Goal: Task Accomplishment & Management: Contribute content

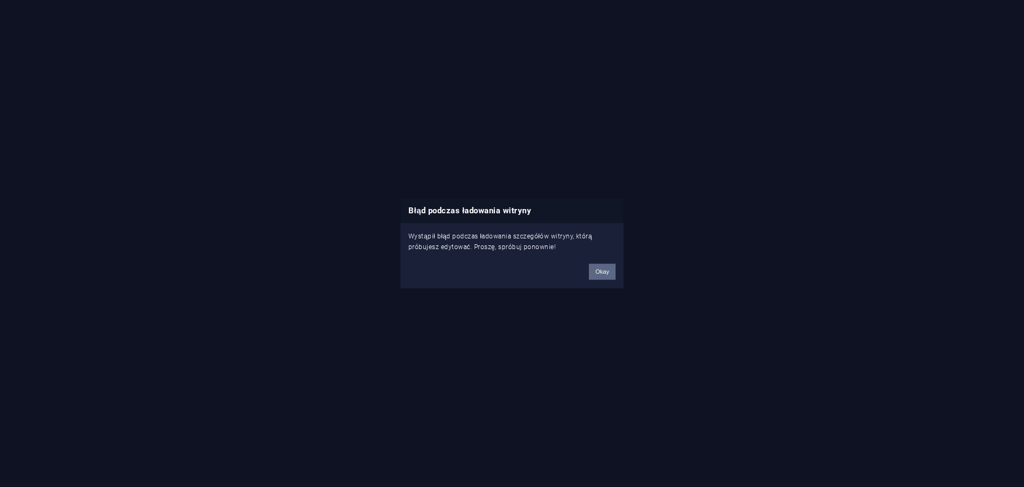
click at [590, 269] on div "Okay" at bounding box center [602, 266] width 43 height 27
click at [596, 271] on button "Okay" at bounding box center [602, 271] width 27 height 16
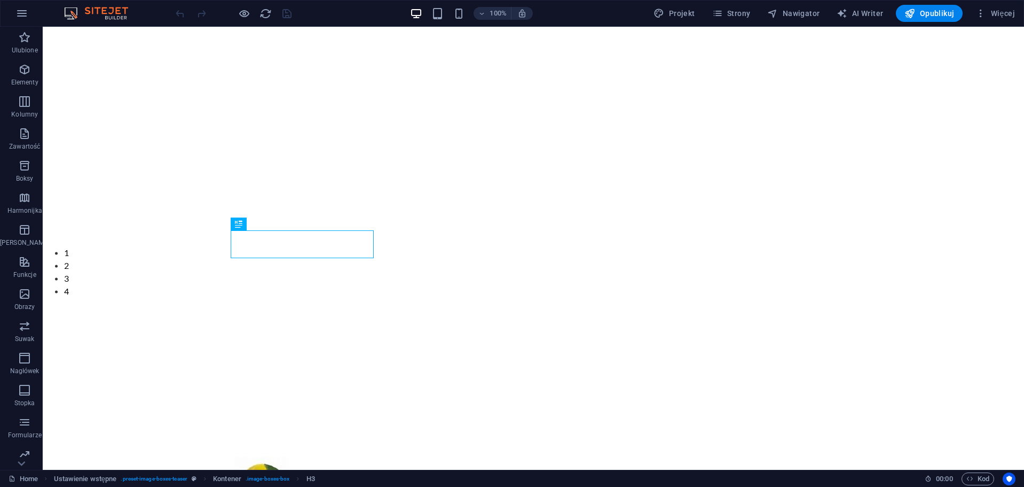
scroll to position [387, 0]
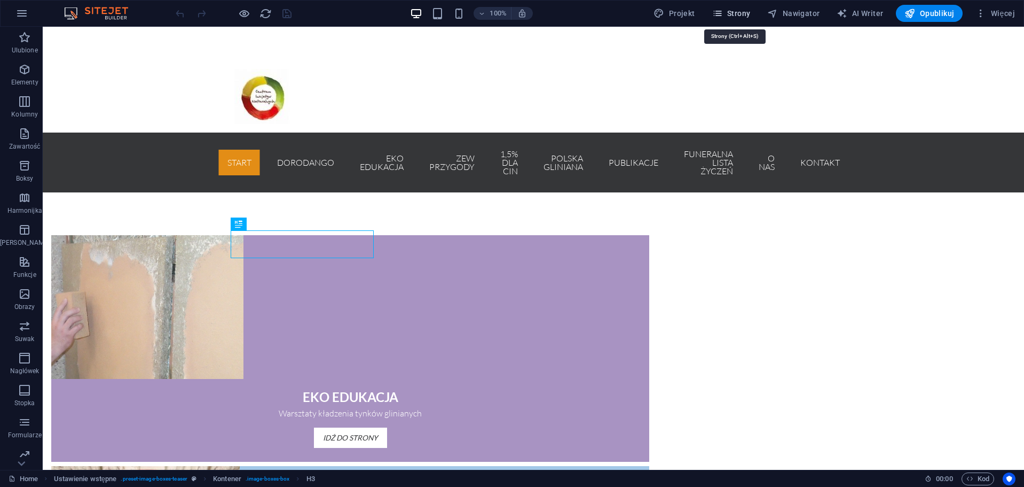
click at [748, 15] on span "Strony" at bounding box center [731, 13] width 38 height 11
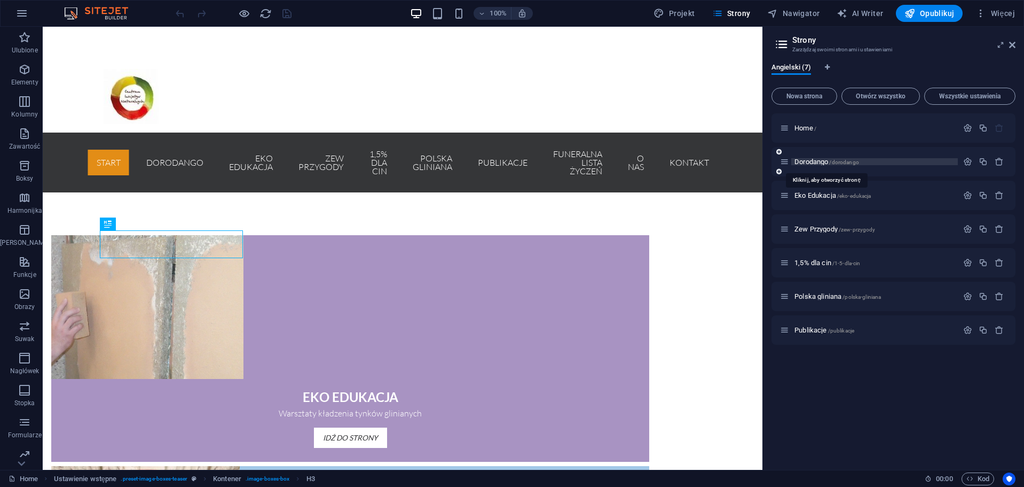
click at [823, 160] on span "Dorodango /dorodango" at bounding box center [827, 162] width 65 height 8
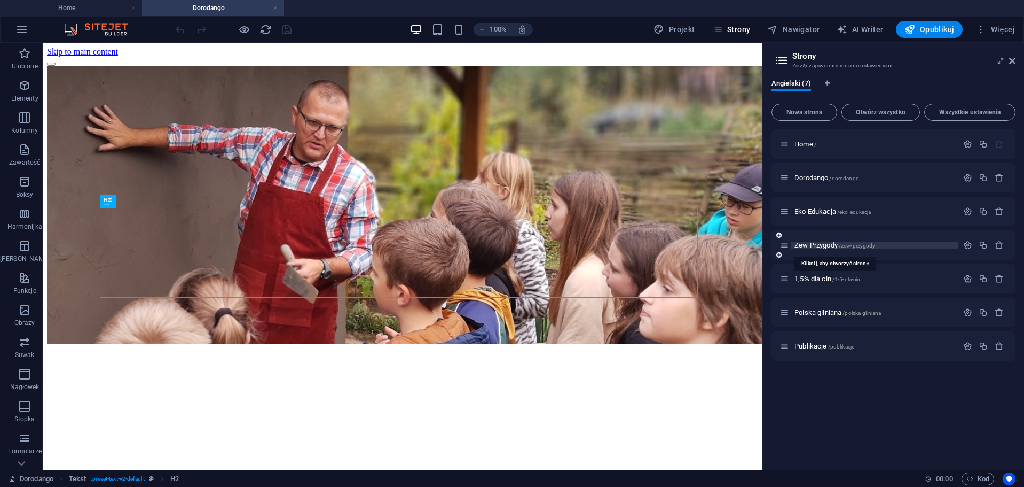
scroll to position [619, 0]
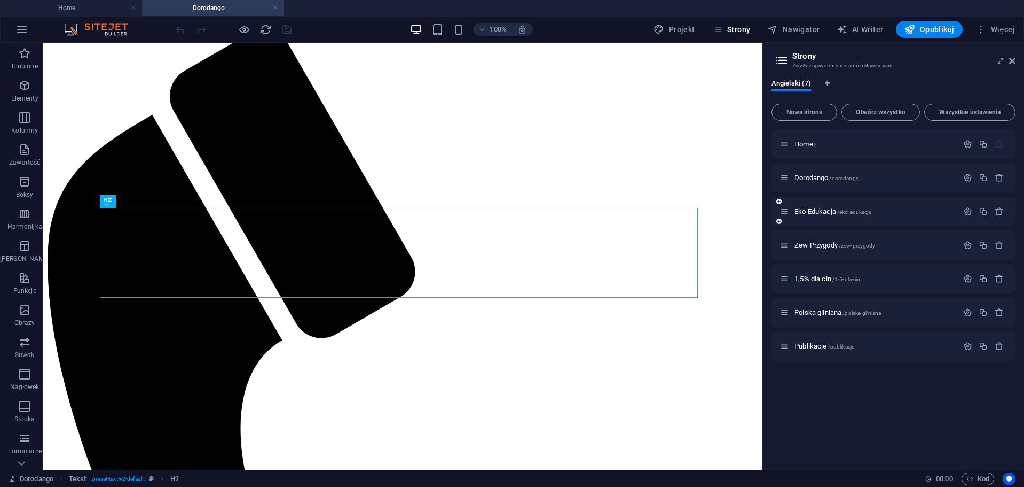
click at [829, 206] on div "Eko Edukacja /eko-edukacja" at bounding box center [869, 211] width 178 height 12
click at [833, 209] on span "Eko Edukacja /eko-edukacja" at bounding box center [833, 211] width 76 height 8
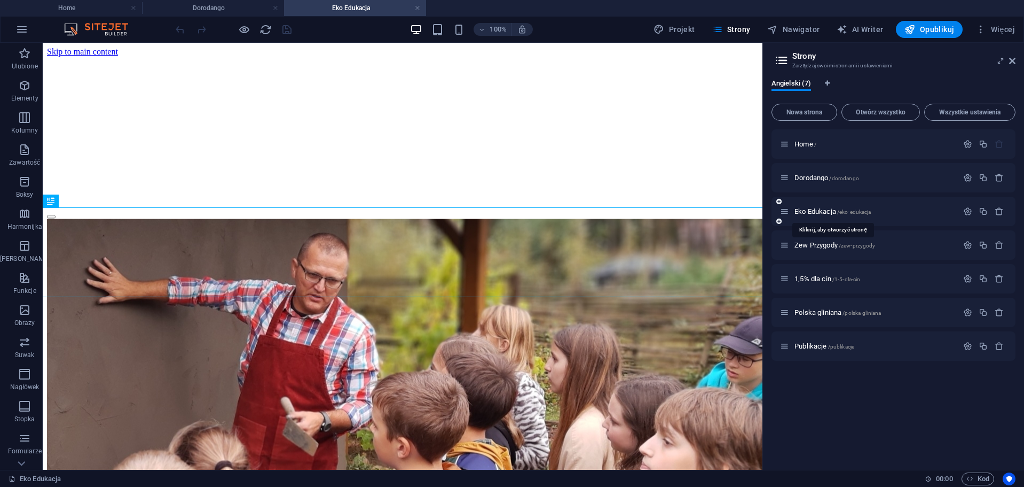
scroll to position [305, 0]
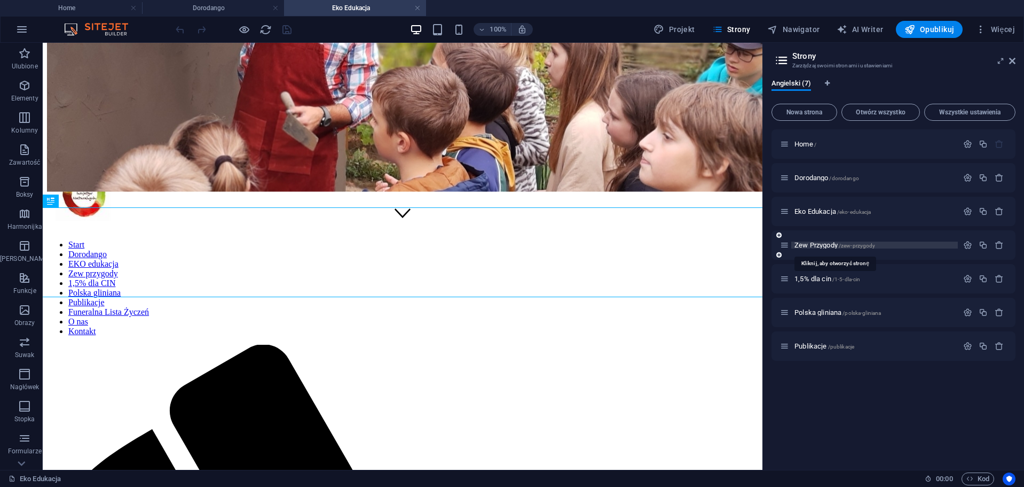
click at [831, 244] on span "Zew Przygody /zew-przygody" at bounding box center [835, 245] width 81 height 8
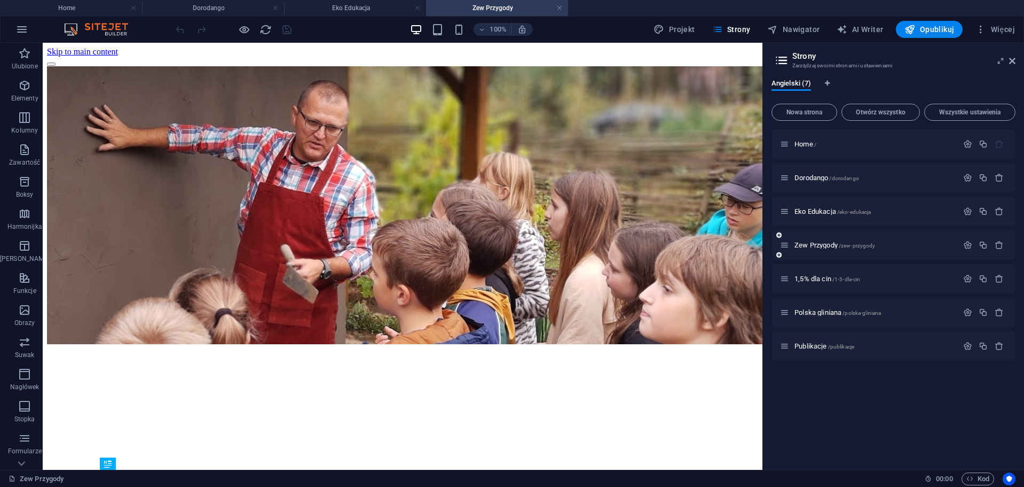
scroll to position [1330, 0]
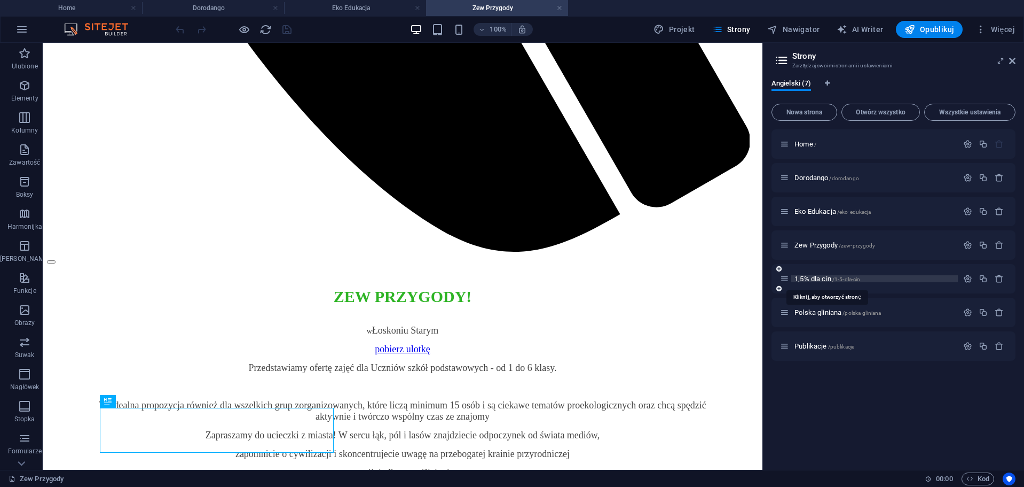
click at [813, 277] on span "1,5% dla cin /1-5-dla-cin" at bounding box center [828, 279] width 66 height 8
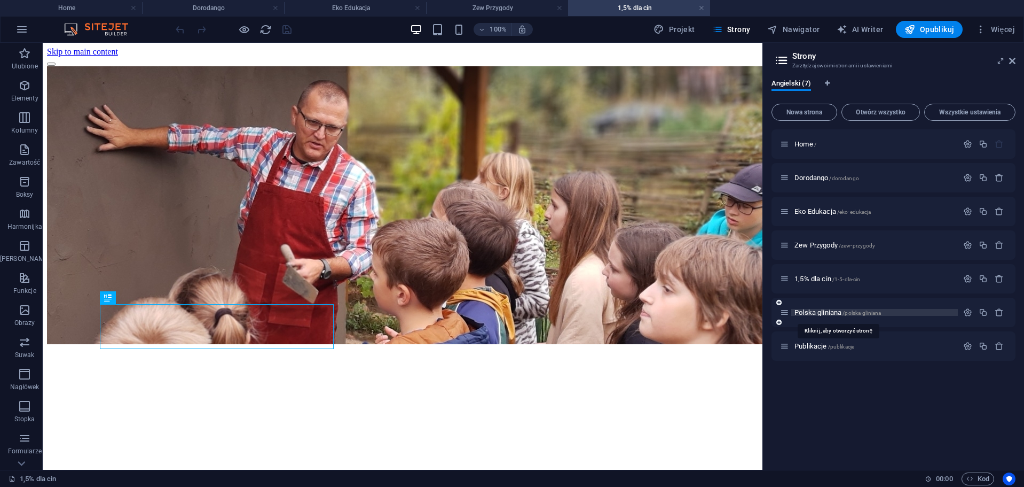
scroll to position [974, 0]
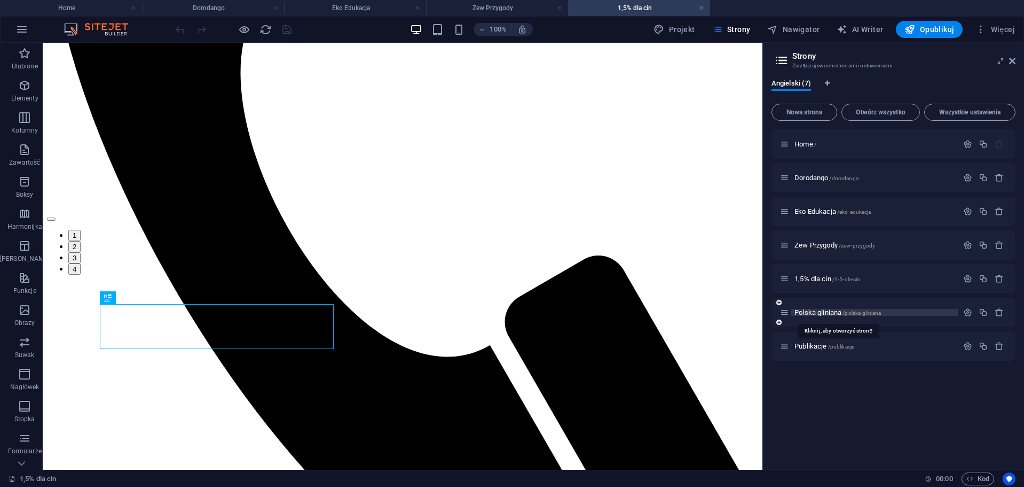
click at [823, 310] on span "Polska gliniana /polska-gliniana" at bounding box center [838, 312] width 87 height 8
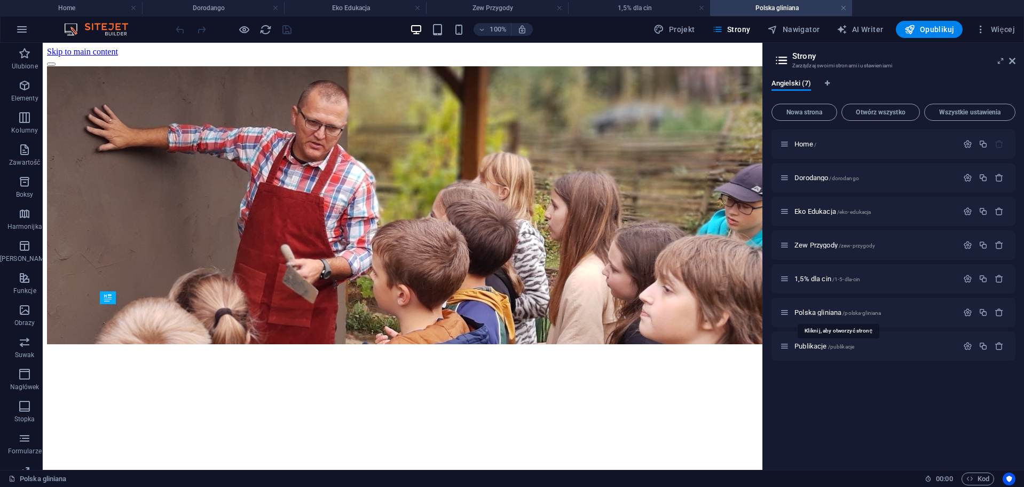
scroll to position [658, 0]
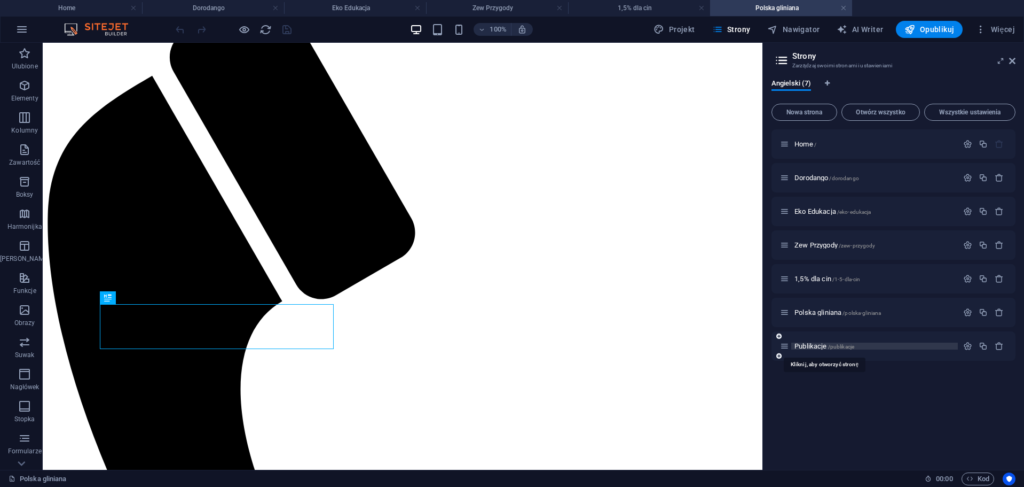
click at [821, 345] on span "Publikacje /publikacje" at bounding box center [825, 346] width 60 height 8
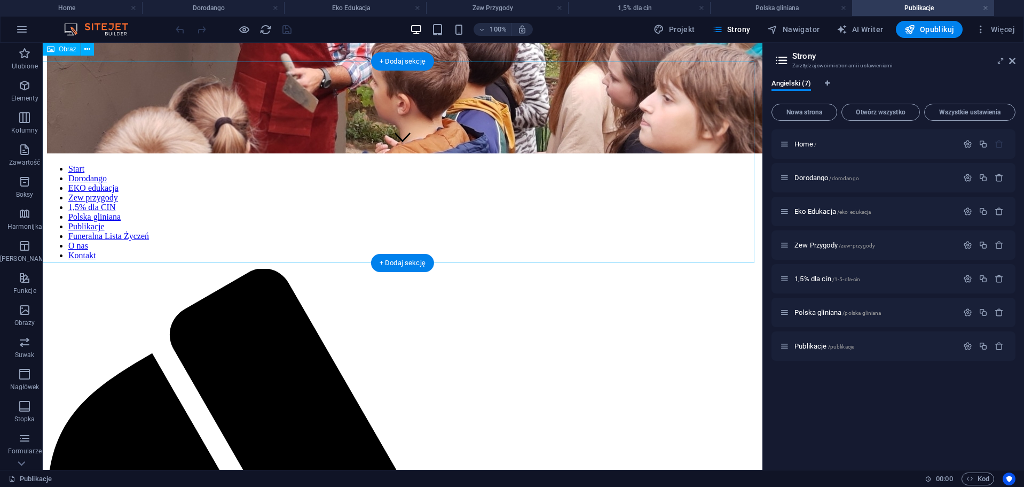
scroll to position [380, 0]
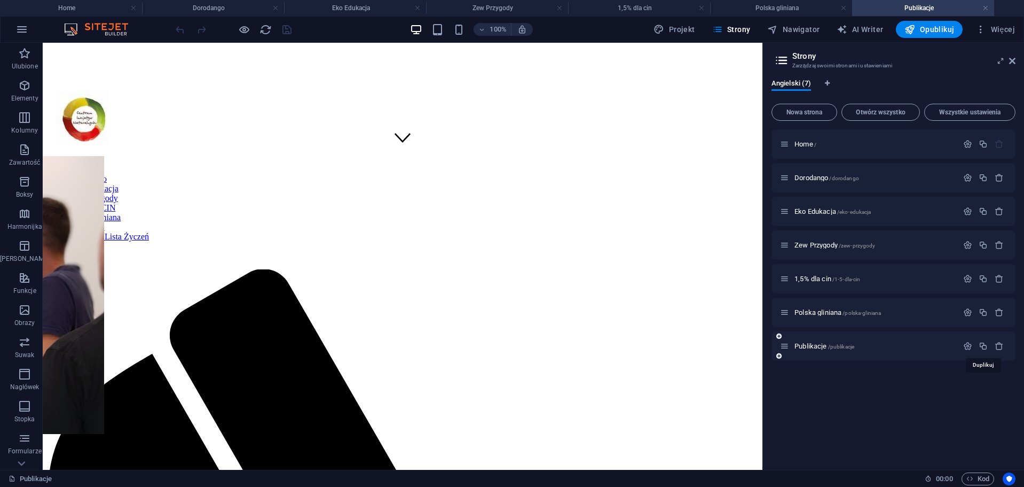
drag, startPoint x: 986, startPoint y: 348, endPoint x: 932, endPoint y: 350, distance: 54.5
click at [985, 347] on icon "button" at bounding box center [983, 345] width 9 height 9
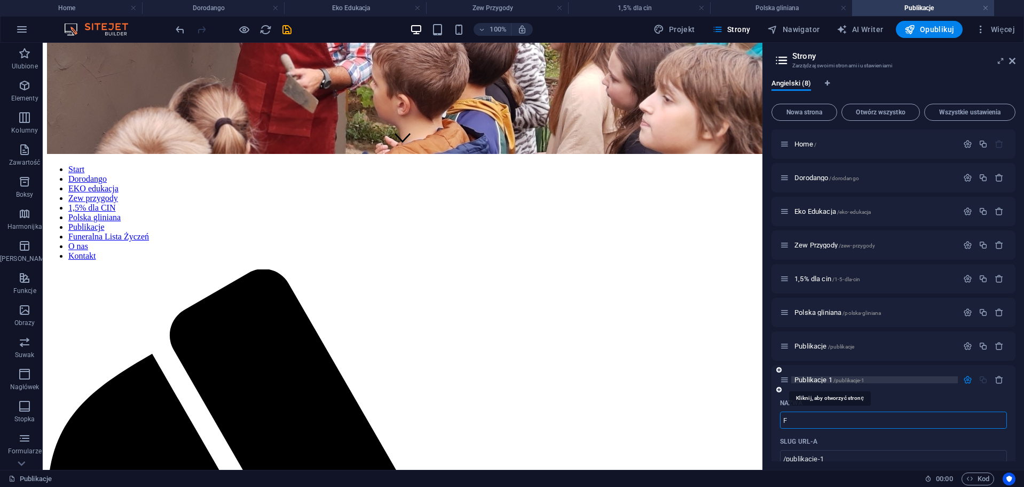
type input "Fu"
type input "/f"
type input "F"
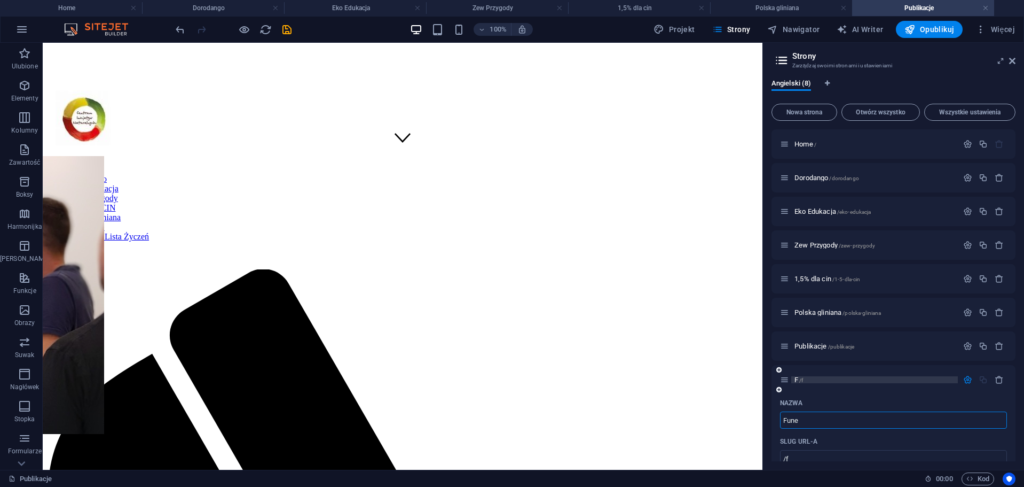
type input "Funer"
type input "/fune"
type input "Fune"
type input "Funeralna"
type input "/funeral"
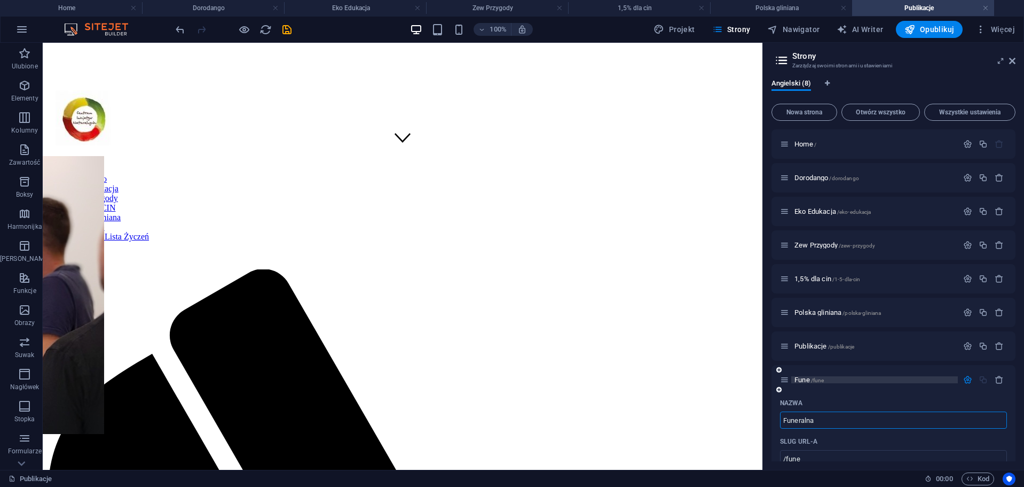
type input "Funeral"
type input "Funeralna l"
type input "/funeralna"
type input "Funeralna"
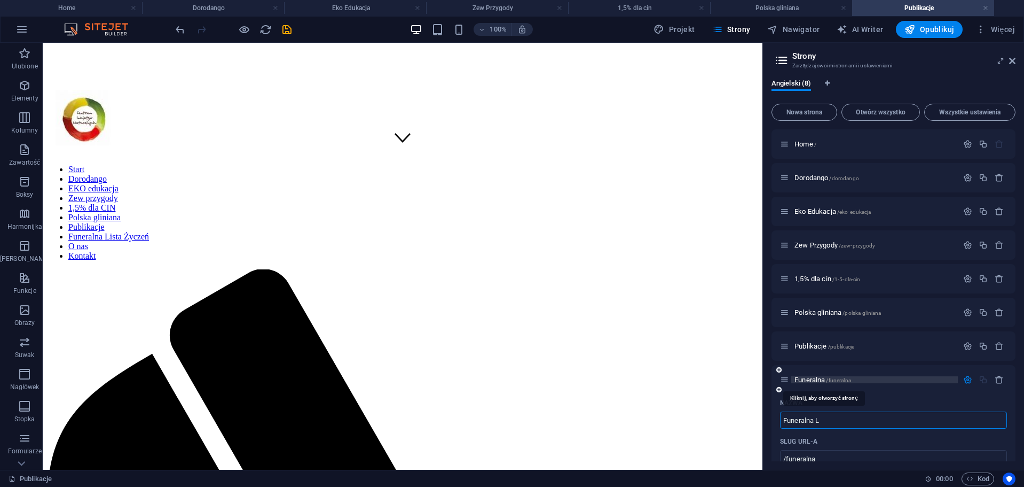
type input "Funeralna Li"
type input "/funeralna-l"
type input "Funeralna L"
type input "Funeralna Lista"
type input "/funeralna-lista"
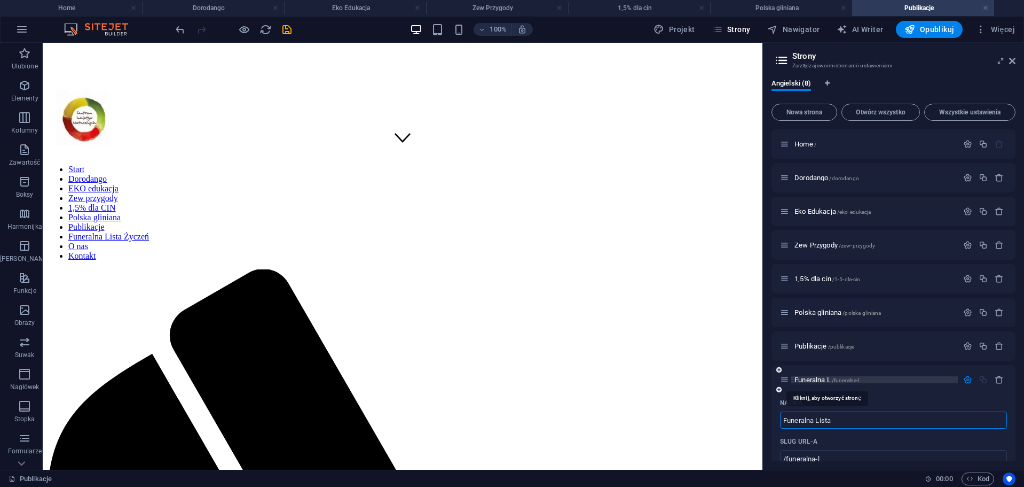
type input "Funeralna Lista"
type input "Funeralna Lista Ż"
type input "/funeralna-lista-z"
type input "Funeralna Lista Ż"
type input "Funeralna Lista Życze"
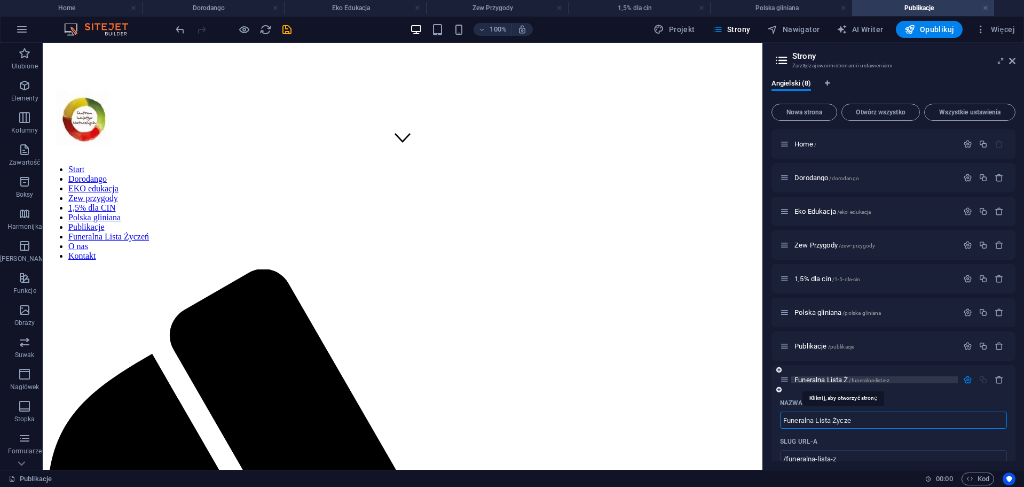
type input "/funeralna-lista-zycze"
type input "Funeralna Lista Życze"
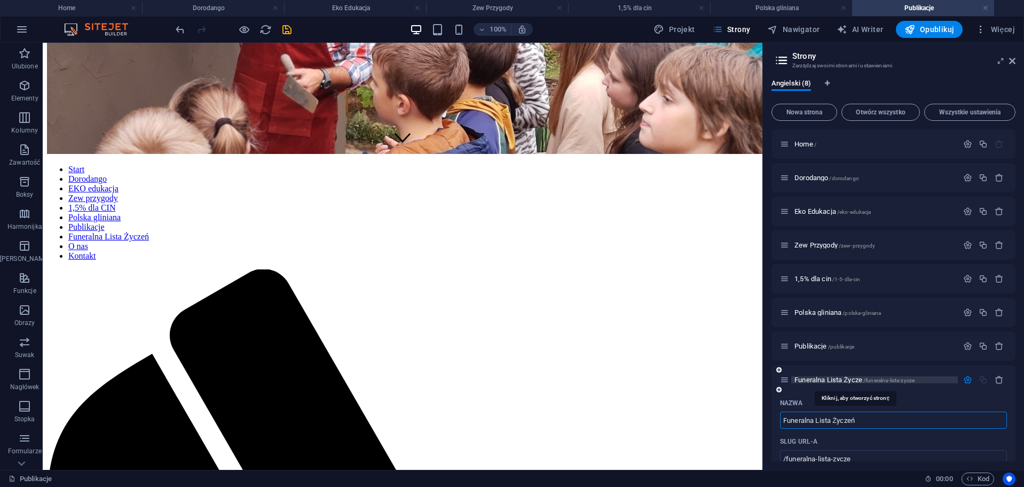
type input "Funeralna Lista Życzeń"
type input "/funeralna-lista-zyczen"
type input "Funeralna Lista Życzeń"
click at [902, 456] on input "/funeralna-lista-zyczen" at bounding box center [893, 458] width 227 height 17
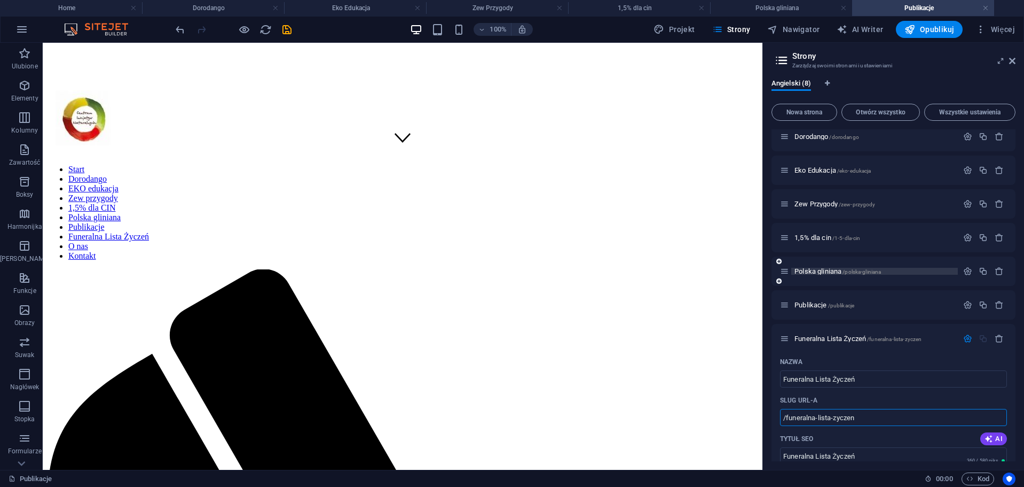
scroll to position [160, 0]
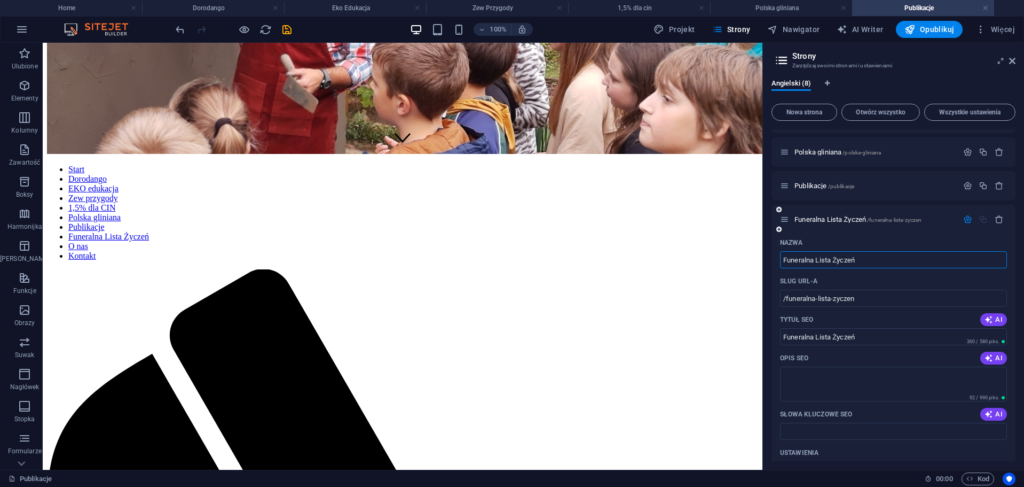
click at [895, 259] on input "Funeralna Lista Życzeń" at bounding box center [893, 259] width 227 height 17
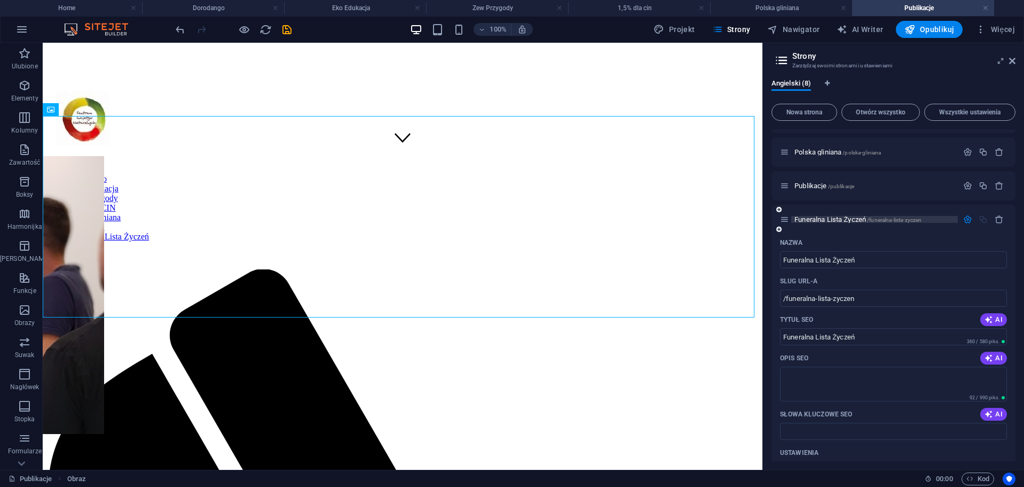
click at [835, 217] on span "Funeralna Lista Życzeń /funeralna-lista-zyczen" at bounding box center [858, 219] width 127 height 8
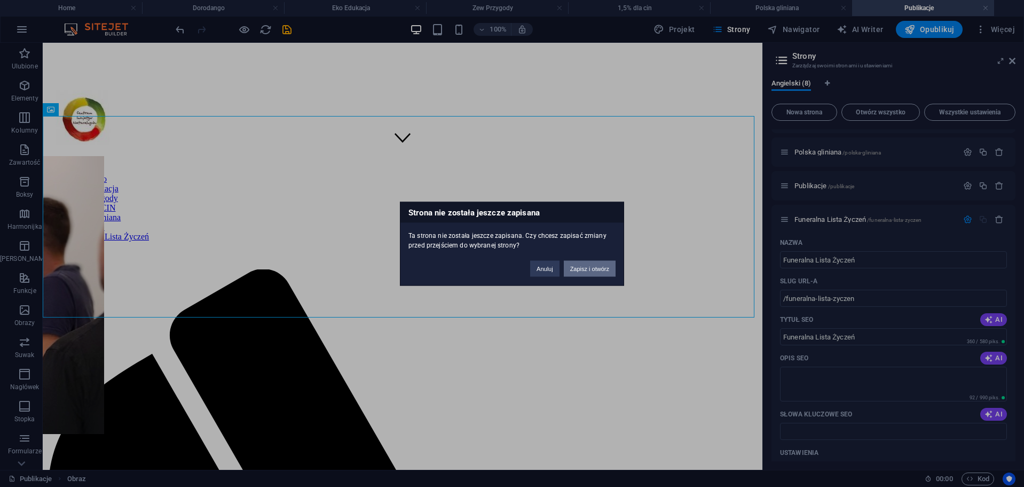
click at [590, 271] on button "Zapisz i otwórz" at bounding box center [590, 268] width 52 height 16
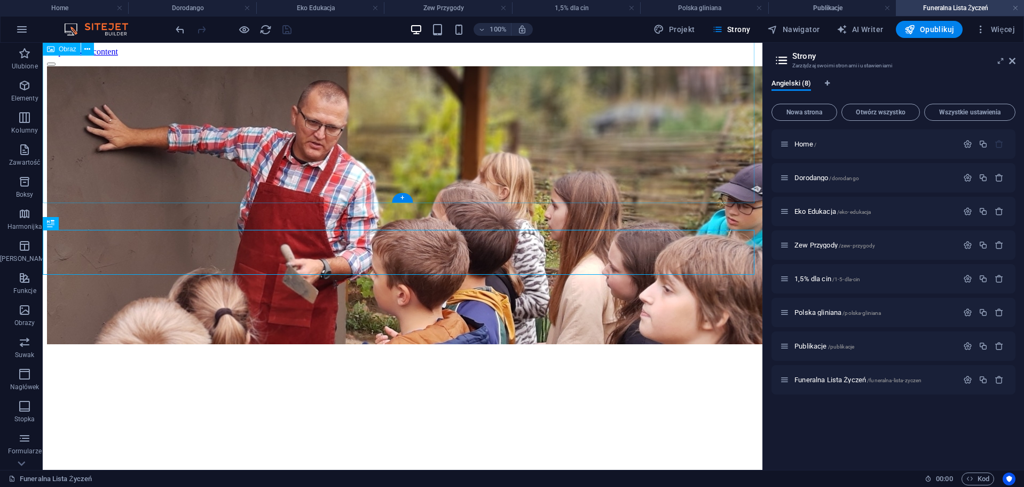
scroll to position [2303, 0]
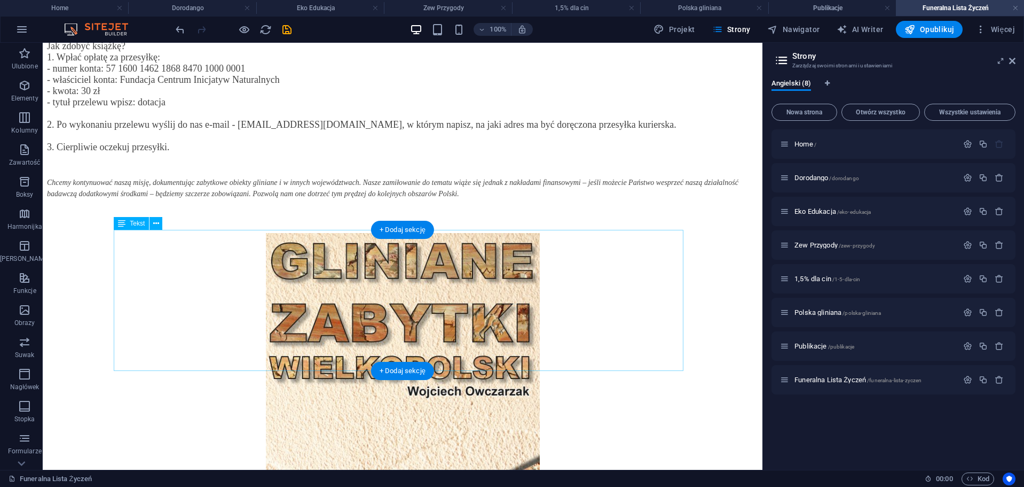
click at [391, 250] on div "+ Dodaj sekcję" at bounding box center [402, 256] width 63 height 18
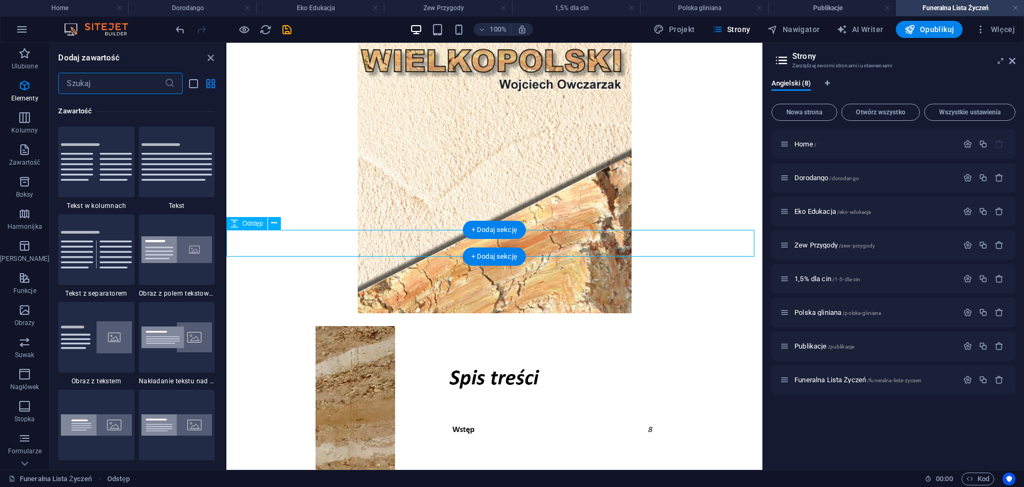
scroll to position [1869, 0]
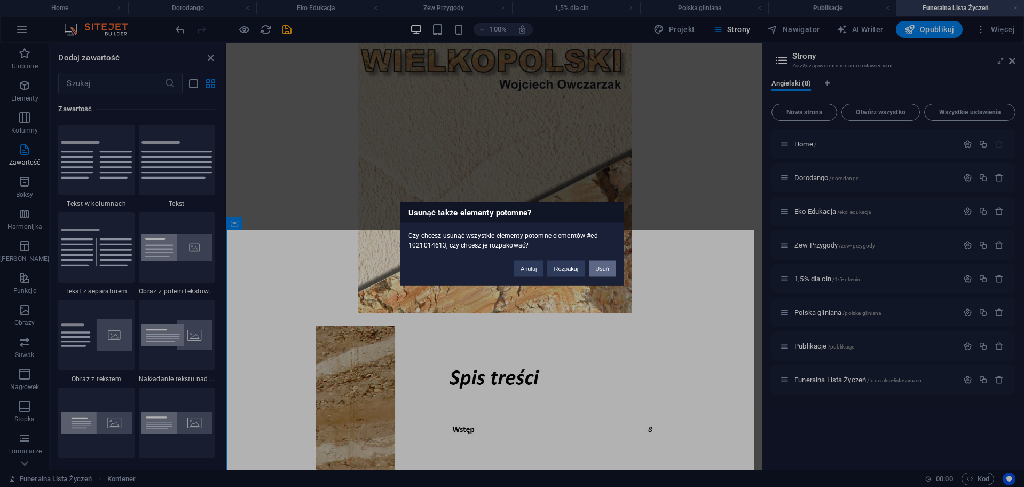
click at [596, 266] on button "Usuń" at bounding box center [602, 268] width 27 height 16
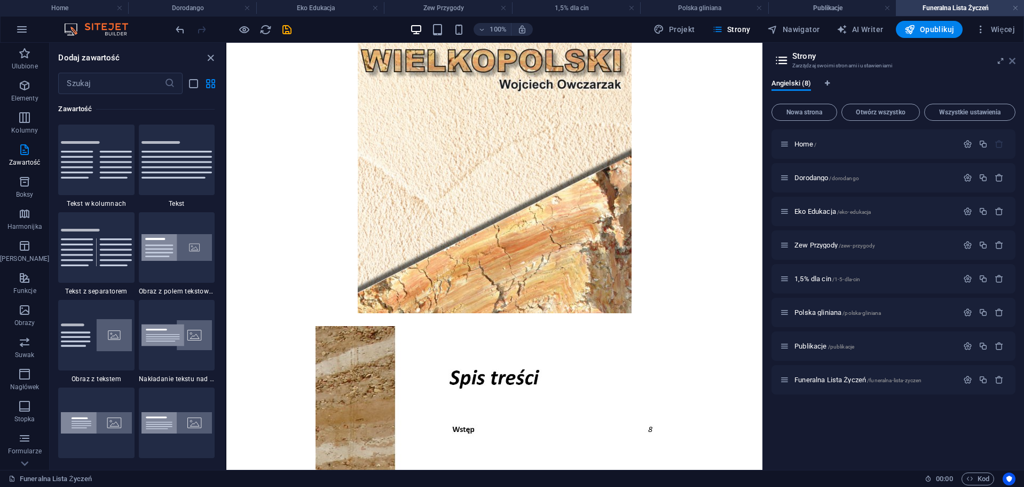
click at [1013, 64] on icon at bounding box center [1012, 61] width 6 height 9
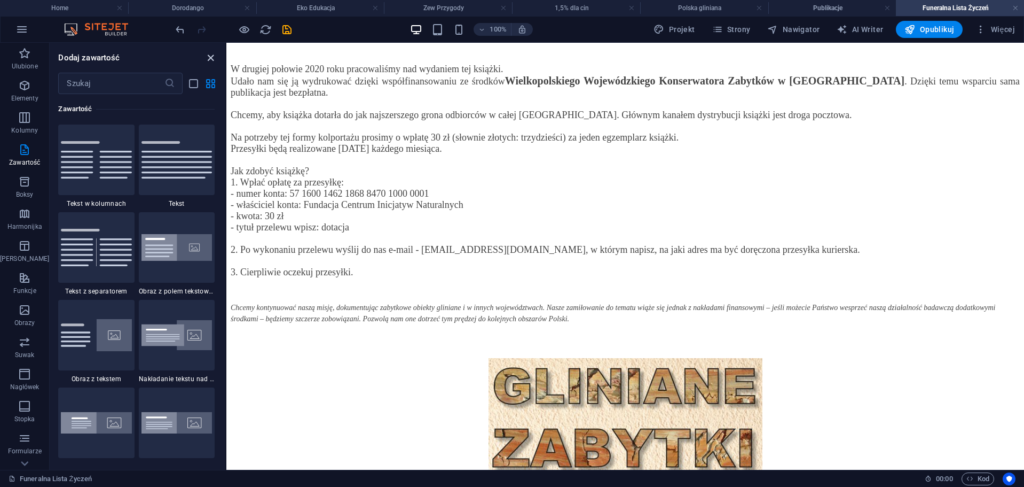
click at [213, 56] on icon "close panel" at bounding box center [211, 58] width 12 height 12
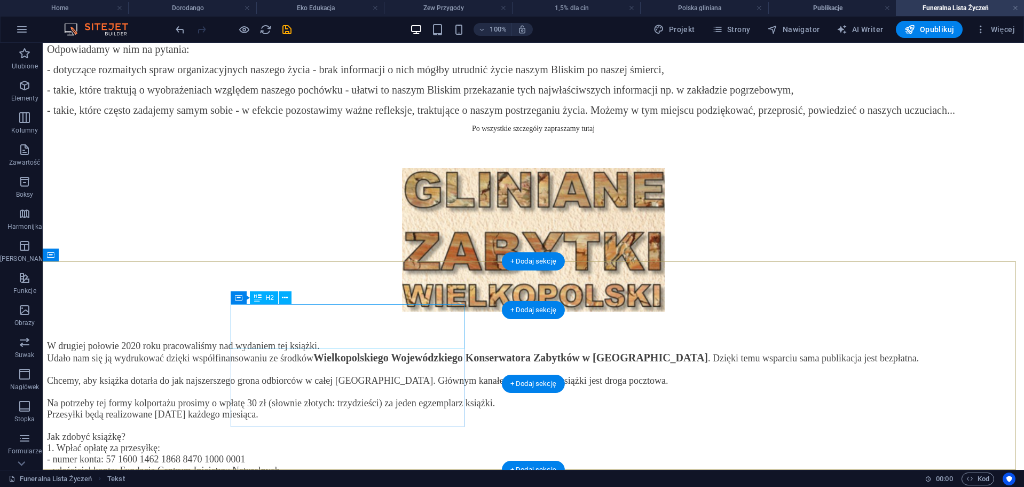
scroll to position [2293, 0]
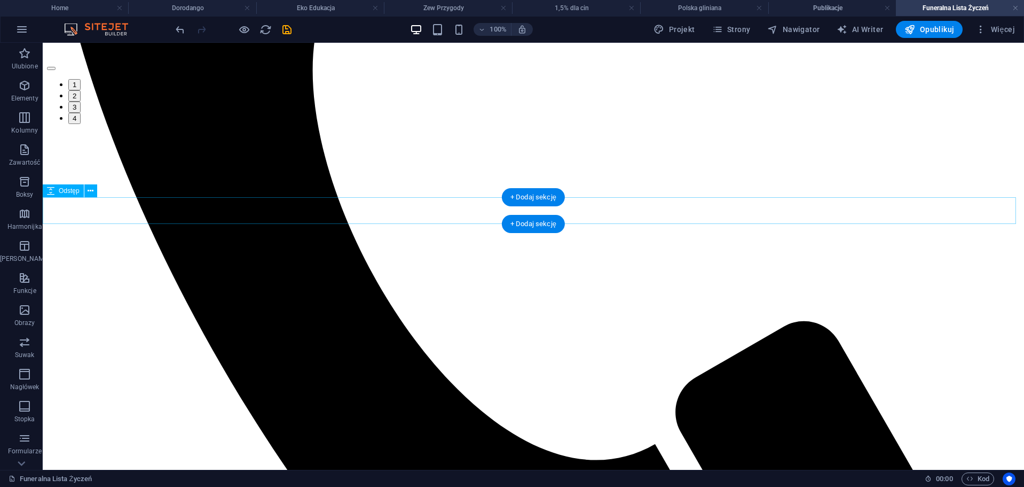
scroll to position [1031, 0]
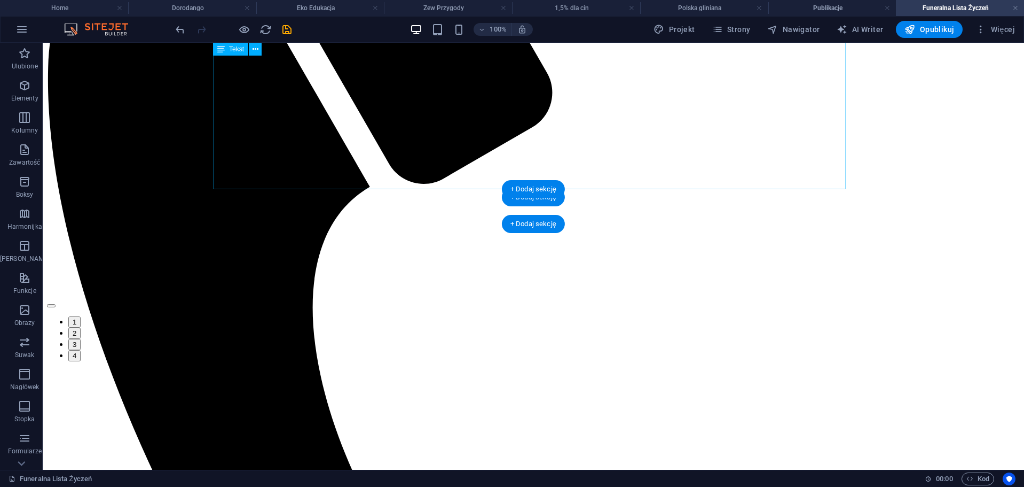
scroll to position [861, 0]
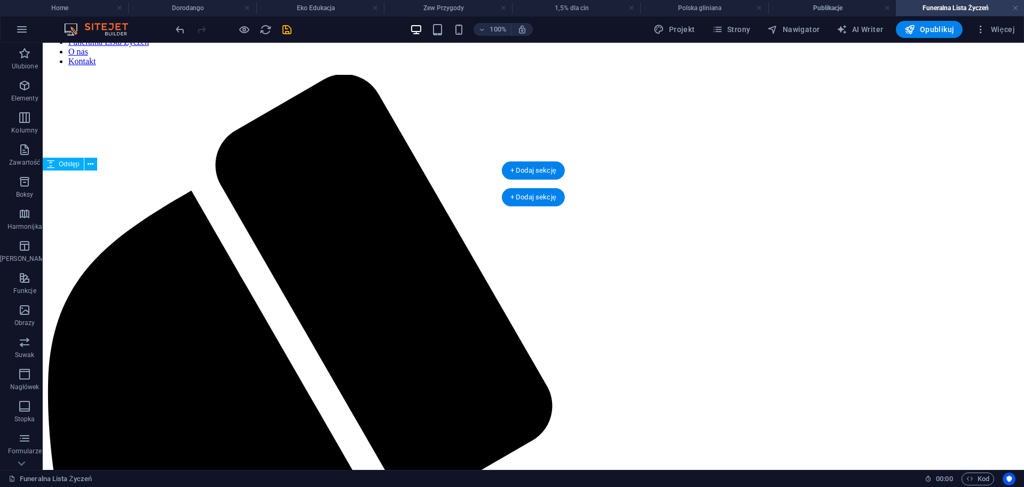
scroll to position [299, 0]
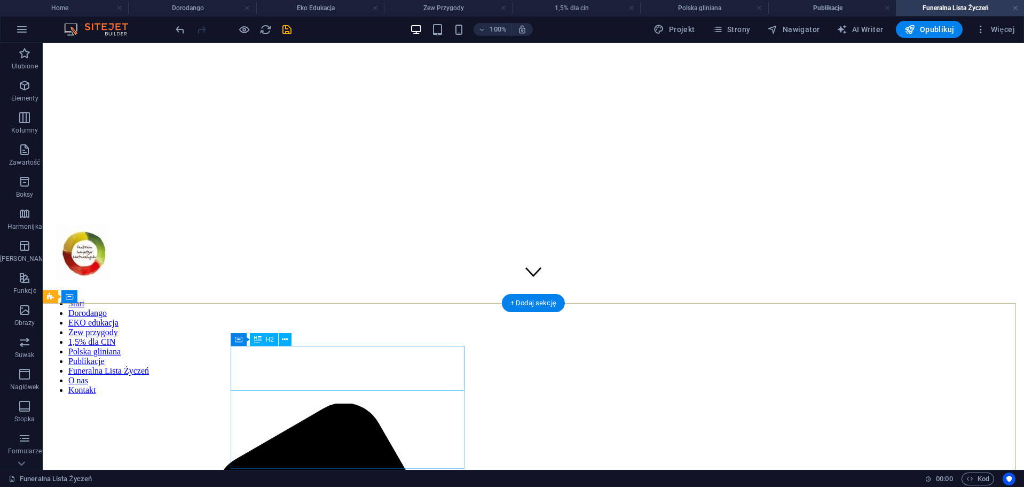
scroll to position [251, 0]
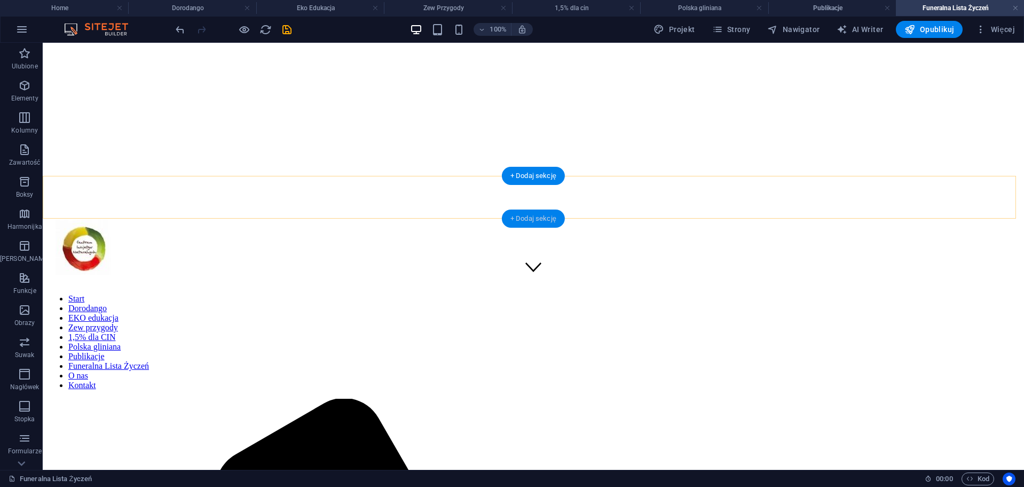
click at [530, 222] on div "+ Dodaj sekcję" at bounding box center [533, 218] width 63 height 18
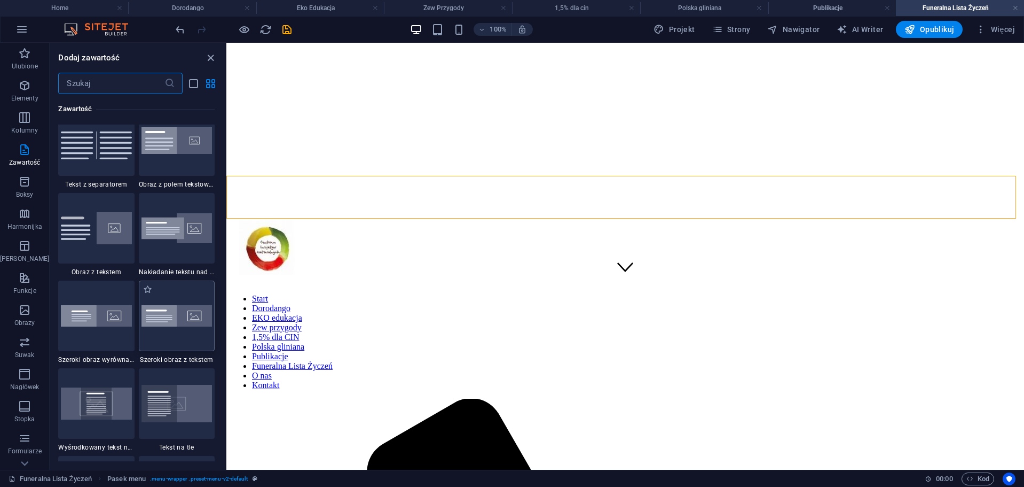
scroll to position [1922, 0]
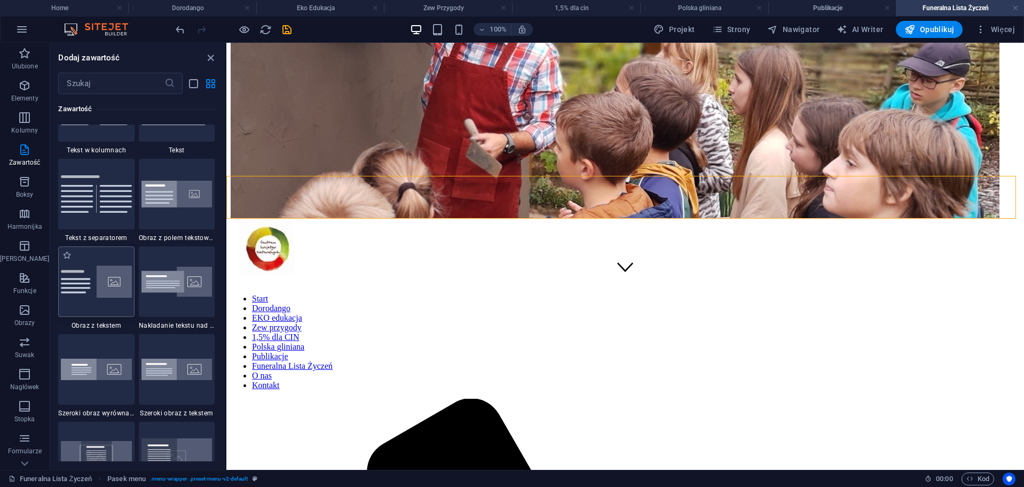
drag, startPoint x: 105, startPoint y: 288, endPoint x: 130, endPoint y: 205, distance: 86.9
click at [105, 288] on img at bounding box center [96, 281] width 71 height 32
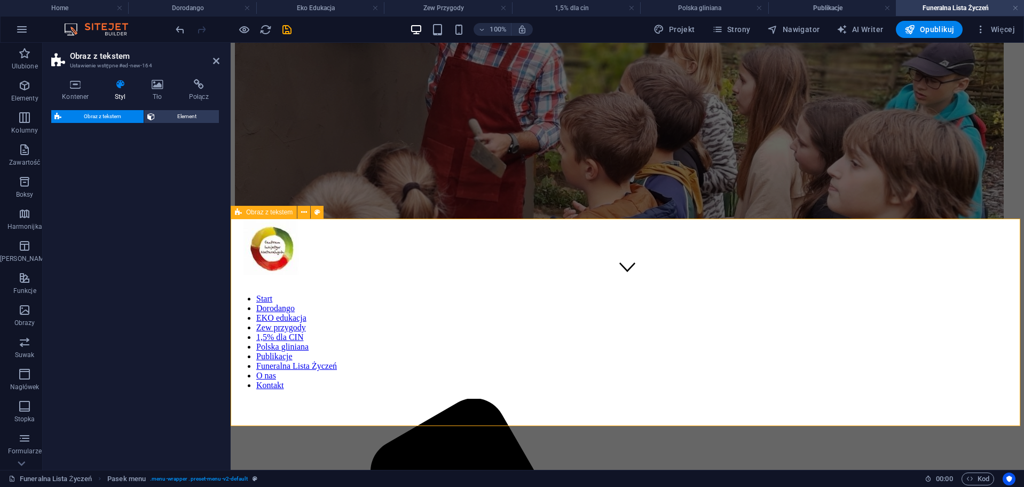
select select "rem"
select select "px"
select select "preset-text-with-image-v4-default"
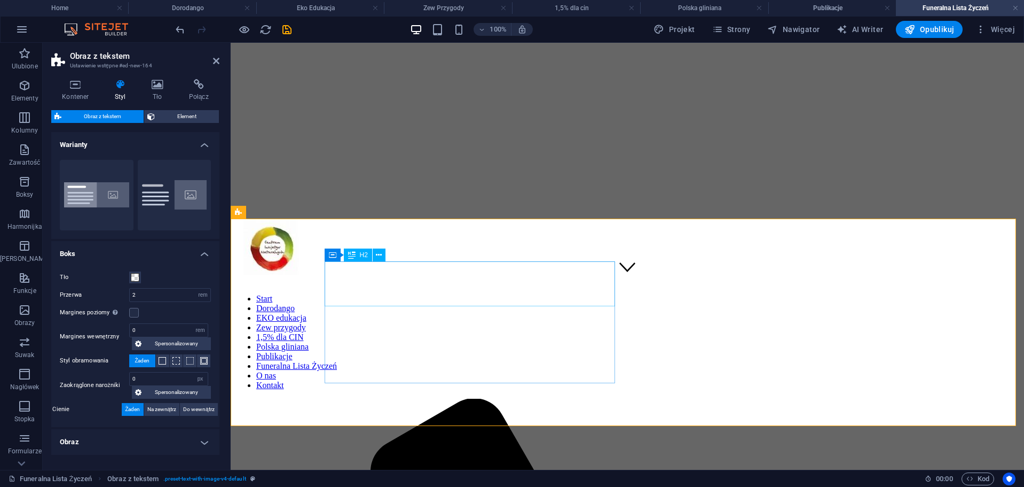
drag, startPoint x: 478, startPoint y: 262, endPoint x: 675, endPoint y: 270, distance: 196.7
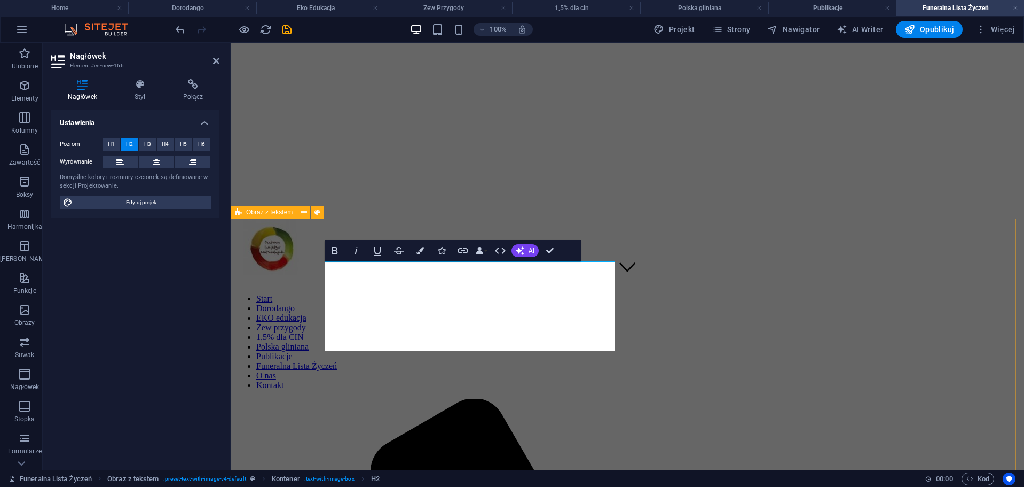
drag, startPoint x: 447, startPoint y: 343, endPoint x: 374, endPoint y: 279, distance: 96.9
click at [412, 247] on button "Colors" at bounding box center [420, 250] width 20 height 21
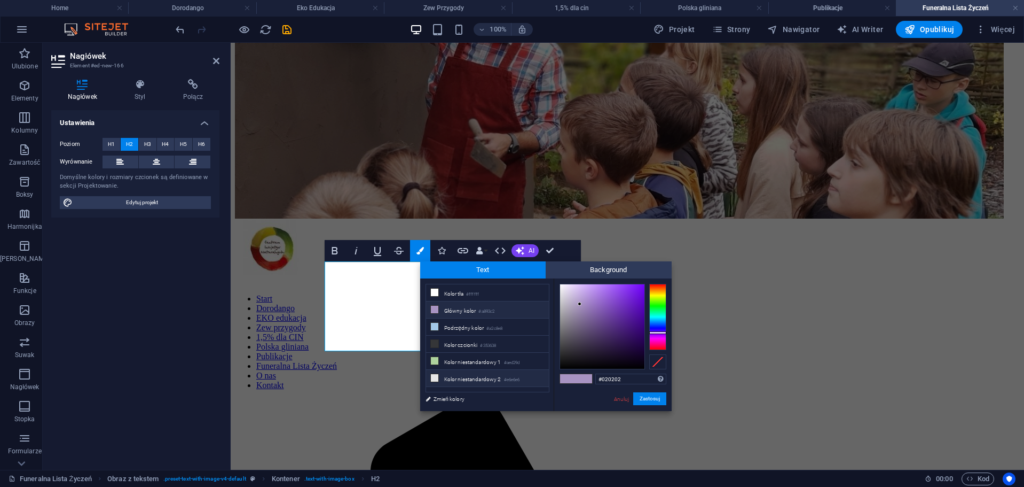
type input "#000000"
drag, startPoint x: 554, startPoint y: 367, endPoint x: 547, endPoint y: 380, distance: 14.3
click at [547, 380] on div "less Kolor tła #ffffff Główny kolor #a893c2 Podrzędny kolor #a2c8e8 Kolor czcio…" at bounding box center [546, 344] width 252 height 132
click at [651, 401] on button "Zastosuj" at bounding box center [649, 398] width 33 height 13
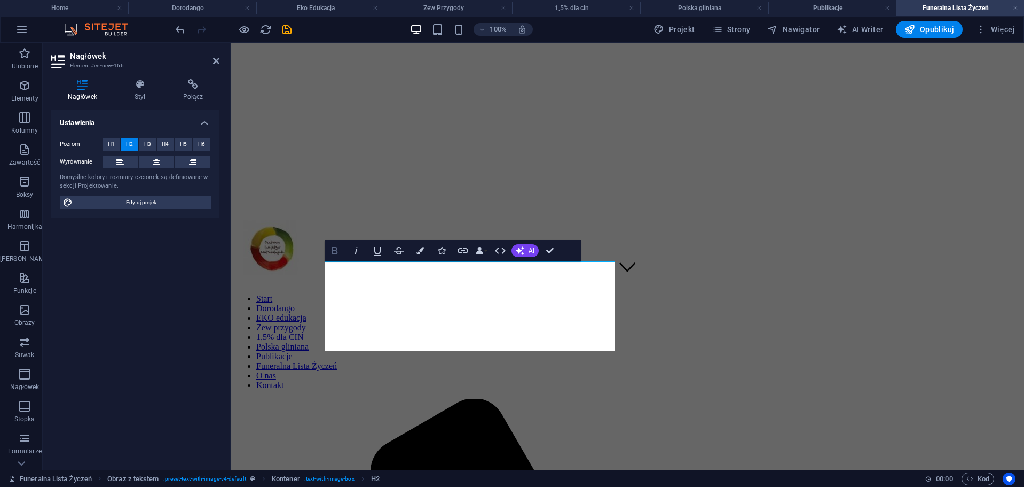
click at [338, 247] on icon "button" at bounding box center [334, 250] width 13 height 13
click at [450, 334] on div "Przeciągnij tutaj, aby zastąpić istniejącą zawartość. Naciśnij „Ctrl”, jeśli ch…" at bounding box center [628, 256] width 794 height 427
drag, startPoint x: 457, startPoint y: 340, endPoint x: 355, endPoint y: 273, distance: 121.2
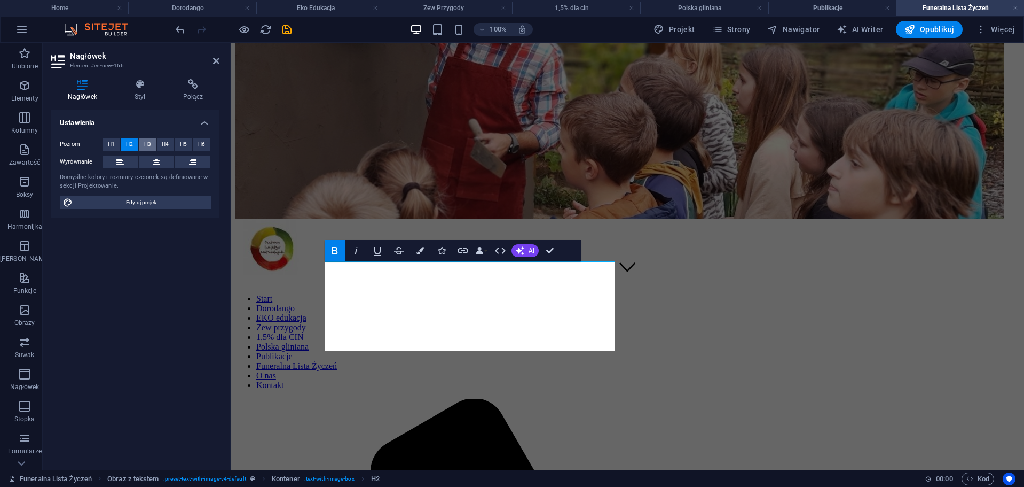
click at [146, 140] on span "H3" at bounding box center [147, 144] width 7 height 13
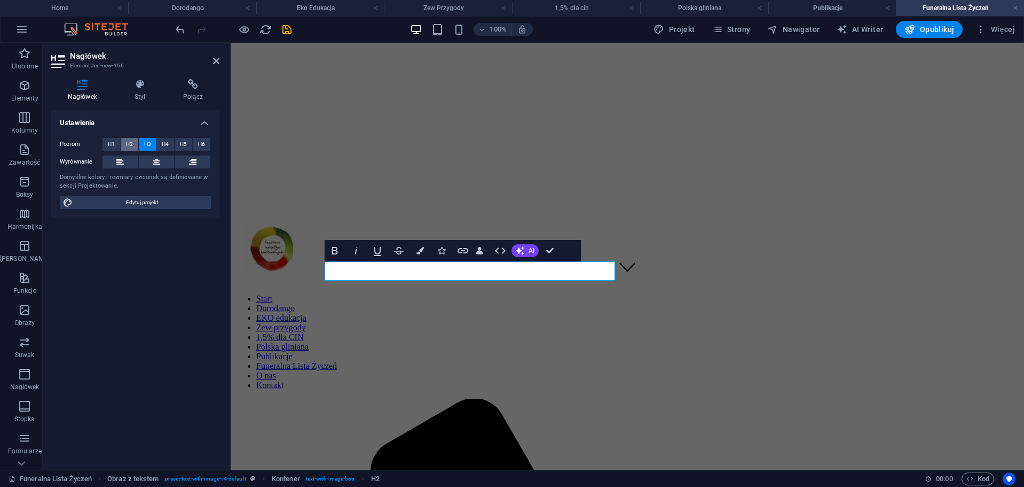
click at [135, 143] on button "H2" at bounding box center [130, 144] width 18 height 13
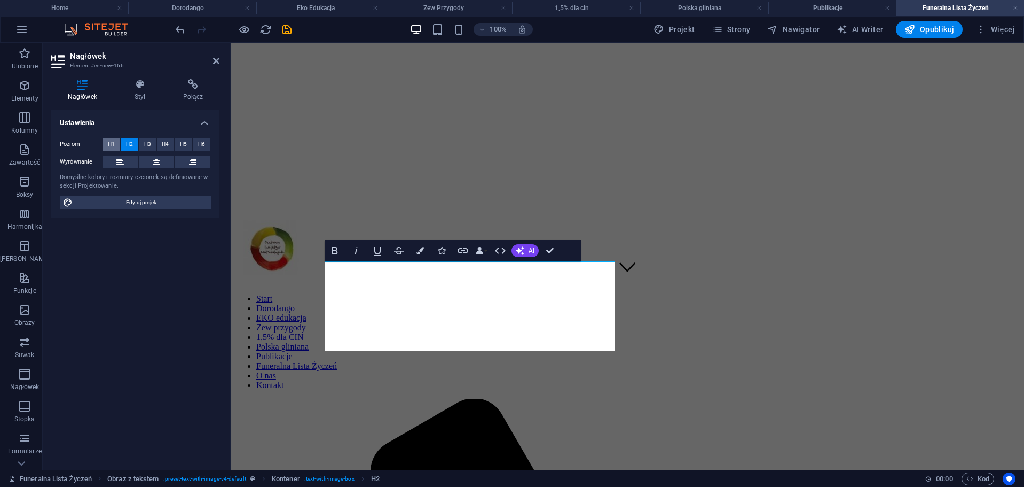
click at [109, 139] on span "H1" at bounding box center [111, 144] width 7 height 13
click at [136, 143] on button "H2" at bounding box center [130, 144] width 18 height 13
click at [153, 148] on button "H3" at bounding box center [148, 144] width 18 height 13
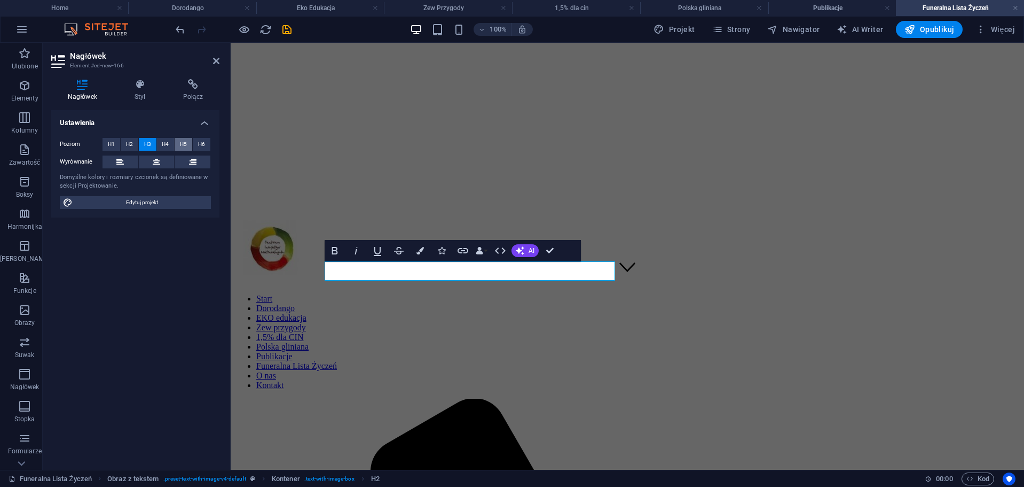
drag, startPoint x: 173, startPoint y: 148, endPoint x: 179, endPoint y: 148, distance: 6.4
click at [176, 148] on div "Poziom H1 H2 H3 H4 H5 H6" at bounding box center [135, 144] width 151 height 13
click at [180, 145] on span "H5" at bounding box center [183, 144] width 7 height 13
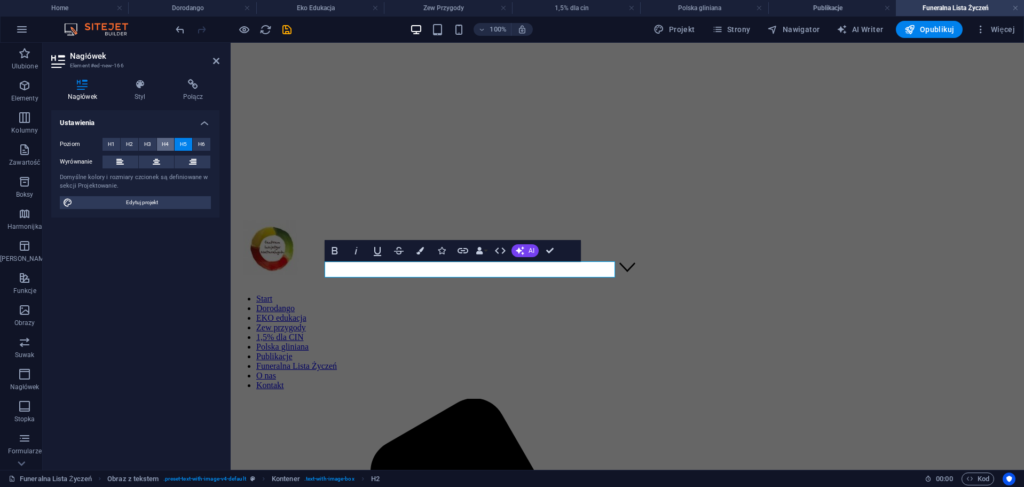
click at [164, 145] on span "H4" at bounding box center [165, 144] width 7 height 13
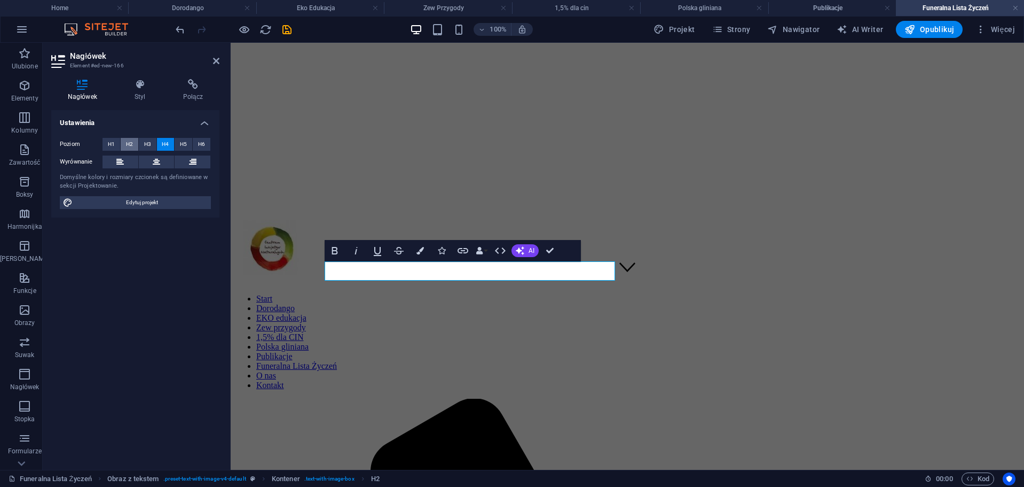
click at [137, 145] on button "H2" at bounding box center [130, 144] width 18 height 13
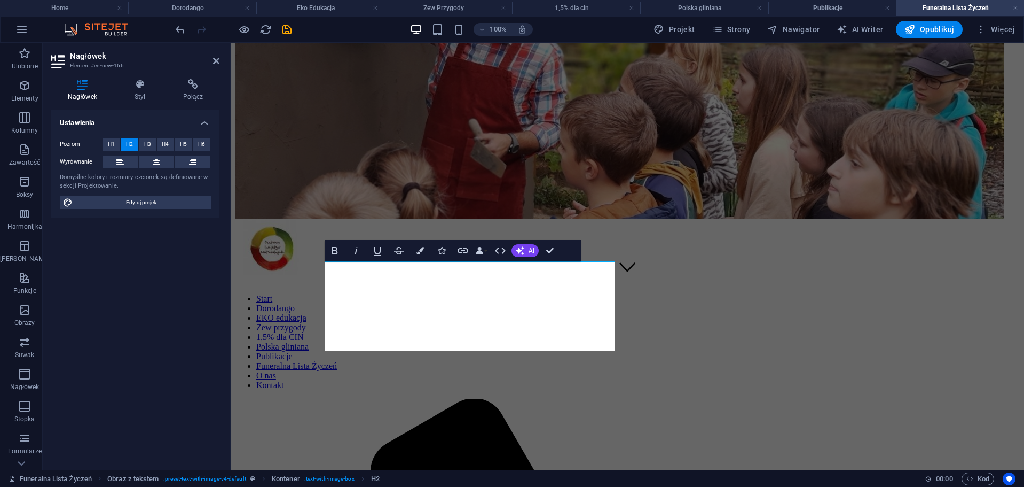
click at [210, 61] on header "Nagłówek Element #ed-new-166" at bounding box center [135, 57] width 168 height 28
click at [216, 64] on header "Nagłówek Element #ed-new-166" at bounding box center [135, 57] width 168 height 28
click at [216, 64] on icon at bounding box center [216, 61] width 6 height 9
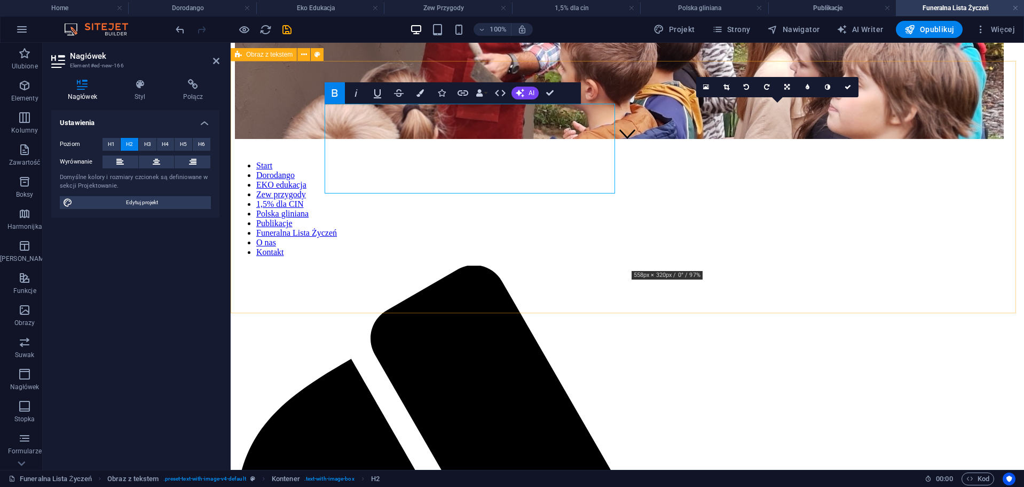
scroll to position [411, 0]
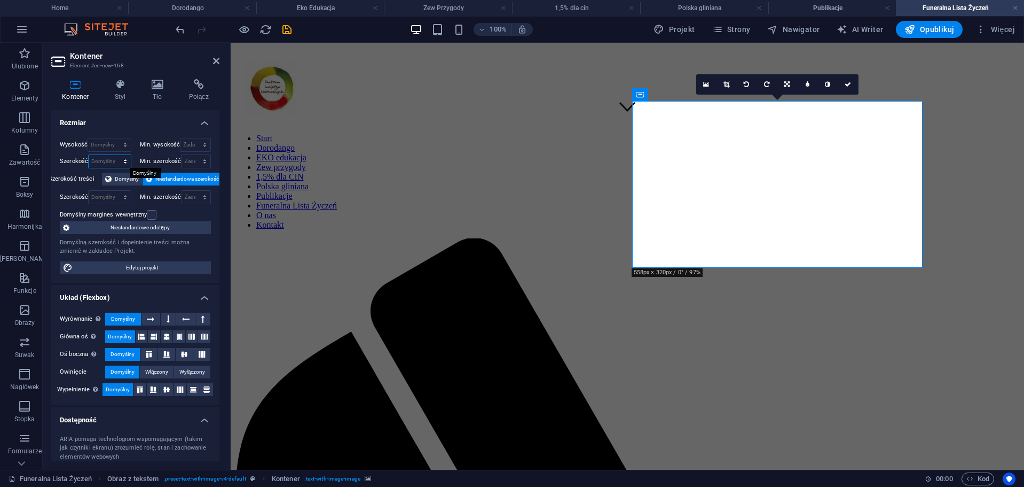
click at [111, 163] on select "Domyślny px rem % em vh vw" at bounding box center [110, 161] width 42 height 13
click at [102, 161] on select "Domyślny px rem % em vh vw" at bounding box center [110, 161] width 42 height 13
click at [180, 223] on span "Niestandardowe odstępy" at bounding box center [140, 227] width 135 height 13
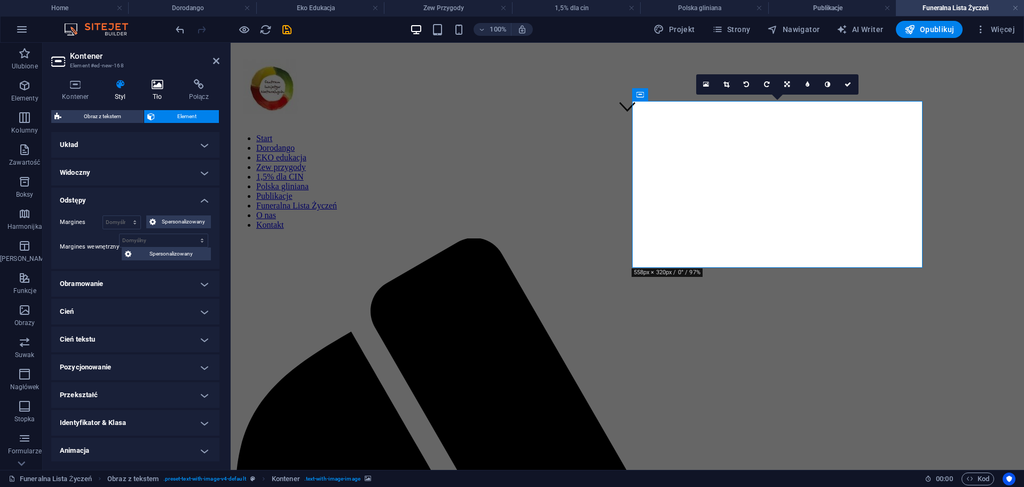
click at [167, 87] on icon at bounding box center [157, 84] width 33 height 11
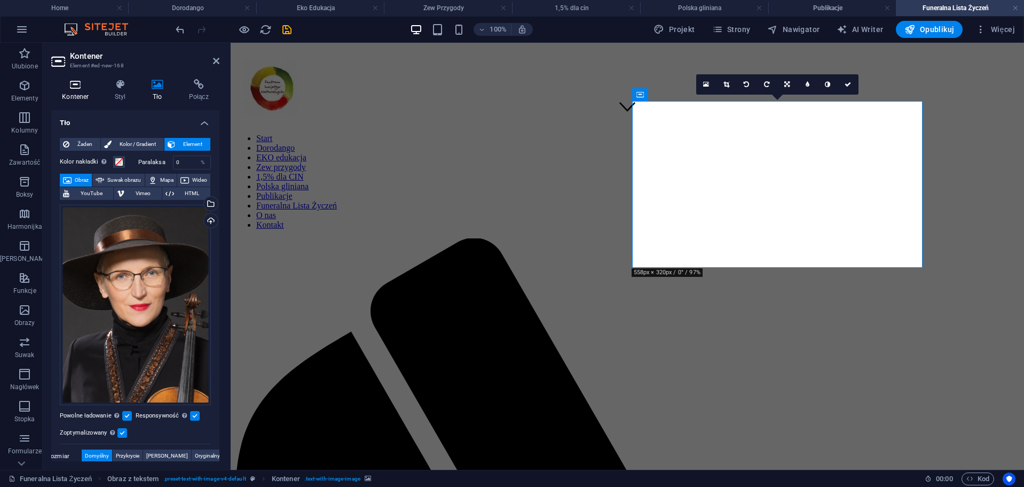
click at [77, 80] on icon at bounding box center [75, 84] width 49 height 11
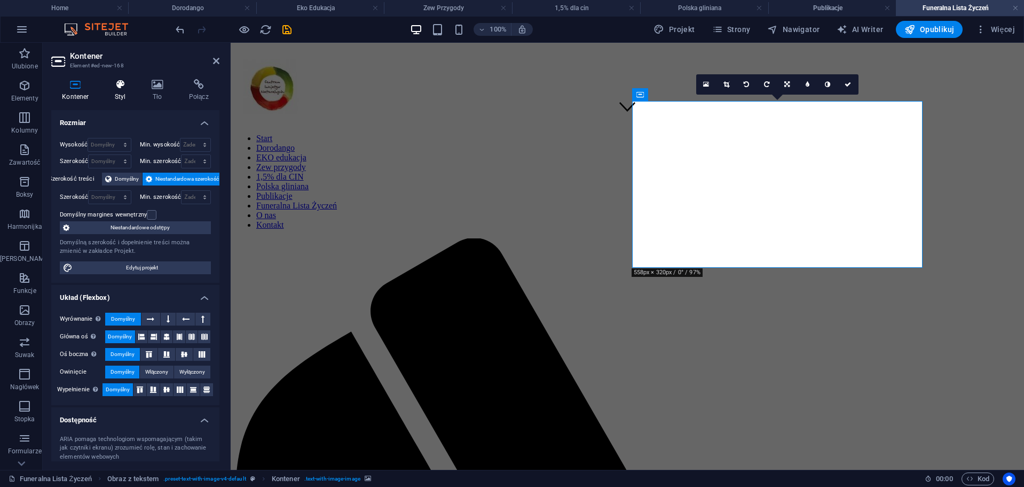
click at [115, 83] on icon at bounding box center [120, 84] width 33 height 11
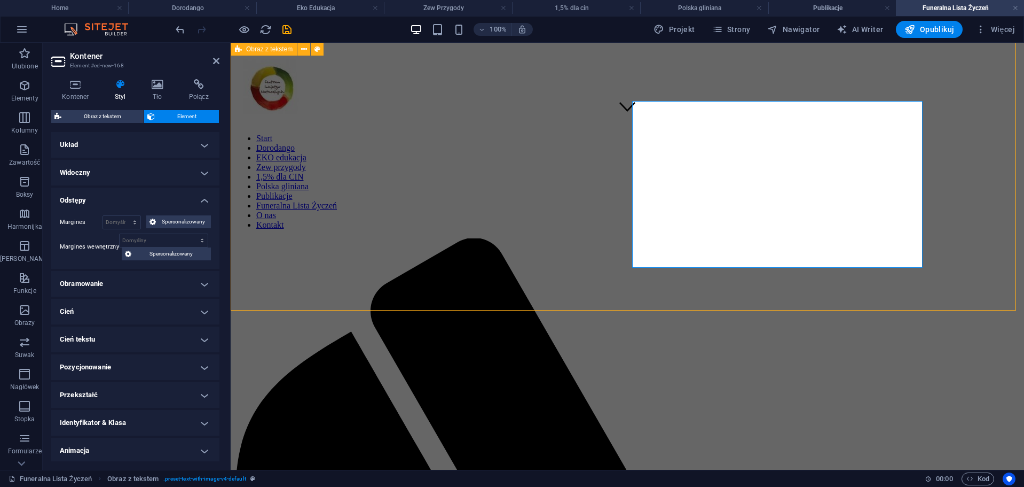
click at [215, 57] on icon at bounding box center [216, 61] width 6 height 9
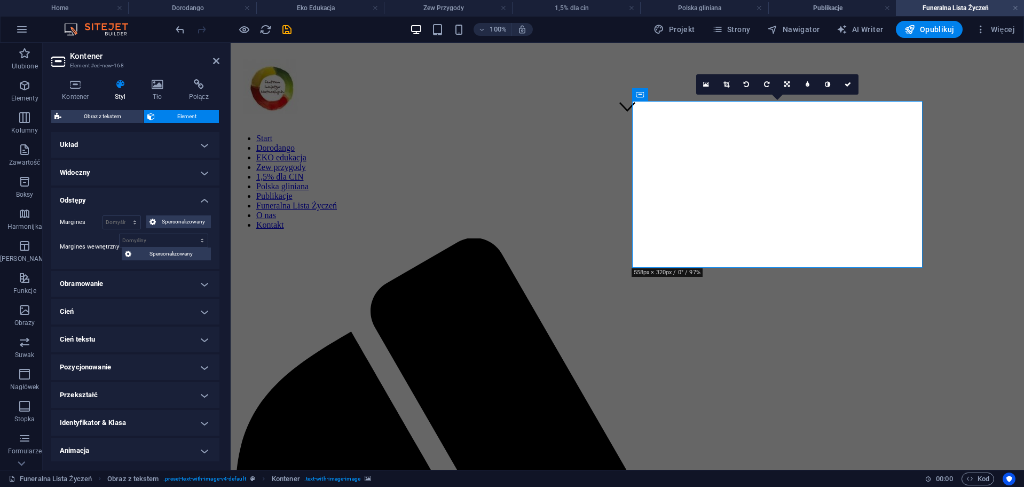
scroll to position [30, 0]
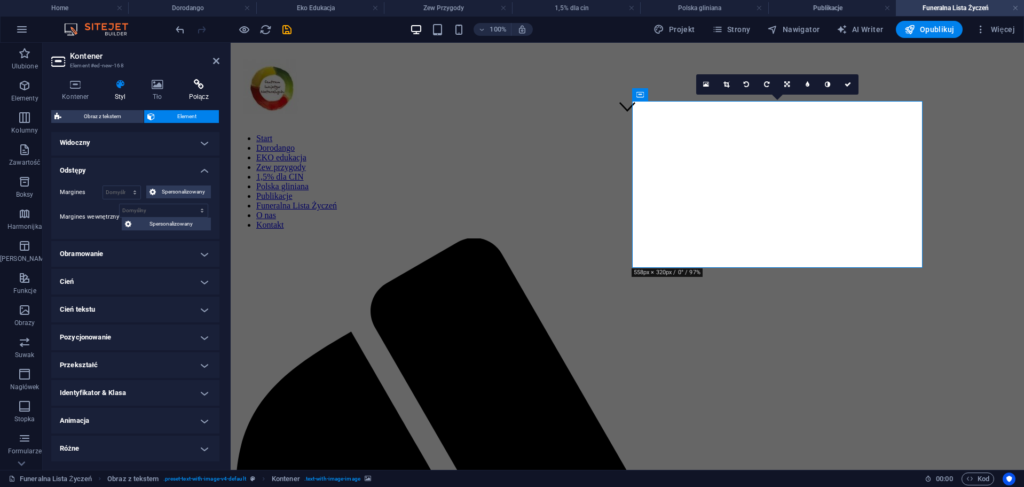
click at [183, 82] on icon at bounding box center [199, 84] width 42 height 11
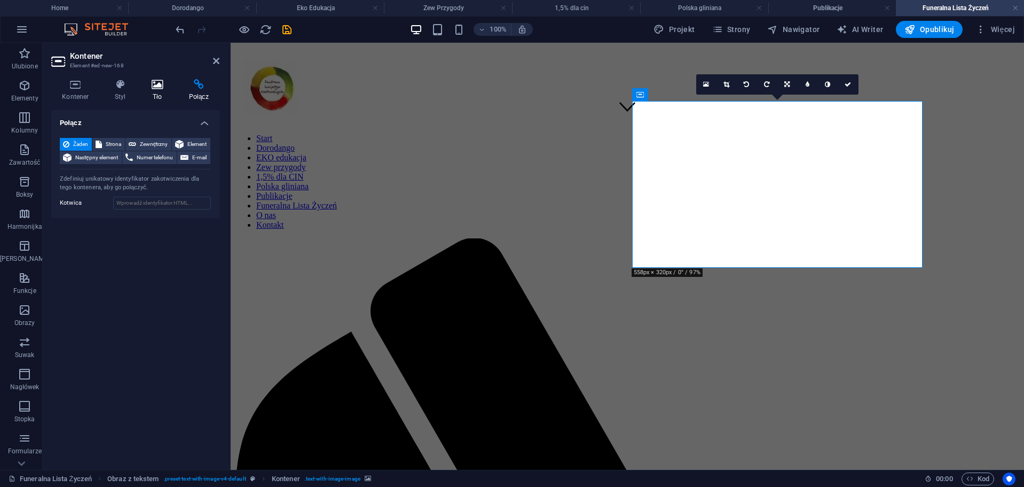
click at [151, 84] on icon at bounding box center [157, 84] width 33 height 11
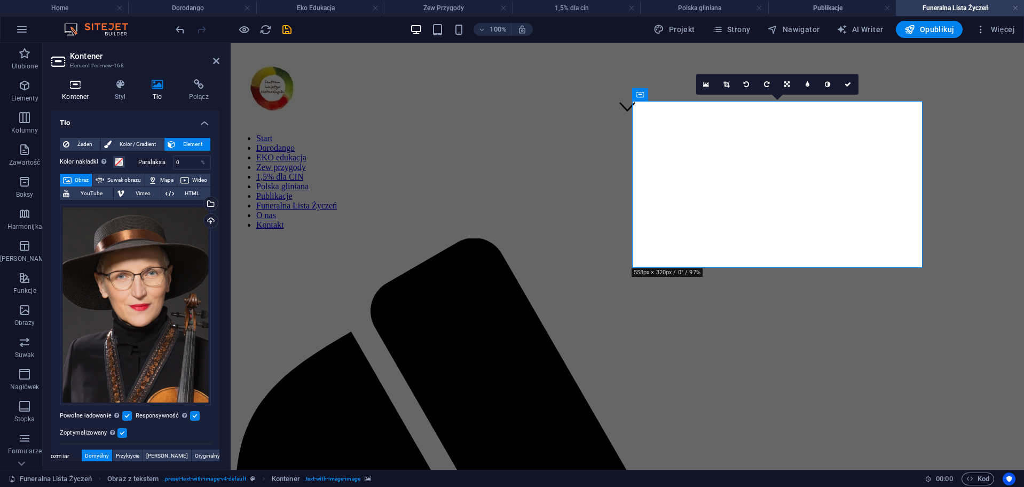
click at [84, 92] on h4 "Kontener" at bounding box center [77, 90] width 53 height 22
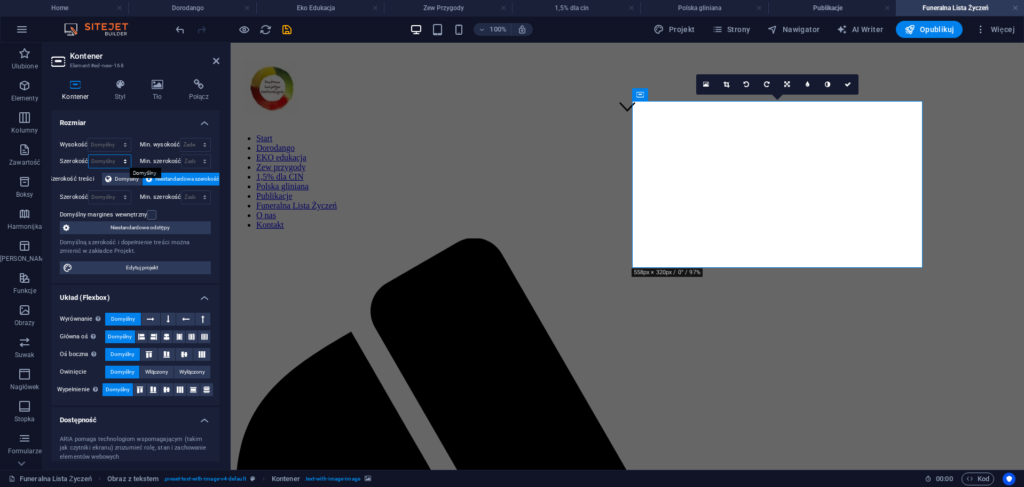
click at [114, 159] on select "Domyślny px rem % em vh vw" at bounding box center [110, 161] width 42 height 13
click at [107, 137] on div "Wysokość Domyślny px rem % vh vw Min. wysokość Żaden px rem % vh vw Szerokość D…" at bounding box center [135, 205] width 168 height 153
click at [113, 141] on select "Domyślny px rem % vh vw" at bounding box center [109, 144] width 42 height 13
select select "%"
click at [114, 138] on select "Domyślny px rem % vh vw" at bounding box center [109, 144] width 42 height 13
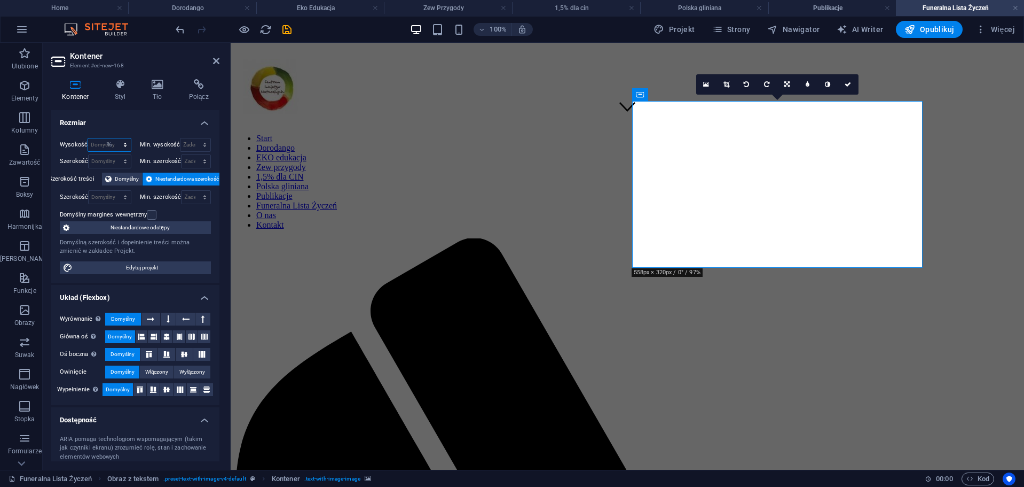
type input "100"
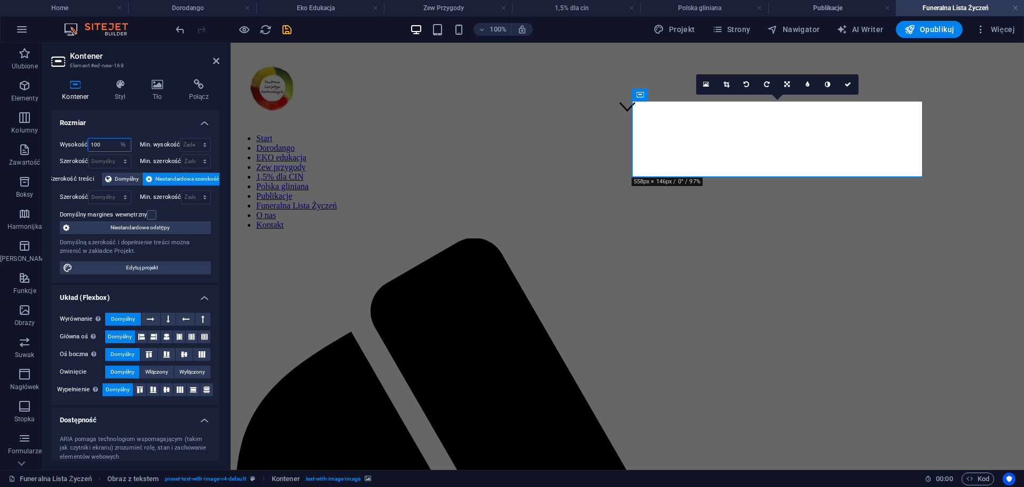
click at [107, 148] on input "100" at bounding box center [109, 144] width 42 height 13
click at [100, 151] on input "100" at bounding box center [109, 144] width 42 height 13
click at [117, 141] on select "Domyślny px rem % vh vw" at bounding box center [123, 144] width 15 height 13
select select "default"
click at [116, 138] on select "Domyślny px rem % vh vw" at bounding box center [123, 144] width 15 height 13
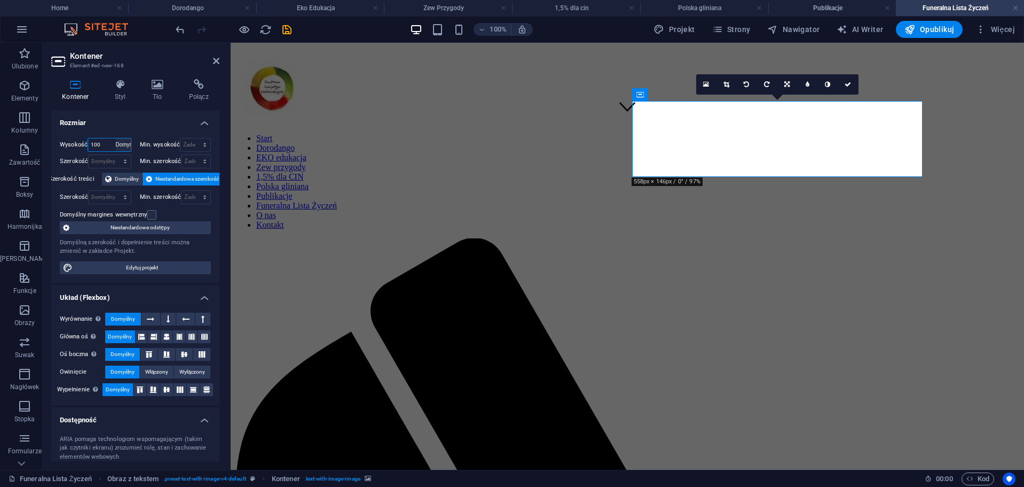
select select "DISABLED_OPTION_VALUE"
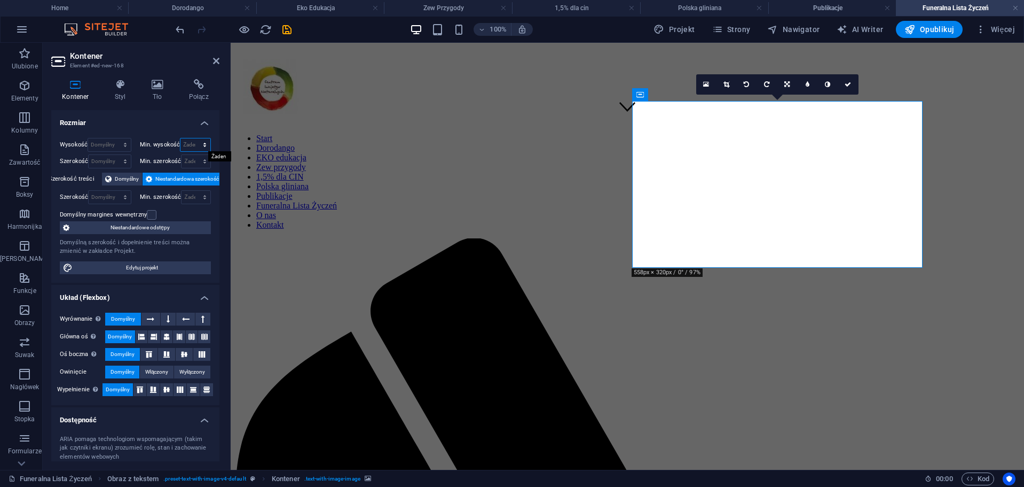
click at [203, 146] on select "Żaden px rem % vh vw" at bounding box center [196, 144] width 30 height 13
click at [123, 197] on select "Domyślny px rem % em vh vw" at bounding box center [110, 197] width 42 height 13
select select "px"
click at [114, 191] on select "Domyślny px rem % em vh vw" at bounding box center [110, 197] width 42 height 13
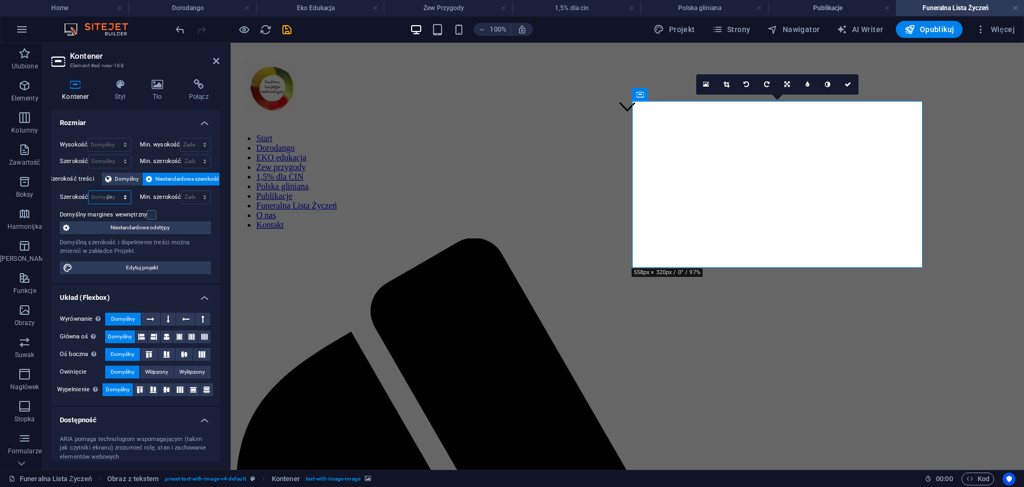
type input "544"
click at [107, 205] on div "Wysokość Domyślny px rem % vh vw Min. wysokość Żaden px rem % vh vw Szerokość D…" at bounding box center [135, 205] width 168 height 153
click at [107, 201] on input "544" at bounding box center [110, 197] width 42 height 13
click at [122, 197] on select "Domyślny px rem % em vh vw" at bounding box center [123, 197] width 15 height 13
select select "%"
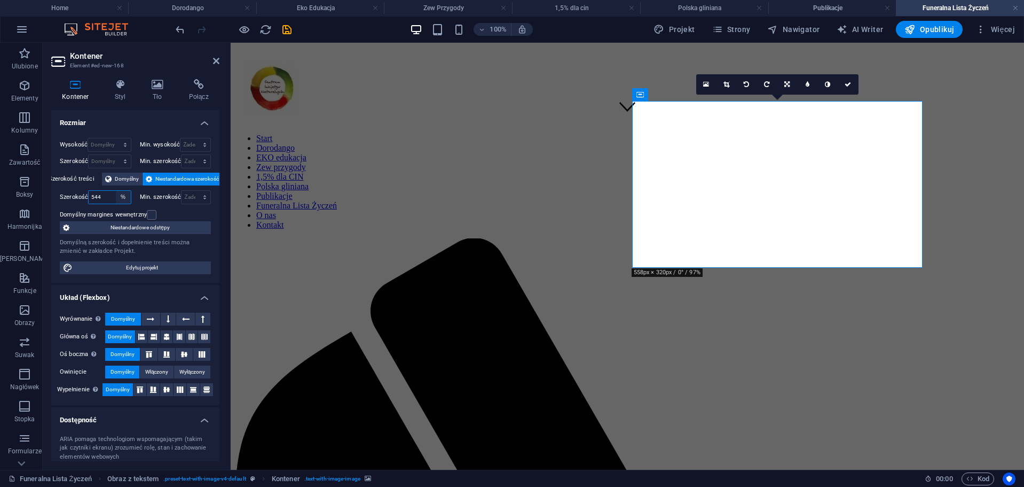
click at [116, 191] on select "Domyślny px rem % em vh vw" at bounding box center [123, 197] width 15 height 13
type input "100"
click at [112, 194] on input "100" at bounding box center [110, 197] width 42 height 13
click at [124, 197] on select "Domyślny px rem % em vh vw" at bounding box center [123, 197] width 15 height 13
select select "vh059kvc8as"
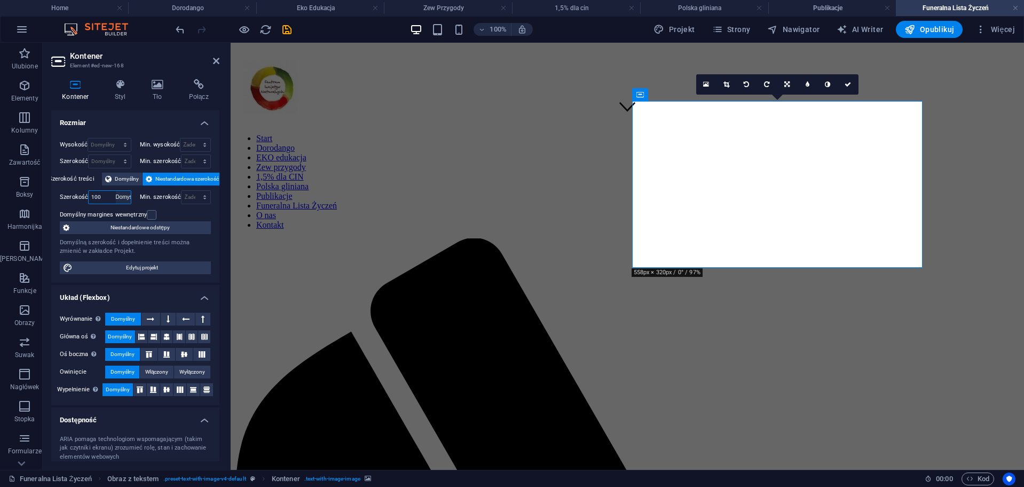
click at [116, 191] on select "Domyślny px rem % em vh vw" at bounding box center [123, 197] width 15 height 13
select select "DISABLED_OPTION_VALUE"
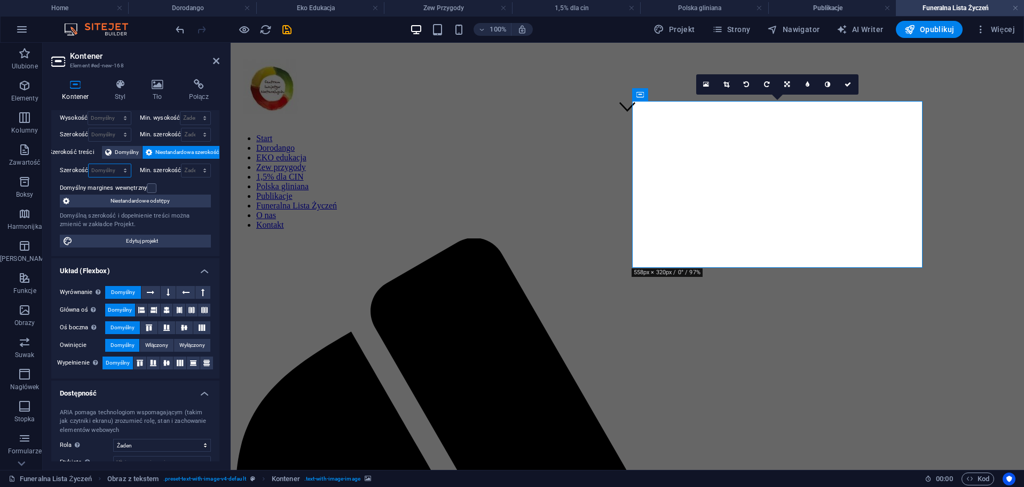
scroll to position [53, 0]
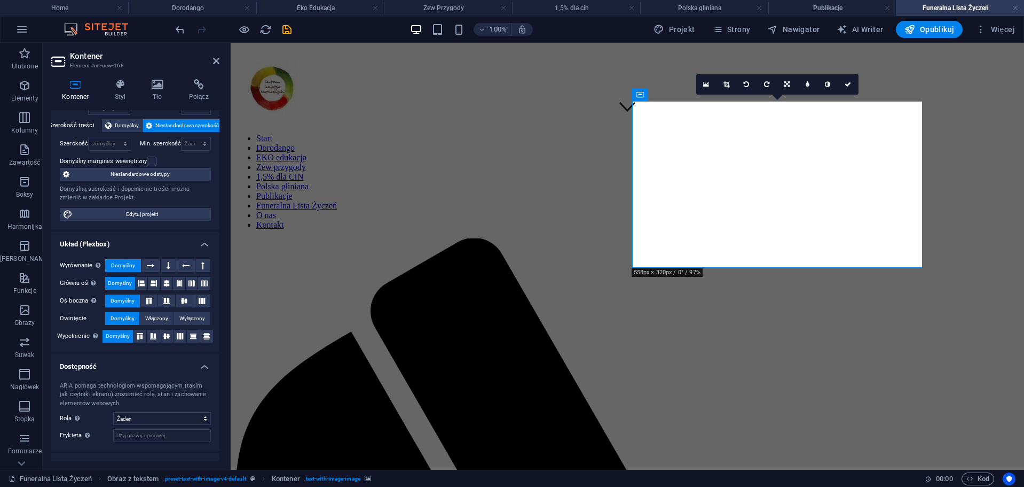
click at [129, 265] on span "Domyślny" at bounding box center [123, 265] width 24 height 13
click at [161, 263] on button at bounding box center [168, 265] width 15 height 13
click at [139, 262] on div "Wyrównanie Określa kierunek zgięcia. Domyślny" at bounding box center [135, 265] width 151 height 13
click at [122, 262] on span "Domyślny" at bounding box center [123, 265] width 24 height 13
click at [145, 279] on button at bounding box center [142, 283] width 12 height 13
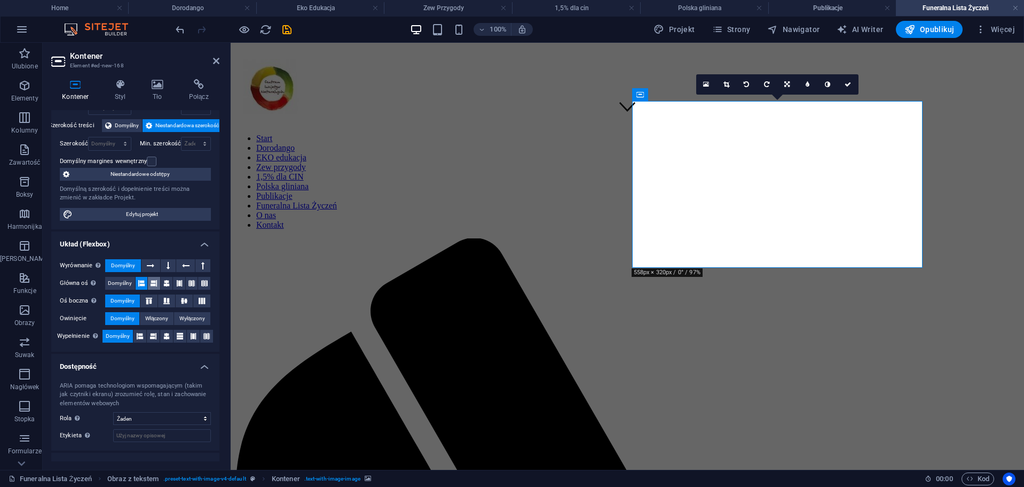
click at [152, 278] on icon at bounding box center [154, 283] width 6 height 13
click at [119, 285] on span "Domyślny" at bounding box center [120, 283] width 24 height 13
click at [145, 296] on button at bounding box center [148, 300] width 17 height 13
drag, startPoint x: 121, startPoint y: 298, endPoint x: 139, endPoint y: 306, distance: 19.6
click at [123, 299] on span "Domyślny" at bounding box center [123, 300] width 24 height 13
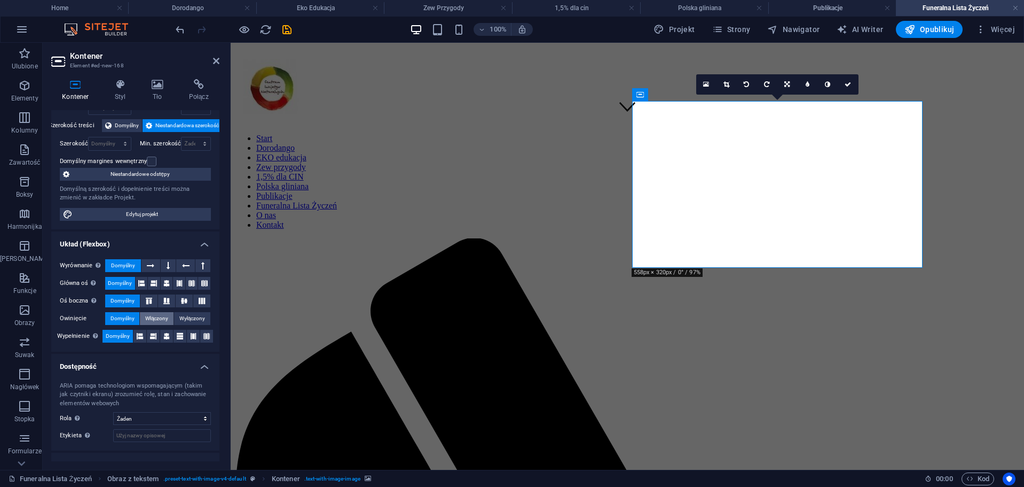
click at [149, 313] on span "Włączony" at bounding box center [157, 318] width 24 height 13
drag, startPoint x: 189, startPoint y: 317, endPoint x: 151, endPoint y: 319, distance: 37.4
click at [184, 317] on span "Wyłączony" at bounding box center [192, 318] width 26 height 13
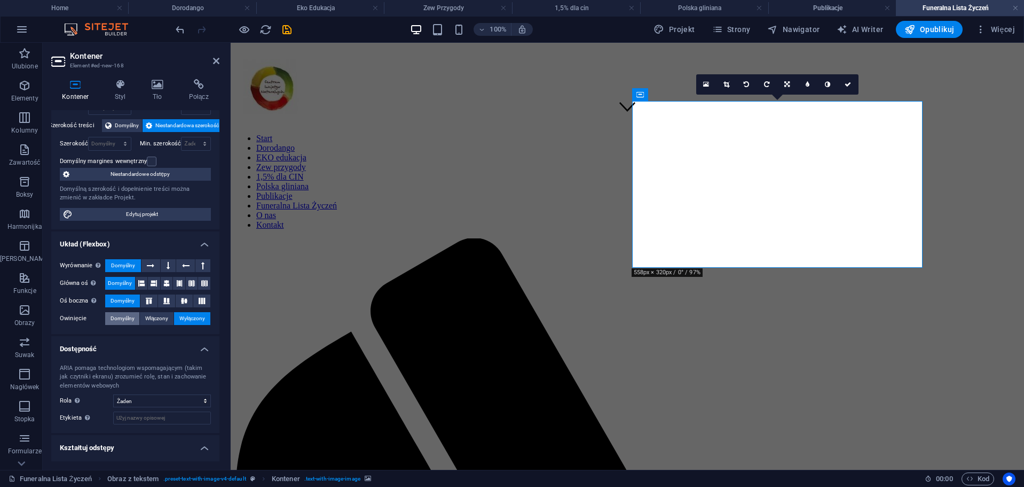
click at [118, 317] on span "Domyślny" at bounding box center [123, 318] width 24 height 13
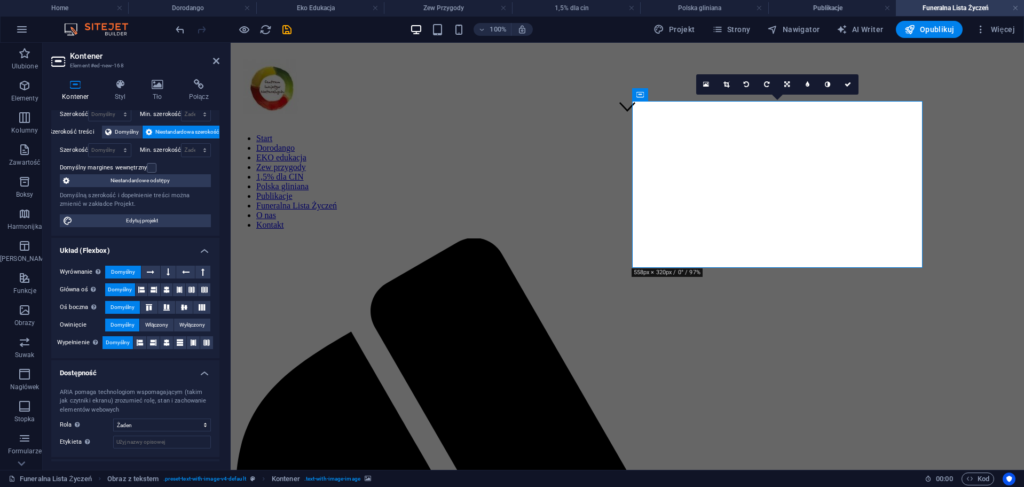
scroll to position [0, 0]
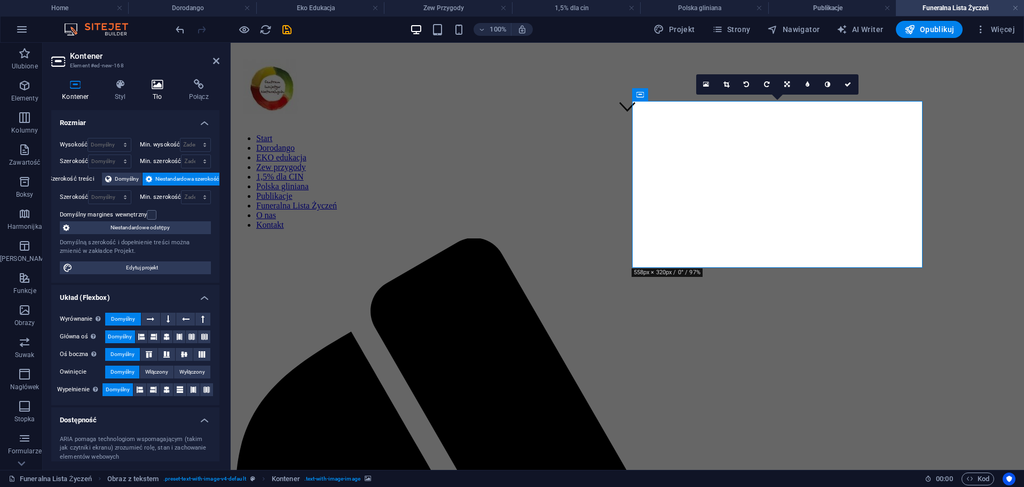
click at [167, 87] on icon at bounding box center [157, 84] width 33 height 11
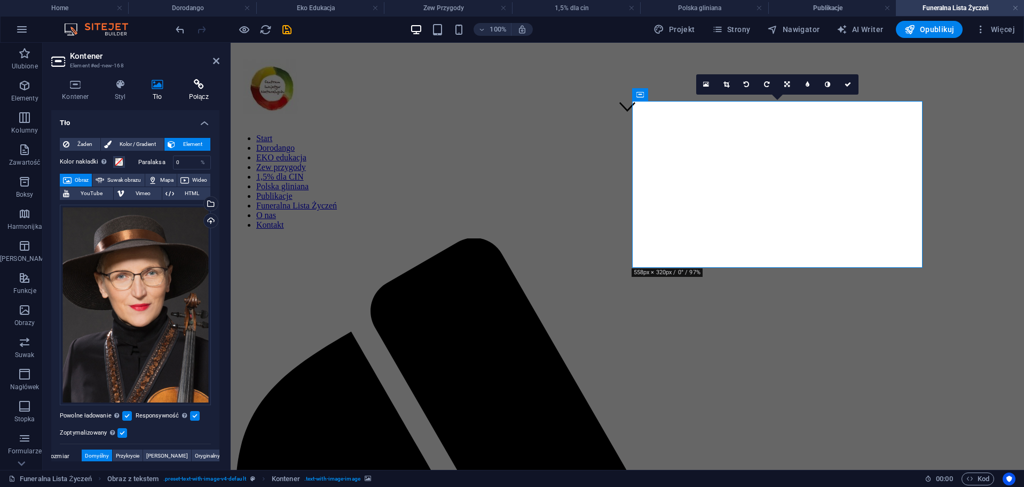
click at [186, 92] on h4 "Połącz" at bounding box center [199, 90] width 42 height 22
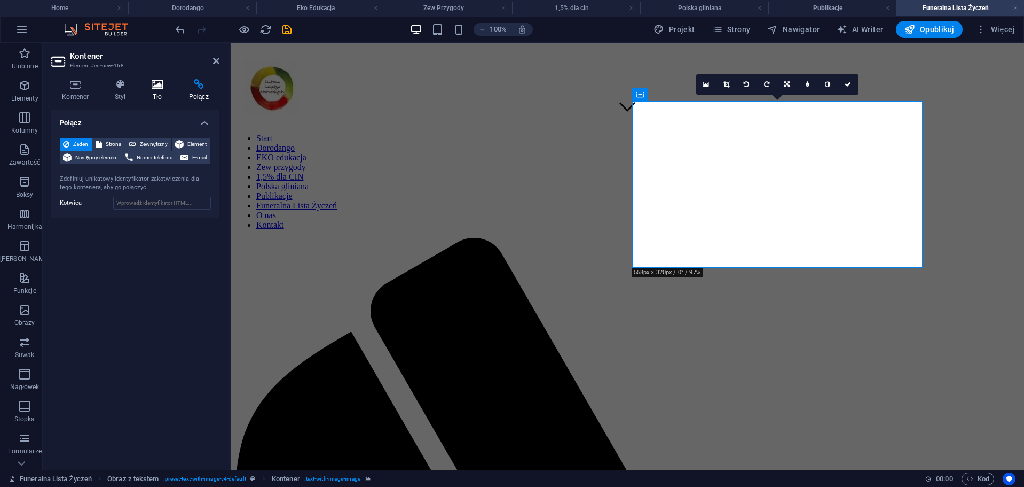
click at [161, 80] on icon at bounding box center [157, 84] width 33 height 11
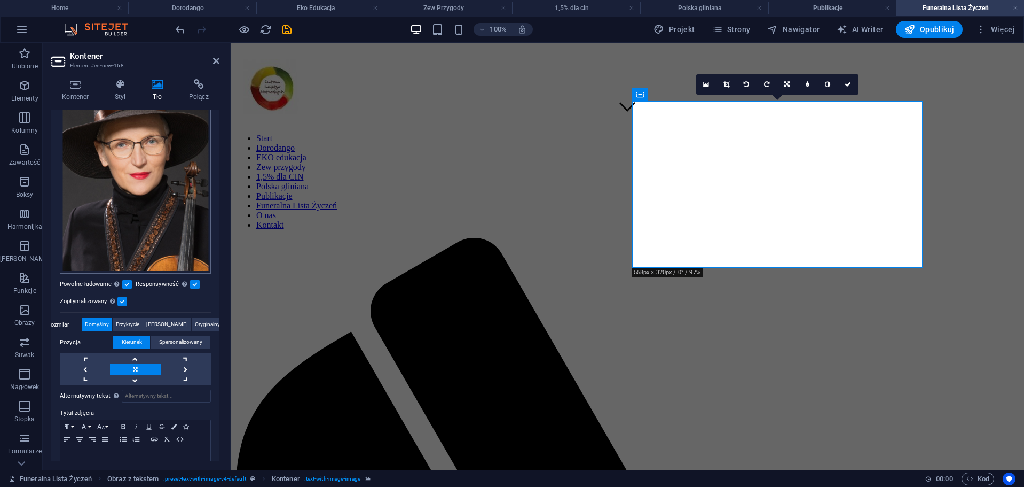
scroll to position [155, 0]
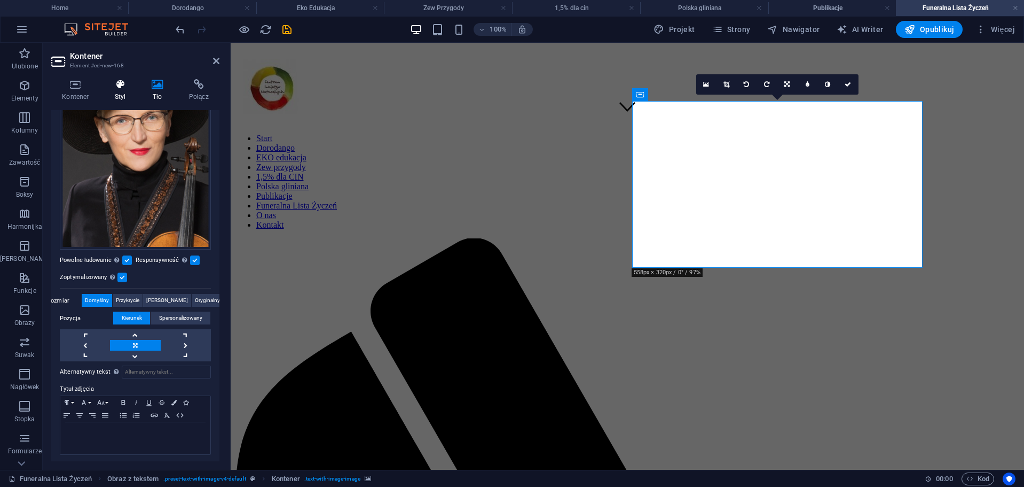
click at [124, 96] on h4 "Styl" at bounding box center [122, 90] width 37 height 22
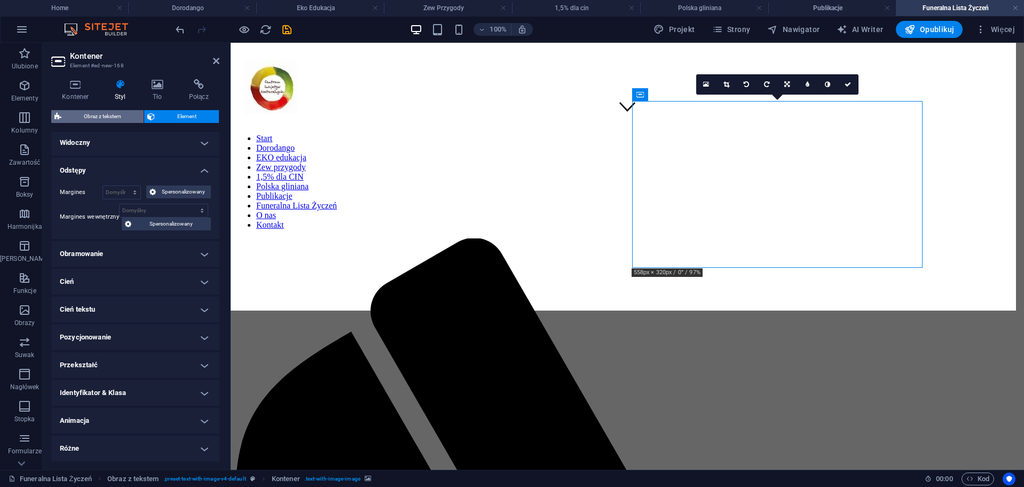
click at [113, 116] on span "Obraz z tekstem" at bounding box center [103, 116] width 76 height 13
select select "rem"
select select "px"
select select "preset-text-with-image-v4-default"
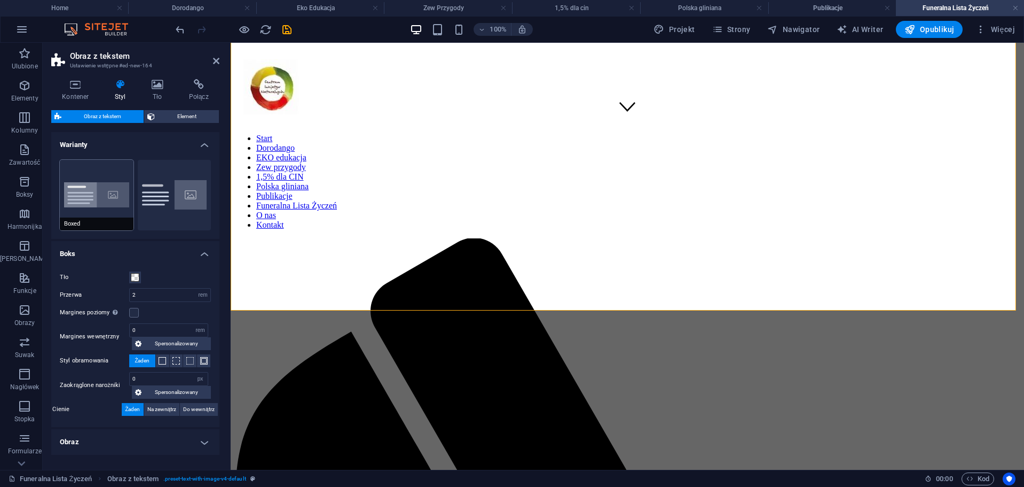
click at [98, 183] on button "Boxed" at bounding box center [97, 195] width 74 height 71
type input "0"
type input "2.5"
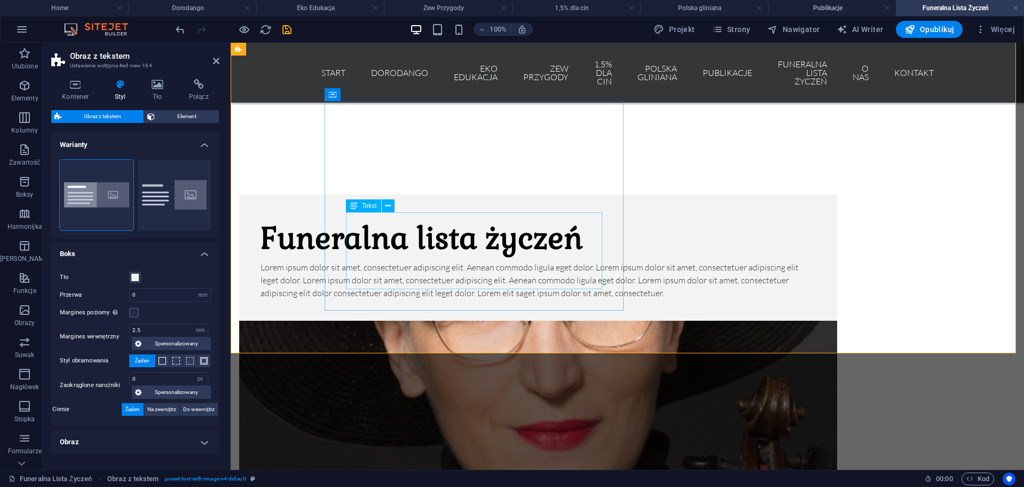
drag, startPoint x: 442, startPoint y: 266, endPoint x: 629, endPoint y: 266, distance: 186.9
click at [629, 266] on div "Lorem ipsum dolor sit amet, consectetuer adipiscing elit. Aenean commodo ligula…" at bounding box center [538, 280] width 555 height 38
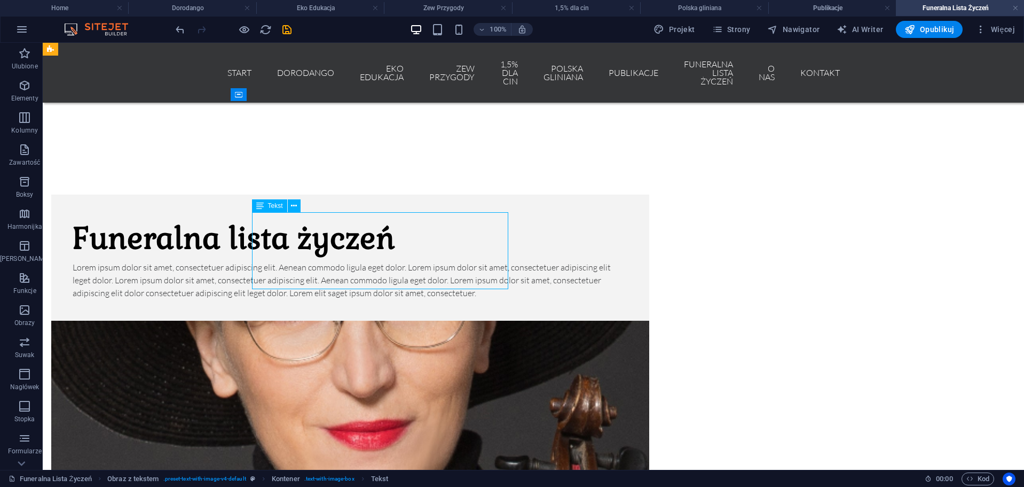
click at [441, 266] on div "Lorem ipsum dolor sit amet, consectetuer adipiscing elit. Aenean commodo ligula…" at bounding box center [350, 280] width 555 height 38
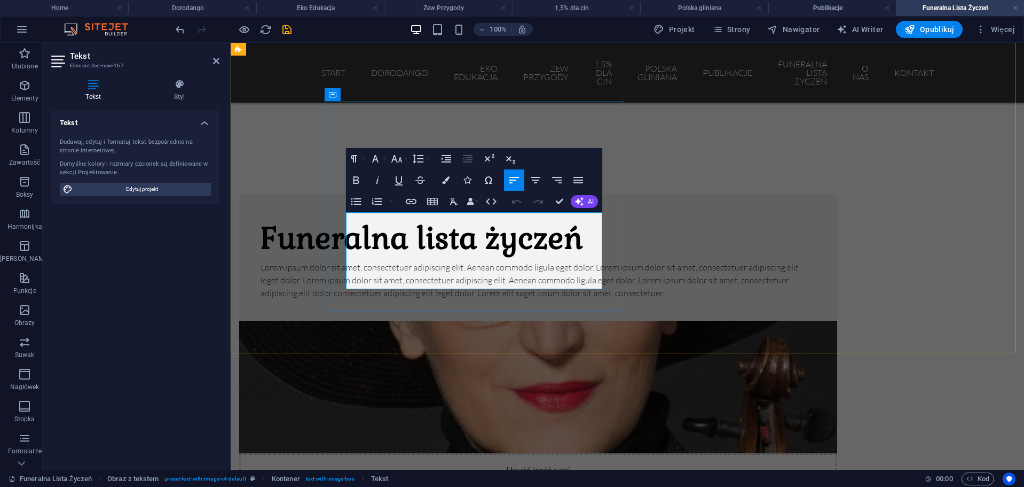
click at [529, 261] on p "Lorem ipsum dolor sit amet, consectetuer adipiscing elit. Aenean commodo ligula…" at bounding box center [538, 280] width 555 height 38
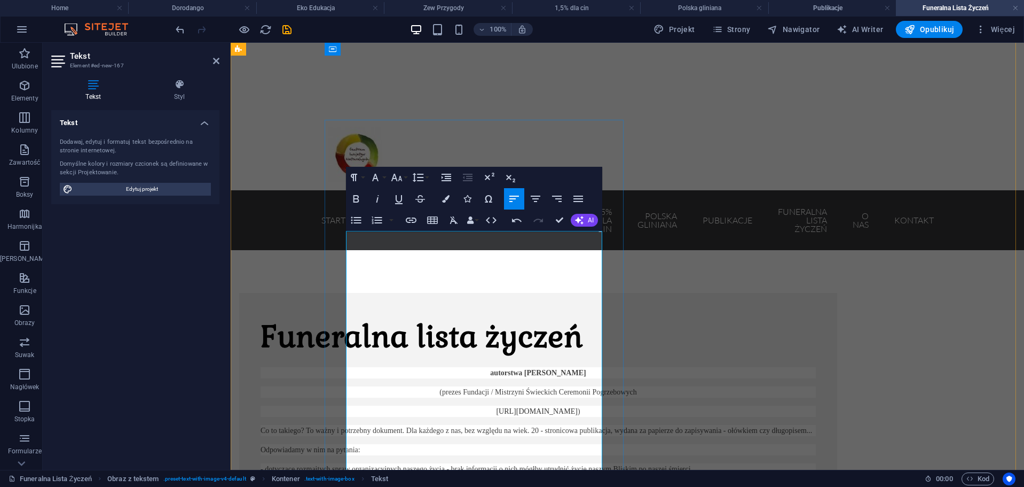
scroll to position [312, 0]
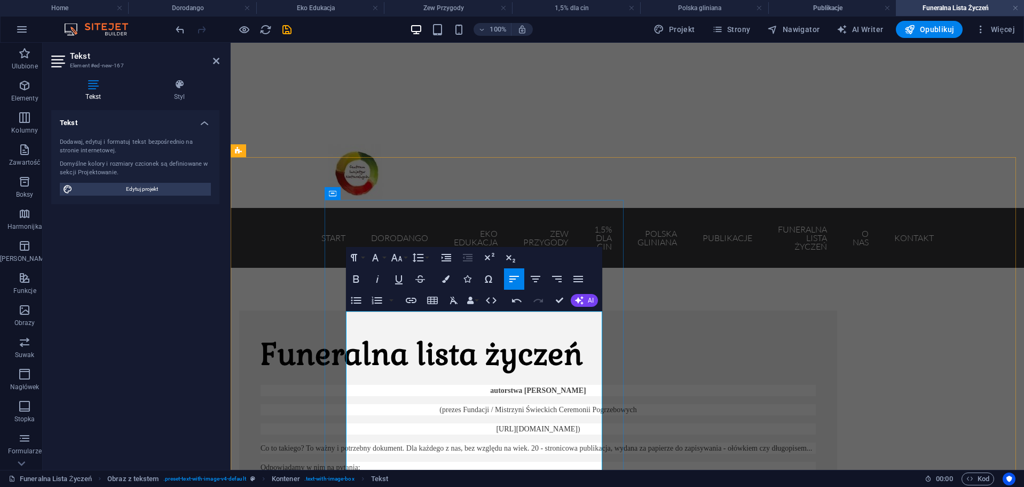
click at [516, 442] on p "Co to takiego? To ważny i potrzebny dokument. Dla każdego z nas, bez względu na…" at bounding box center [538, 447] width 555 height 11
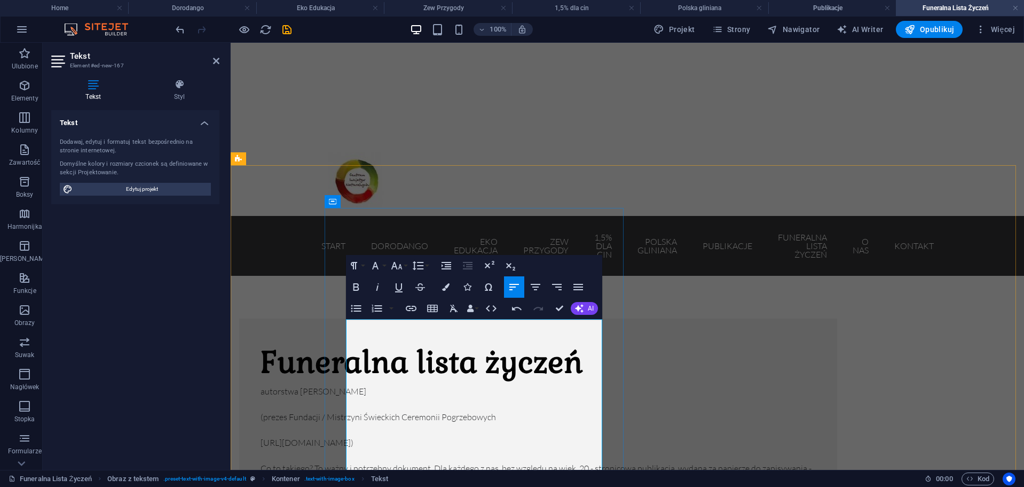
scroll to position [21420, 1]
click at [503, 423] on p at bounding box center [538, 429] width 555 height 13
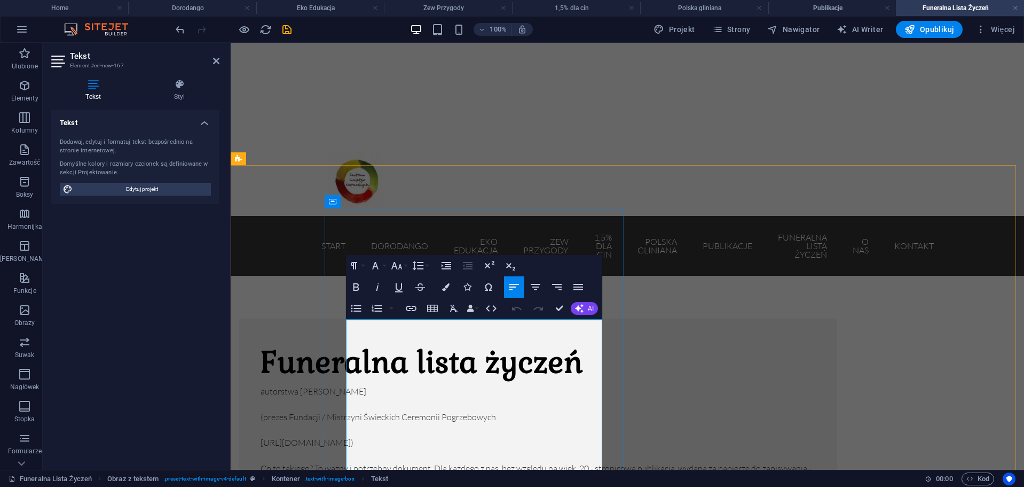
drag, startPoint x: 480, startPoint y: 330, endPoint x: 402, endPoint y: 330, distance: 78.0
click at [355, 385] on p "autorstwa [PERSON_NAME]" at bounding box center [538, 391] width 555 height 13
click at [540, 285] on icon "button" at bounding box center [535, 286] width 13 height 13
click at [357, 289] on icon "button" at bounding box center [356, 286] width 6 height 7
click at [498, 436] on p "https://pieknaceremonia.pl )" at bounding box center [538, 442] width 555 height 13
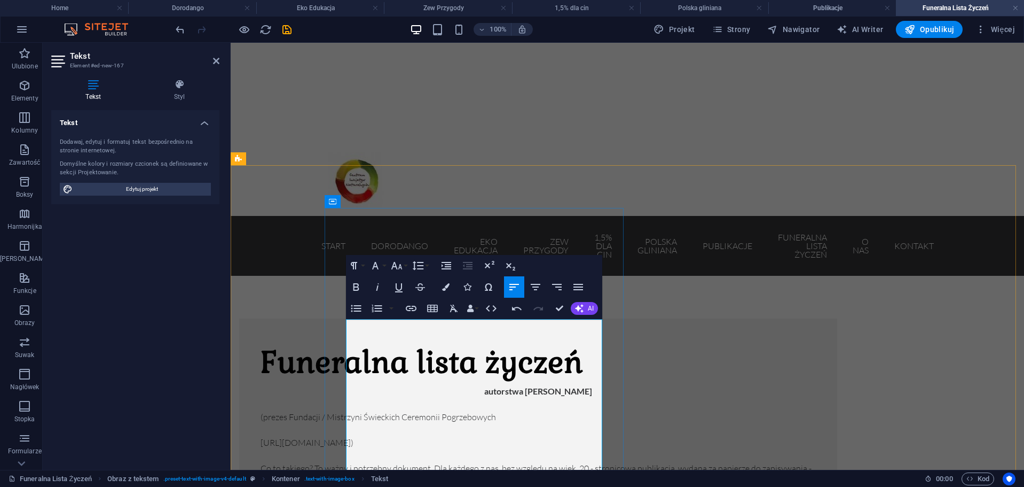
click at [465, 436] on p "https://pieknaceremonia.pl )" at bounding box center [538, 442] width 555 height 13
drag, startPoint x: 467, startPoint y: 381, endPoint x: 346, endPoint y: 354, distance: 124.9
click at [538, 288] on icon "button" at bounding box center [535, 286] width 13 height 13
click at [552, 449] on p at bounding box center [538, 455] width 555 height 13
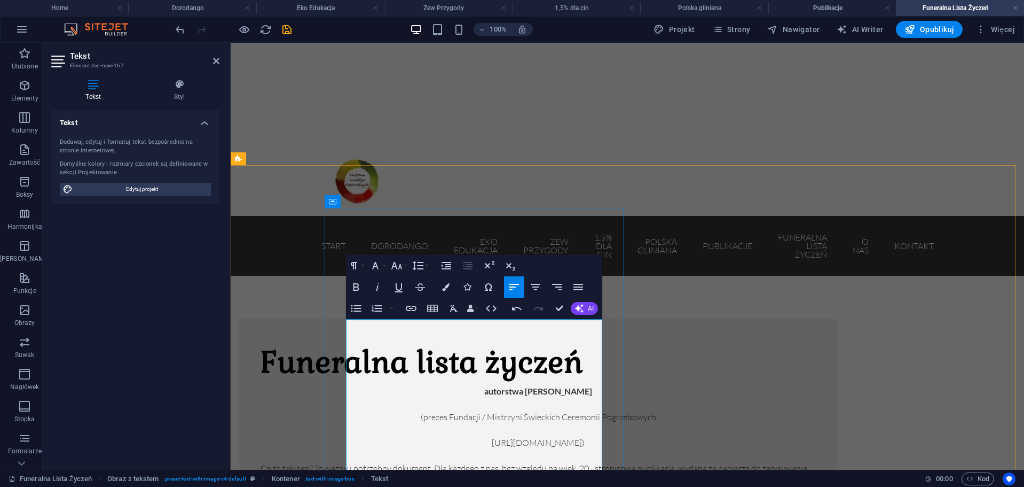
click at [505, 423] on p at bounding box center [538, 429] width 555 height 13
click at [492, 437] on link "[URL][DOMAIN_NAME]" at bounding box center [537, 442] width 90 height 11
click at [474, 351] on icon "button" at bounding box center [472, 349] width 13 height 13
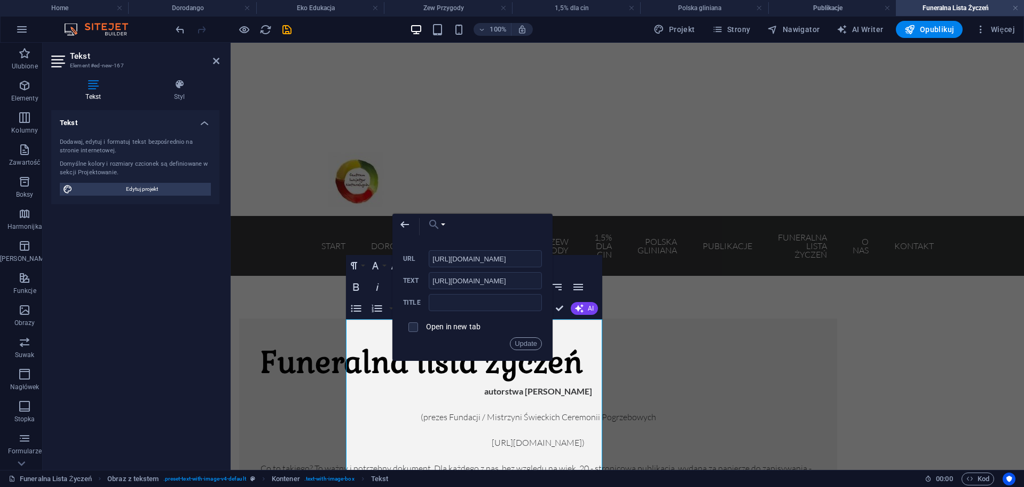
click at [442, 223] on button "Choose Link" at bounding box center [434, 224] width 25 height 21
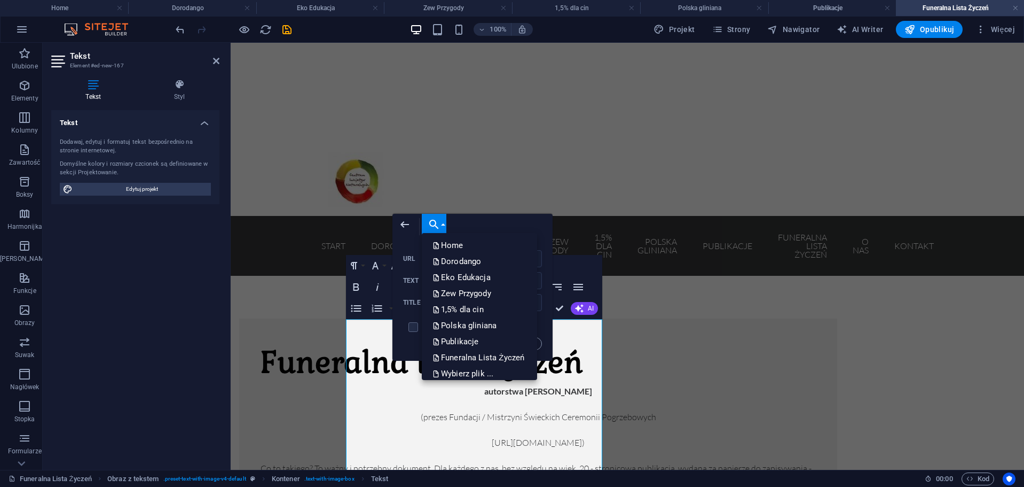
click at [442, 223] on button "Choose Link" at bounding box center [434, 224] width 25 height 21
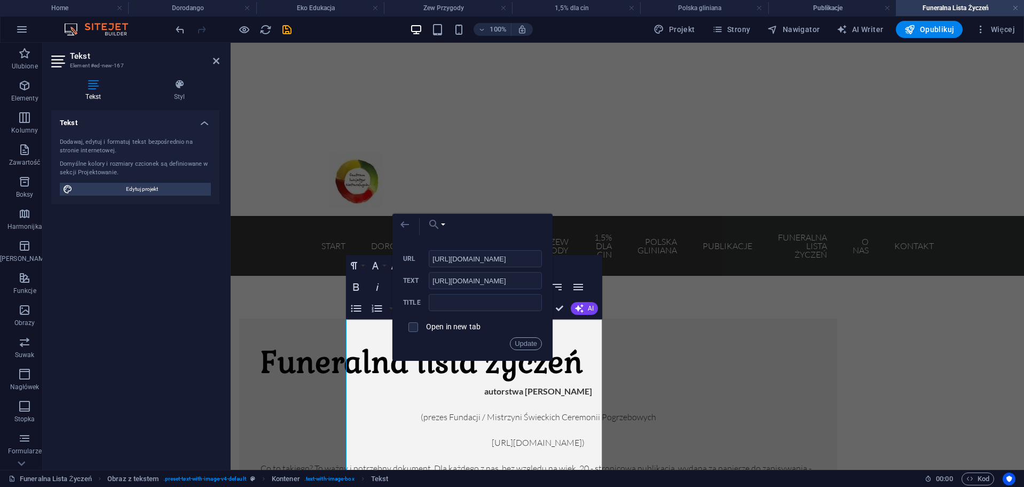
click at [413, 221] on button "Back" at bounding box center [405, 224] width 25 height 21
click at [403, 226] on icon "button" at bounding box center [405, 224] width 9 height 6
click at [409, 221] on icon "button" at bounding box center [404, 224] width 13 height 13
drag, startPoint x: 499, startPoint y: 419, endPoint x: 487, endPoint y: 391, distance: 30.6
click at [500, 461] on p "Co to takiego? To ważny i potrzebny dokument. Dla każdego z nas, bez względu na…" at bounding box center [538, 474] width 555 height 26
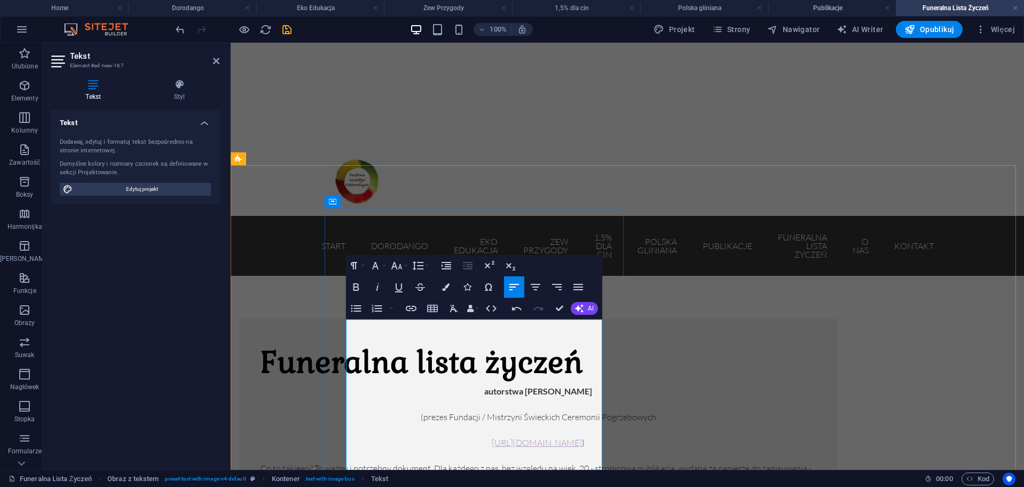
click at [492, 437] on link "[URL][DOMAIN_NAME]" at bounding box center [537, 442] width 90 height 11
click at [549, 423] on p at bounding box center [538, 429] width 555 height 13
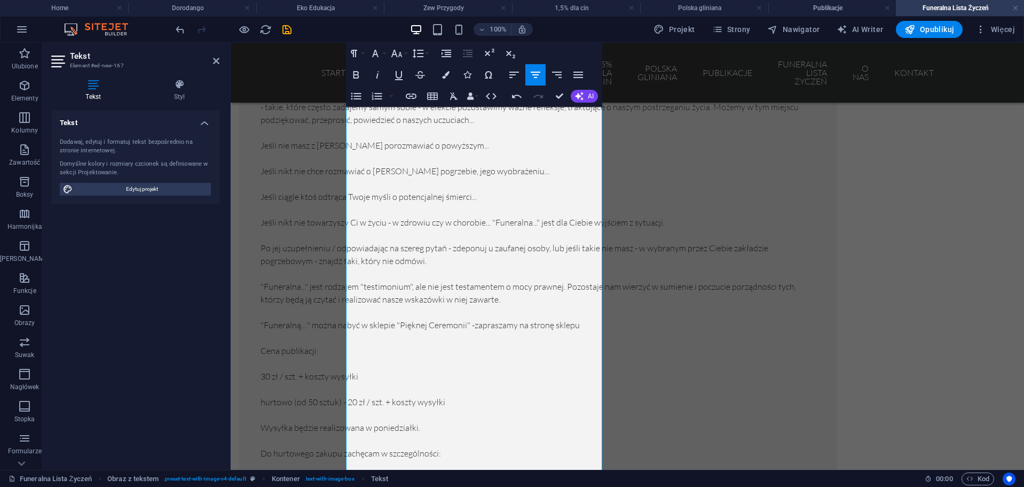
scroll to position [732, 0]
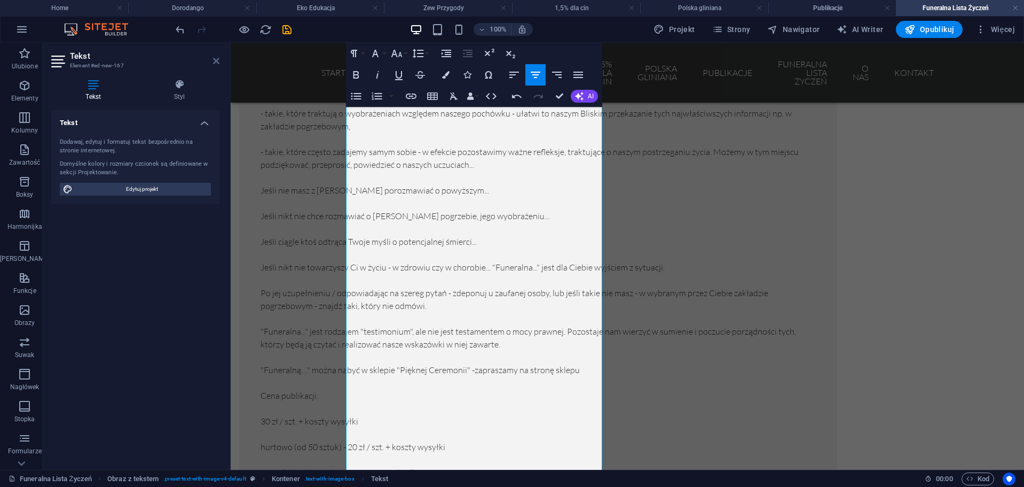
click at [217, 64] on icon at bounding box center [216, 61] width 6 height 9
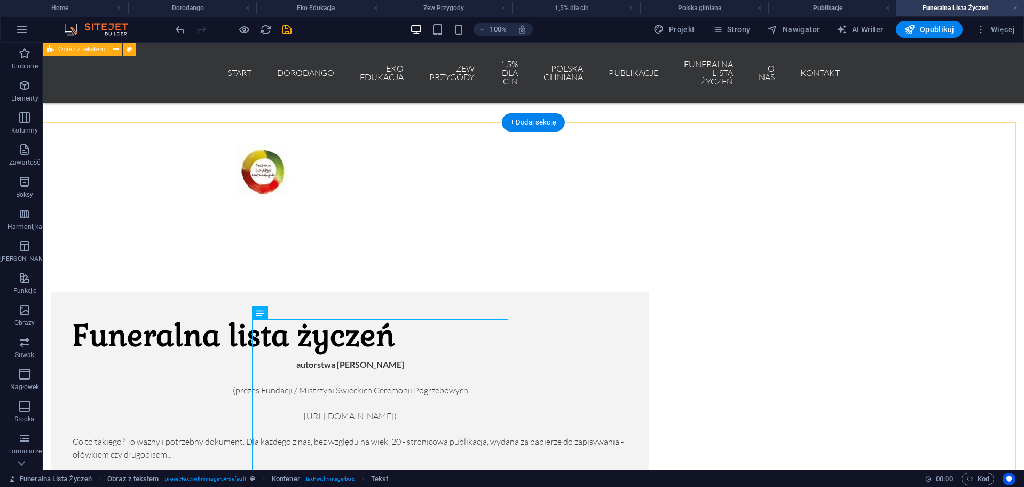
scroll to position [304, 0]
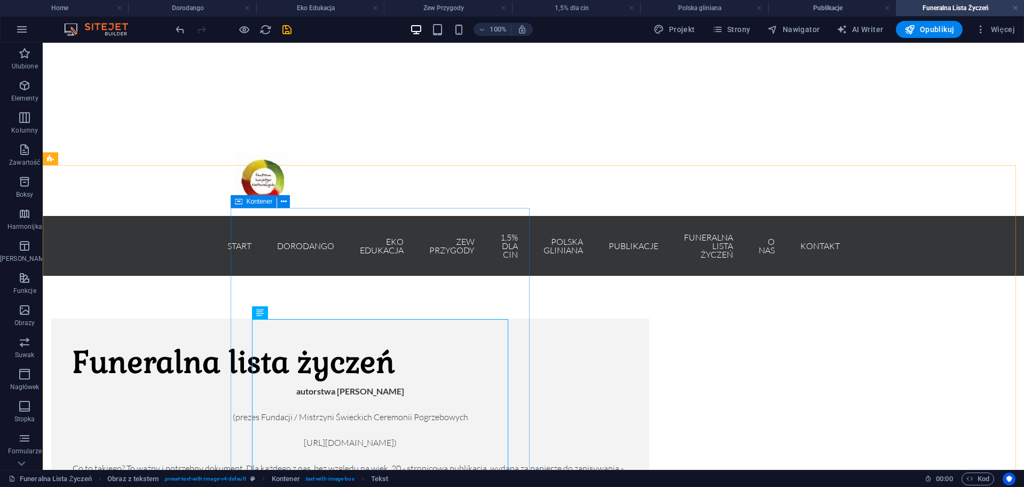
click at [238, 204] on icon at bounding box center [238, 201] width 7 height 13
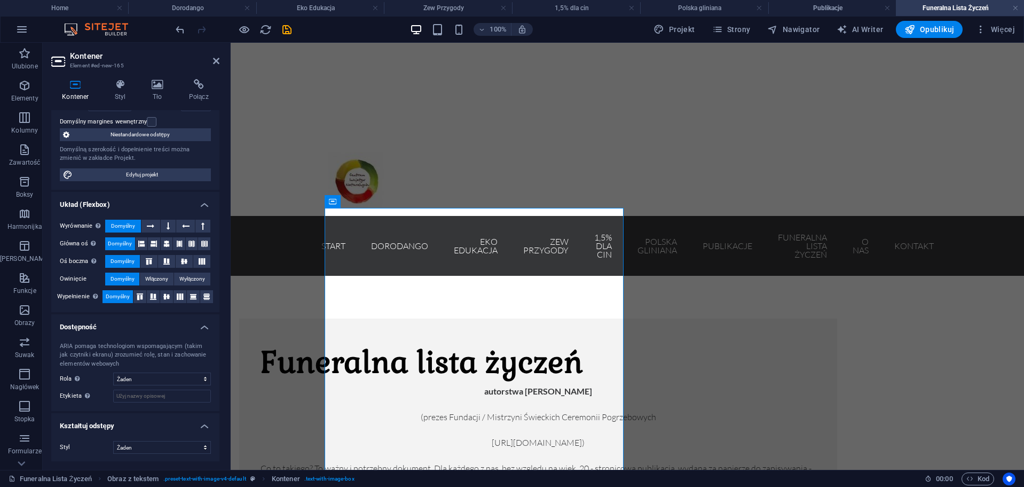
scroll to position [94, 0]
click at [123, 93] on h4 "Styl" at bounding box center [122, 90] width 37 height 22
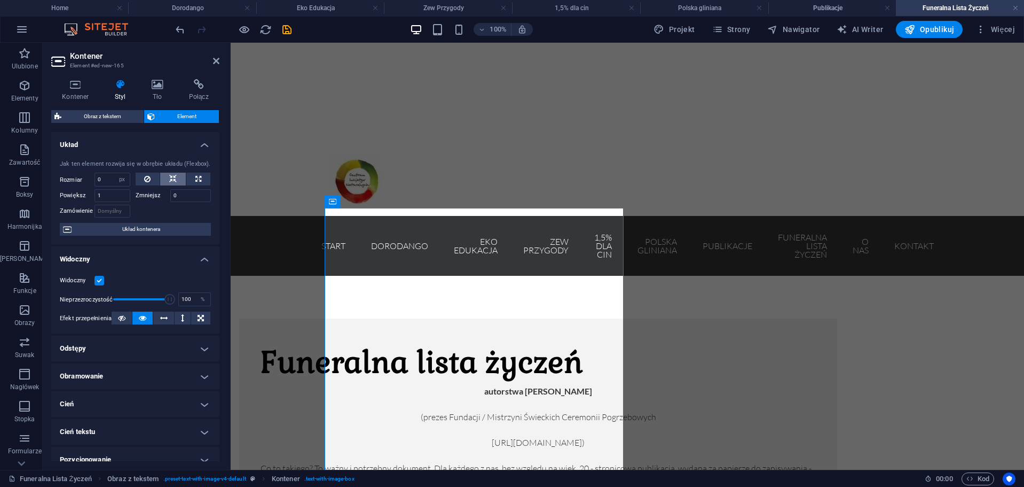
click at [179, 174] on button at bounding box center [173, 179] width 26 height 13
select select "DISABLED_OPTION_VALUE"
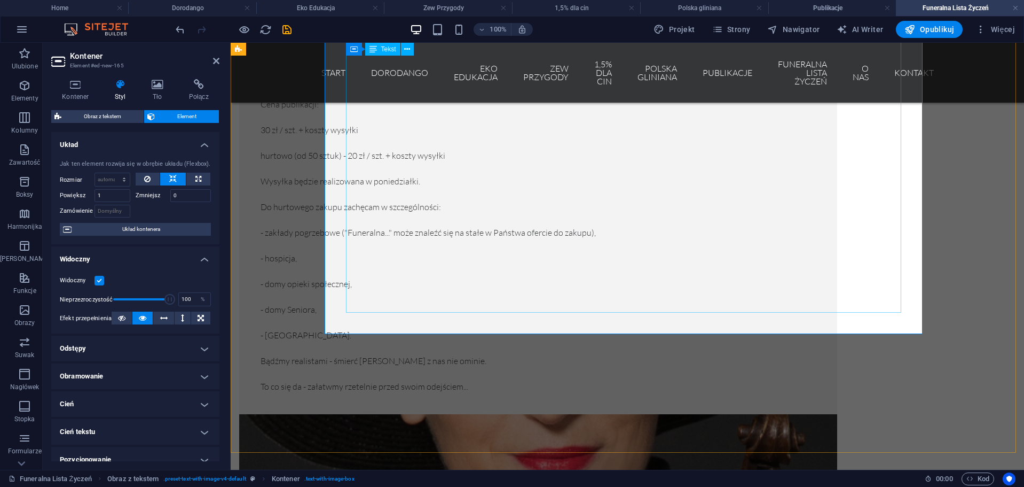
scroll to position [987, 0]
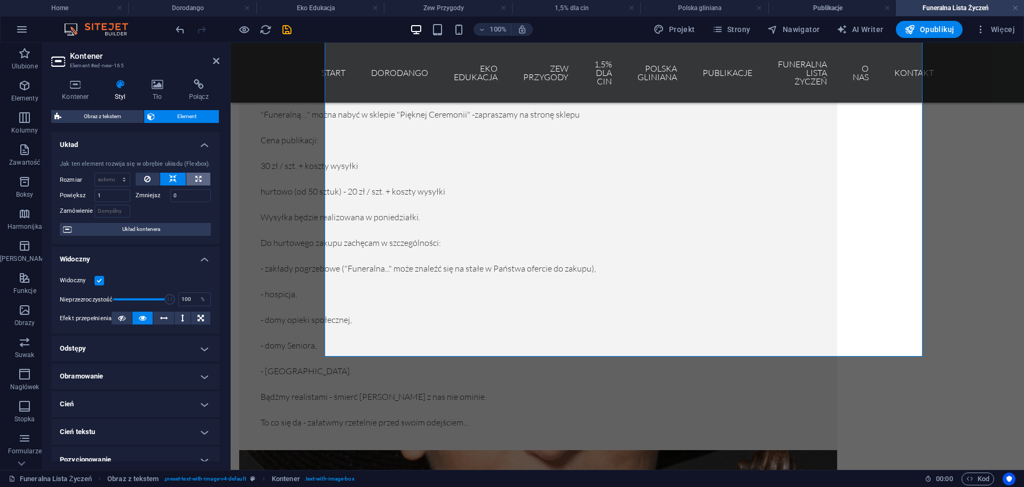
click at [196, 184] on icon at bounding box center [198, 179] width 6 height 13
type input "100"
select select "%"
click at [153, 184] on button at bounding box center [148, 179] width 25 height 13
select select "DISABLED_OPTION_VALUE"
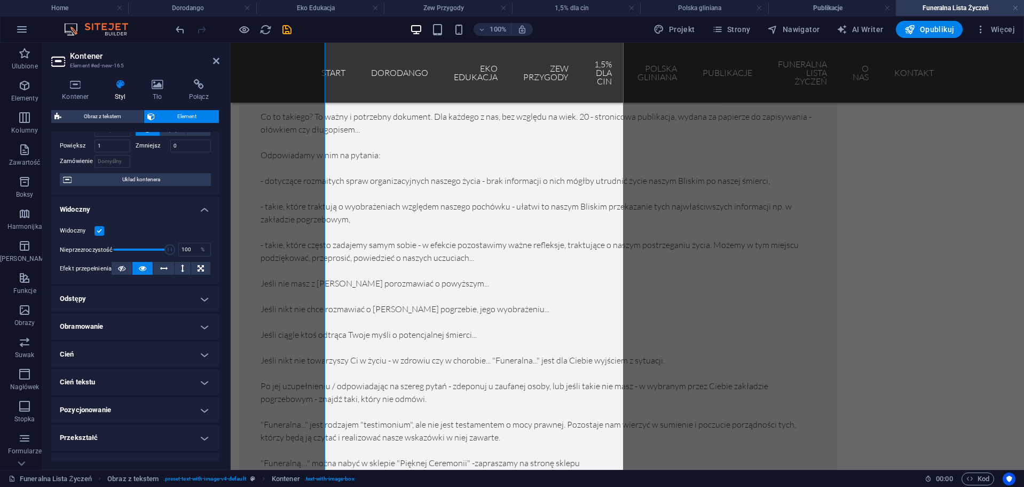
scroll to position [53, 0]
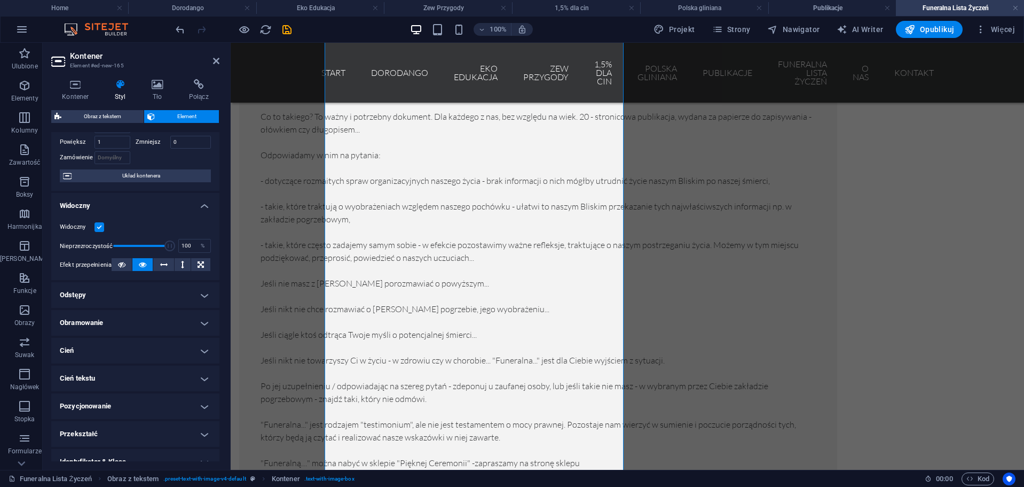
click at [93, 296] on h4 "Odstępy" at bounding box center [135, 295] width 168 height 26
click at [117, 312] on select "Domyślny automatycznie px % rem vw vh Spersonalizowany" at bounding box center [121, 316] width 37 height 13
click at [103, 310] on select "Domyślny automatycznie px % rem vw vh Spersonalizowany" at bounding box center [121, 316] width 37 height 13
click at [109, 312] on select "Domyślny automatycznie px % rem vw vh Spersonalizowany" at bounding box center [121, 316] width 37 height 13
click at [103, 310] on select "Domyślny automatycznie px % rem vw vh Spersonalizowany" at bounding box center [121, 316] width 37 height 13
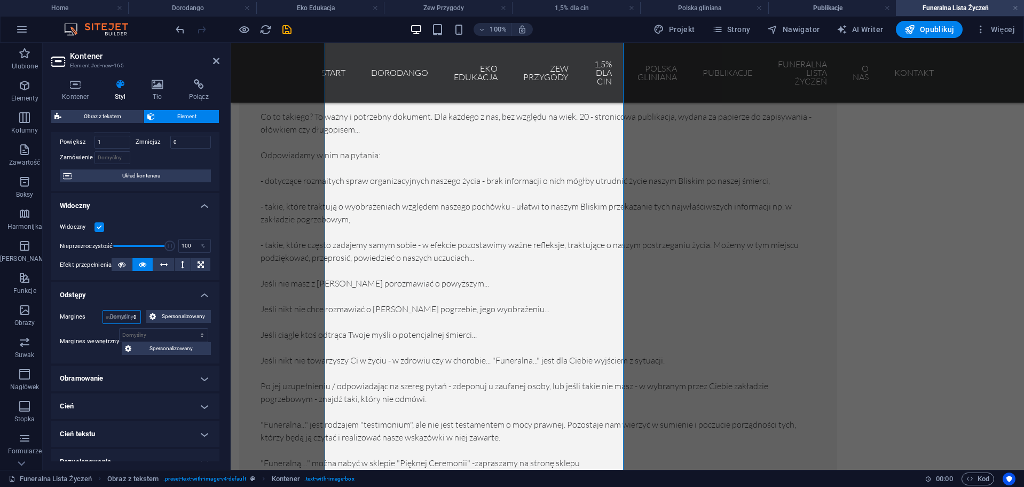
select select "DISABLED_OPTION_VALUE"
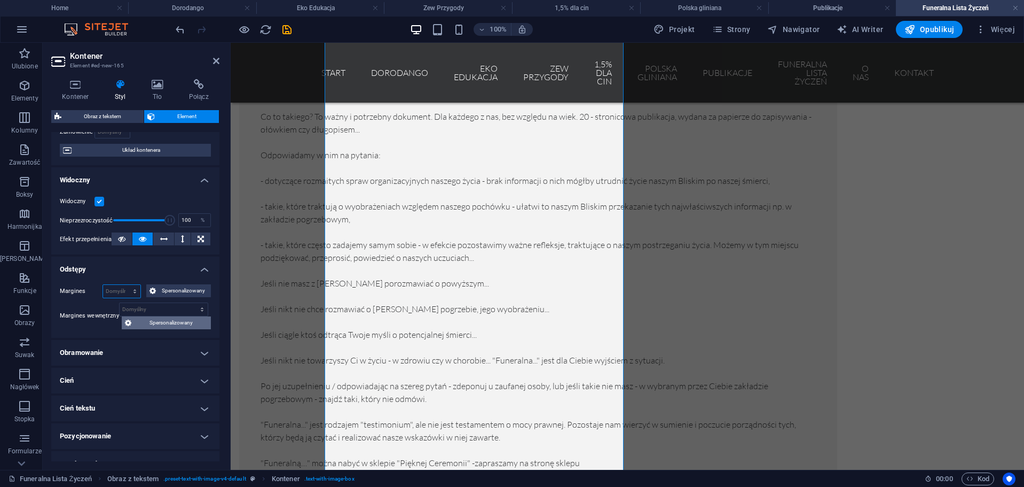
scroll to position [107, 0]
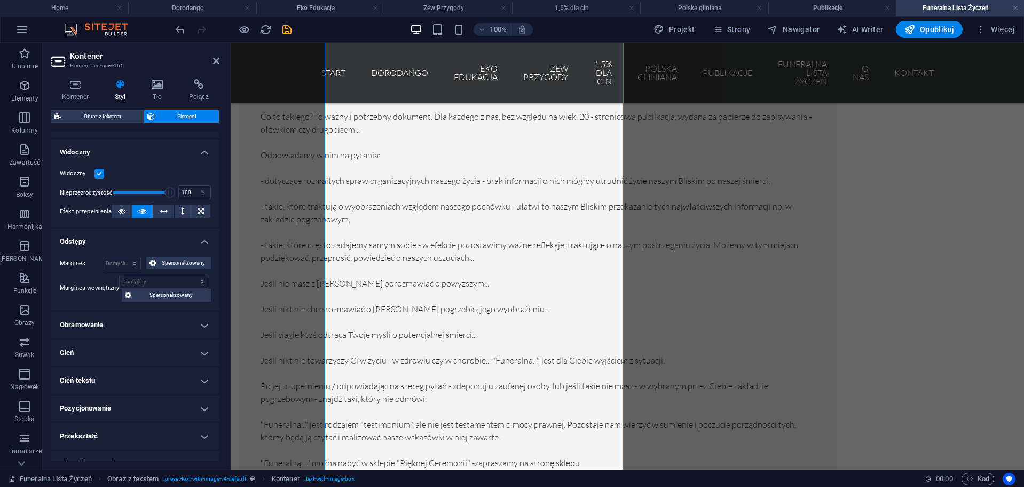
click at [116, 323] on h4 "Obramowanie" at bounding box center [135, 325] width 168 height 26
click at [116, 323] on h4 "Obramowanie" at bounding box center [135, 321] width 168 height 19
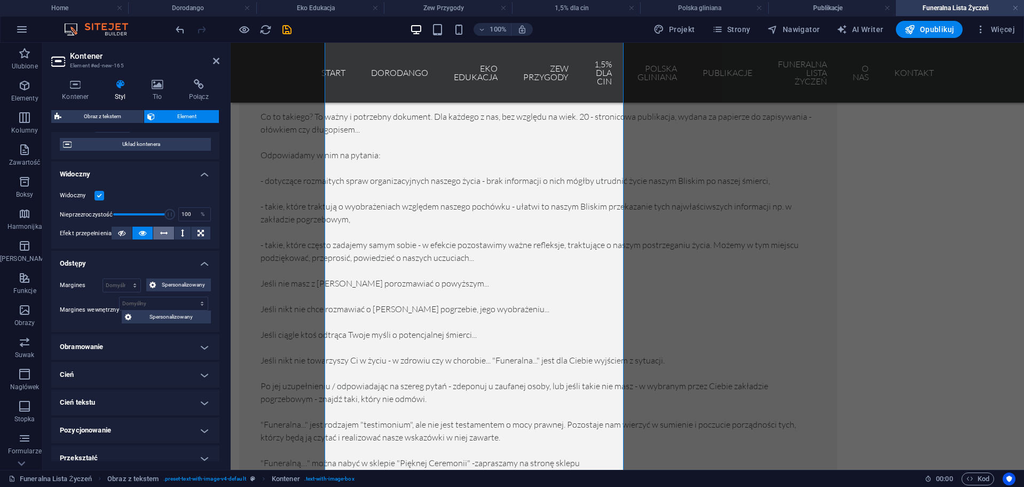
scroll to position [0, 0]
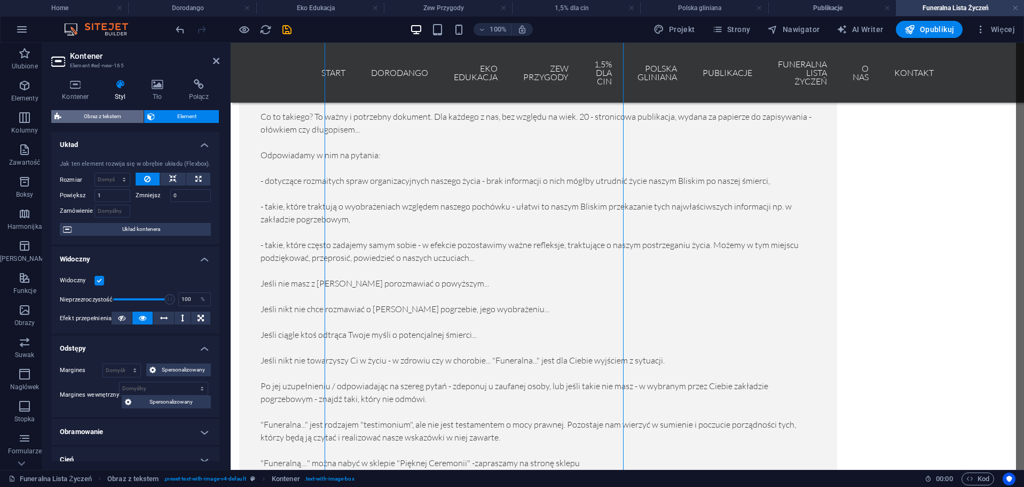
click at [120, 118] on span "Obraz z tekstem" at bounding box center [103, 116] width 76 height 13
select select "rem"
select select "px"
select select "preset-text-with-image-v4-default"
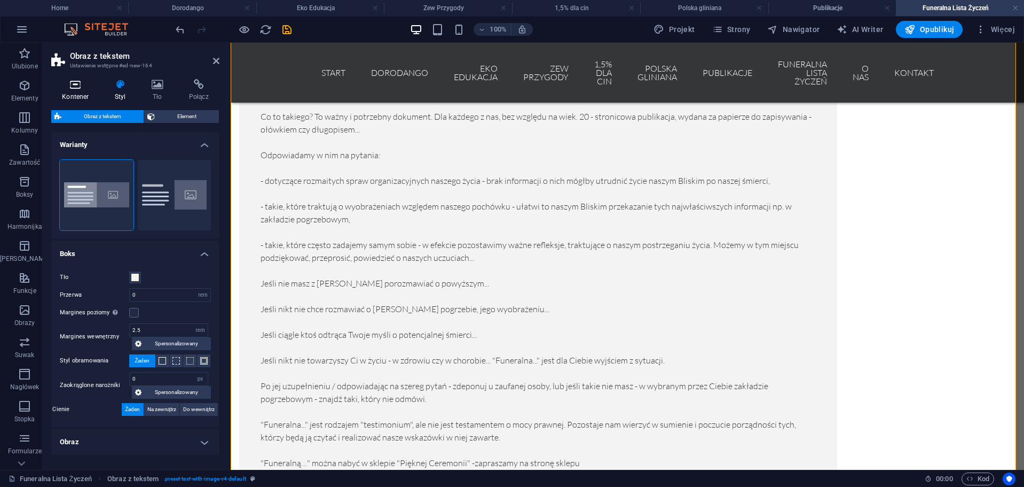
click at [93, 83] on icon at bounding box center [75, 84] width 49 height 11
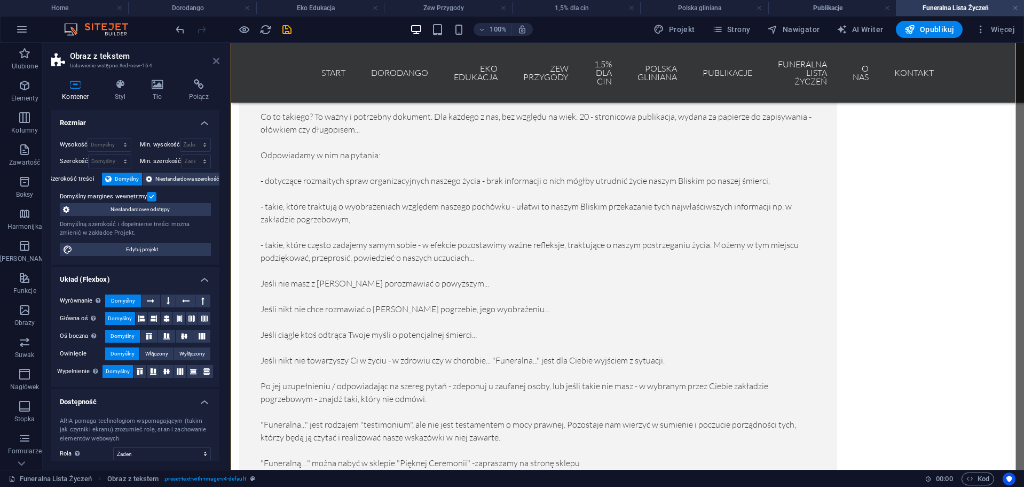
click at [216, 62] on icon at bounding box center [216, 61] width 6 height 9
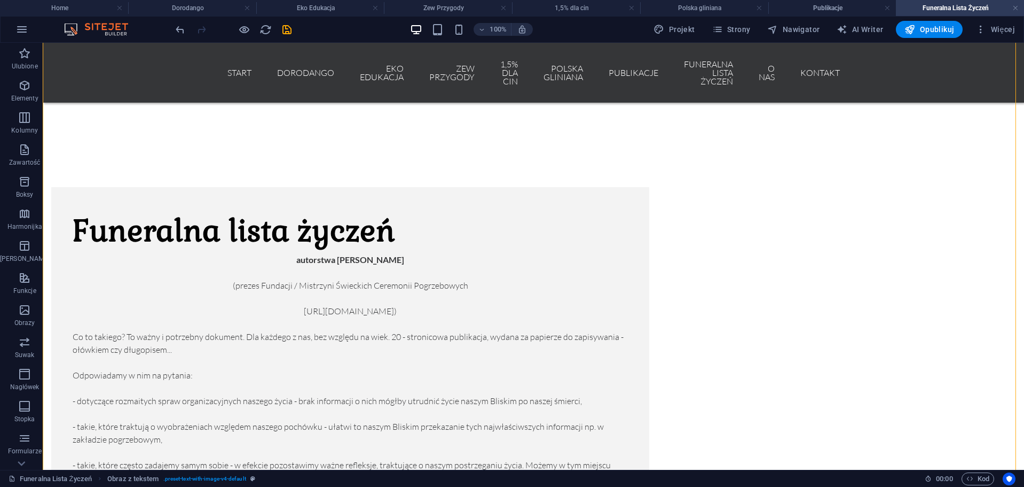
scroll to position [372, 0]
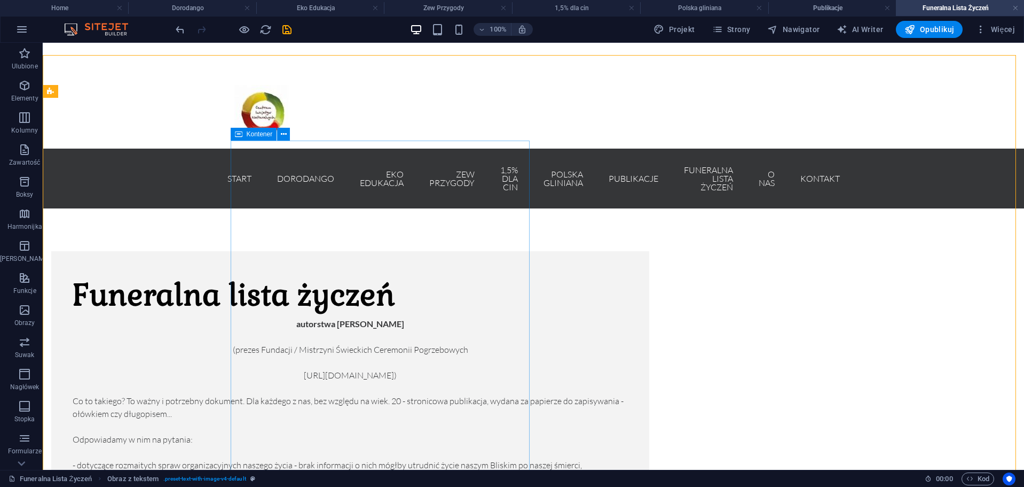
click at [238, 136] on icon at bounding box center [238, 134] width 7 height 13
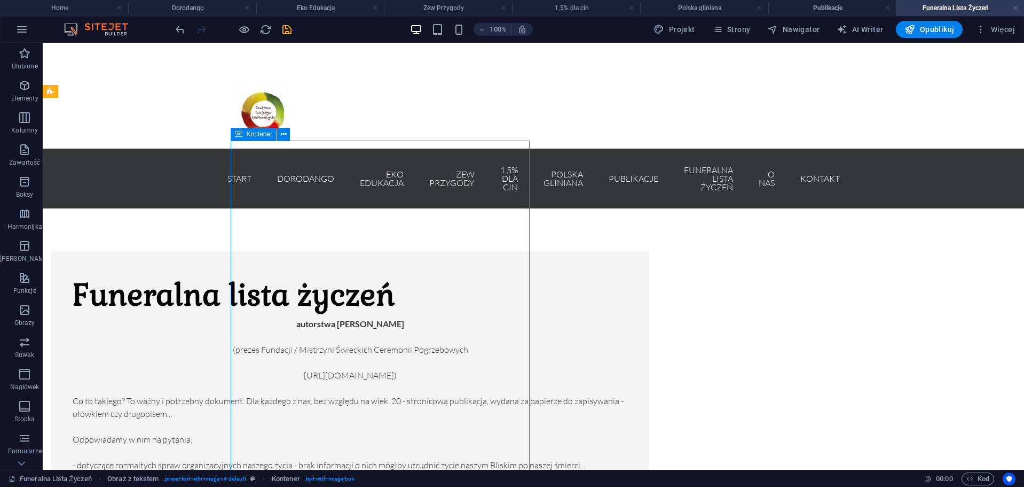
click at [238, 136] on icon at bounding box center [238, 134] width 7 height 13
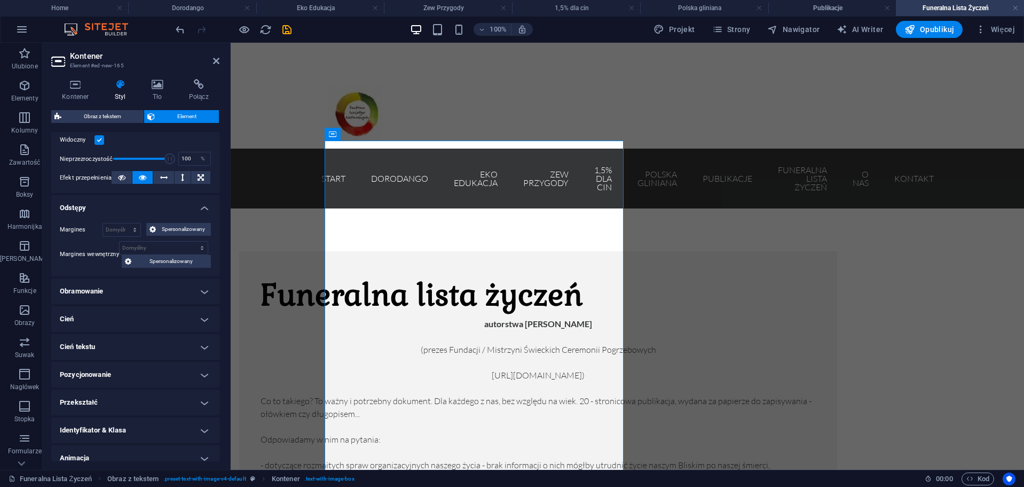
scroll to position [178, 0]
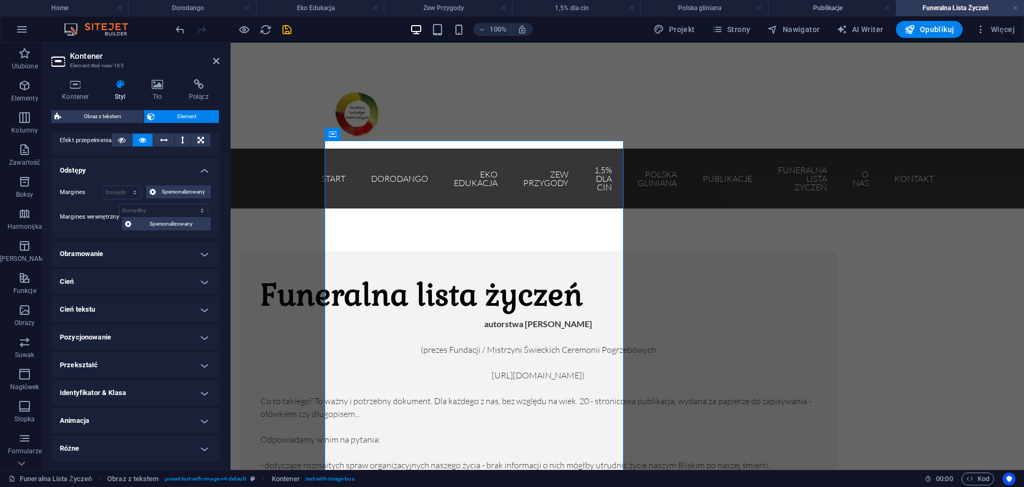
click at [115, 397] on h4 "Identyfikator & Klasa" at bounding box center [135, 393] width 168 height 26
click at [154, 432] on input "ed-new-165" at bounding box center [155, 434] width 111 height 13
click at [164, 433] on input "ed-new-165" at bounding box center [155, 434] width 111 height 13
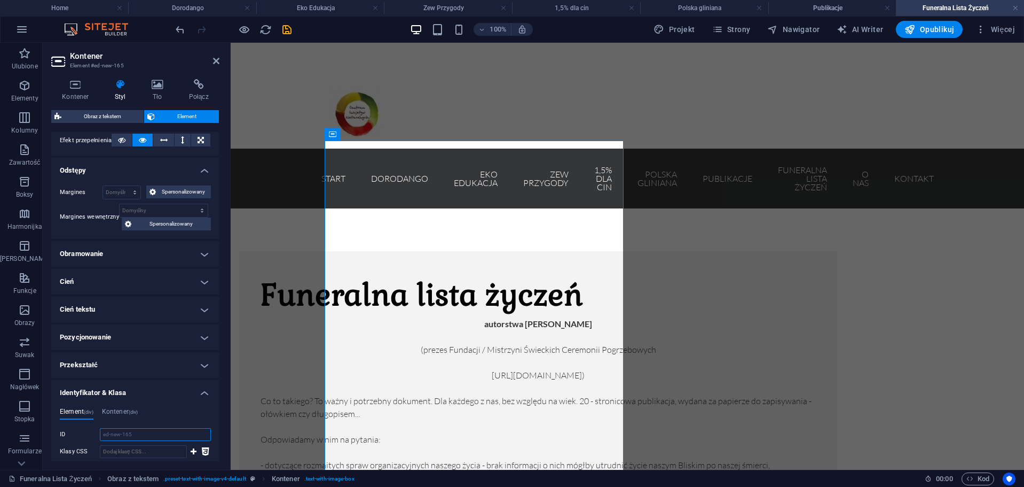
click at [164, 433] on input "ed-new-165" at bounding box center [155, 434] width 111 height 13
click at [136, 445] on input "Klasy CSS" at bounding box center [143, 451] width 87 height 13
drag, startPoint x: 162, startPoint y: 429, endPoint x: 88, endPoint y: 430, distance: 73.7
click at [88, 430] on div "ID ed-new-165" at bounding box center [135, 434] width 151 height 13
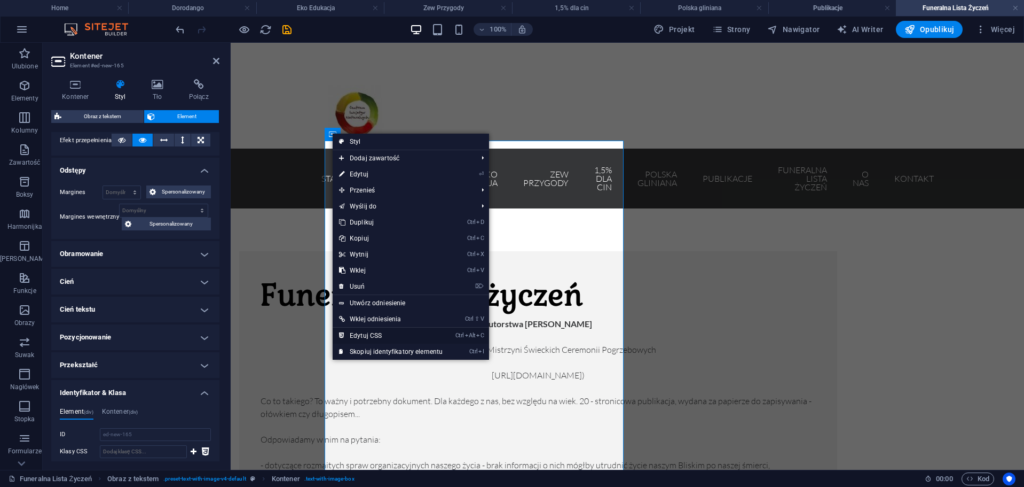
click at [380, 332] on link "Ctrl Alt C Edytuj CSS" at bounding box center [391, 335] width 116 height 16
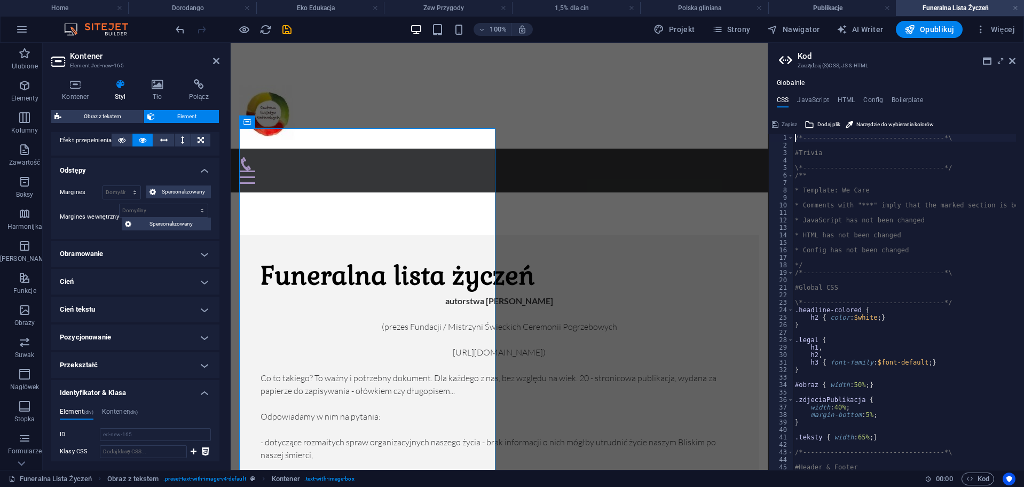
scroll to position [32, 0]
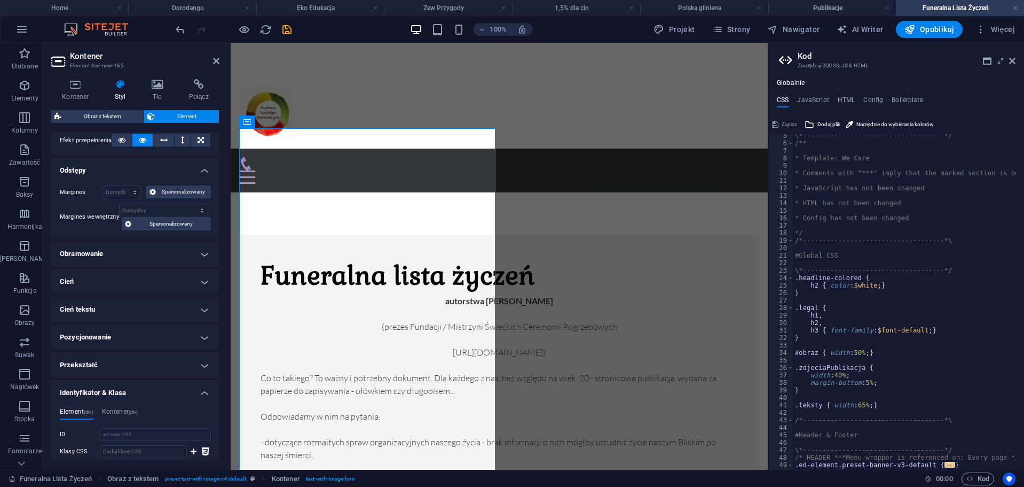
click at [892, 402] on div "\*------------------------------------*/ /** * Template: We Care * Comments wit…" at bounding box center [959, 303] width 332 height 342
type textarea ".teksty { width: 65%; }"
type textarea "#ed-new-165{"
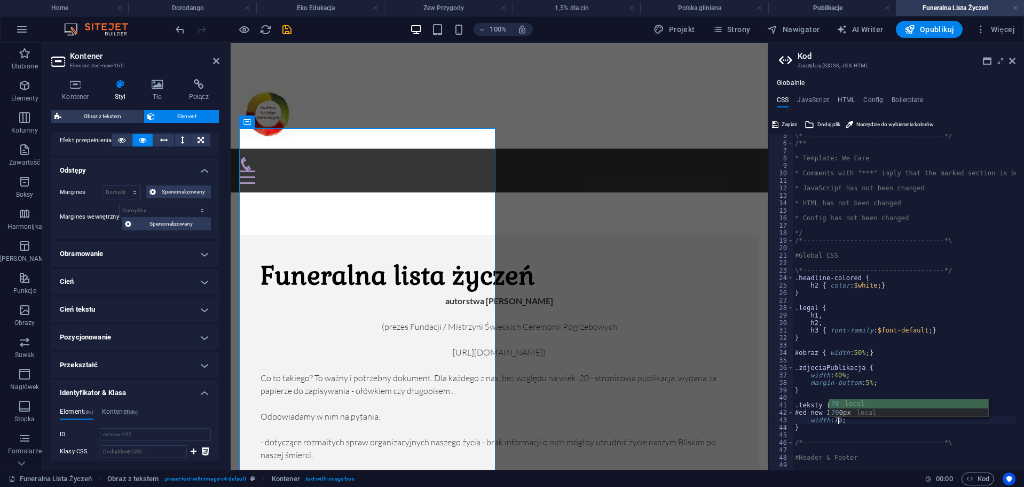
scroll to position [0, 3]
type textarea "width:70%;"
click at [220, 57] on aside "Kontener Element #ed-new-165 Kontener Styl Tło Połącz Rozmiar Wysokość Domyślny…" at bounding box center [137, 256] width 188 height 427
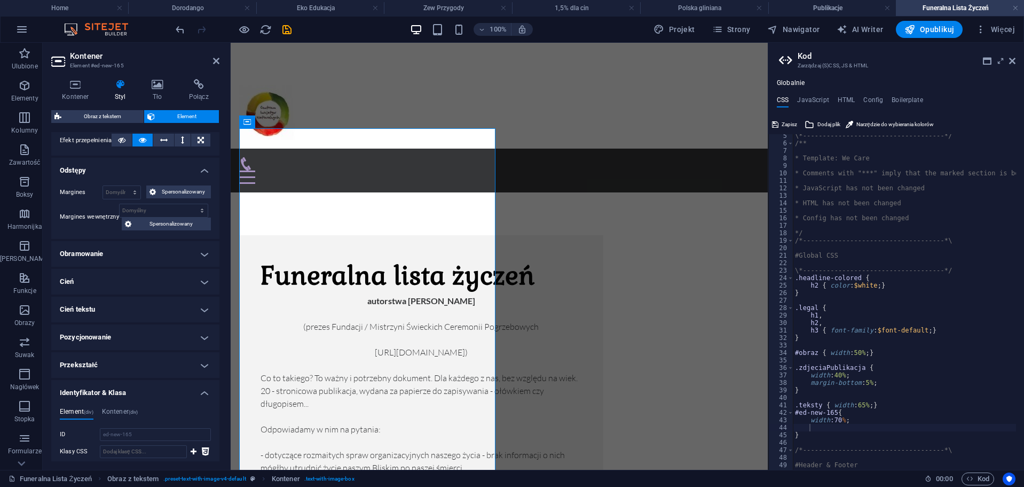
click at [217, 54] on h2 "Kontener" at bounding box center [145, 56] width 150 height 10
click at [213, 58] on icon at bounding box center [216, 61] width 6 height 9
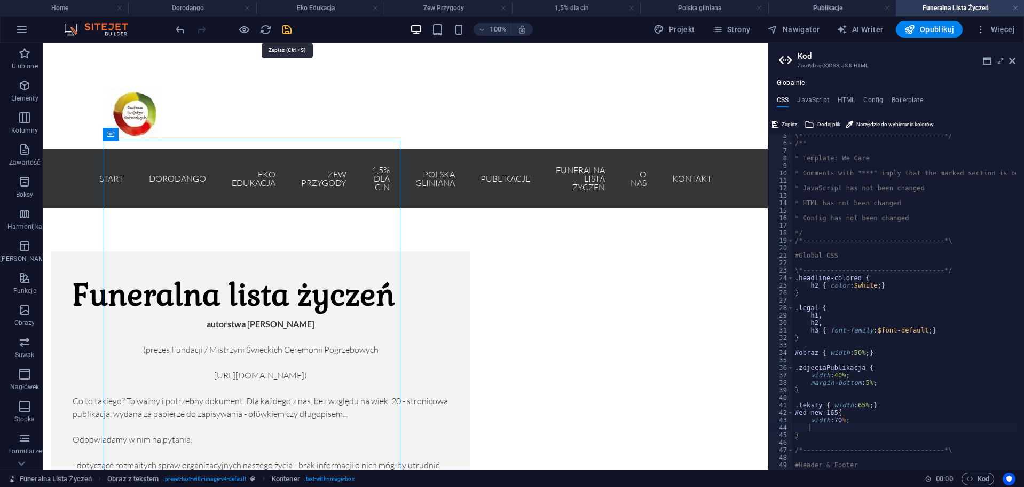
click at [289, 32] on icon "save" at bounding box center [287, 30] width 12 height 12
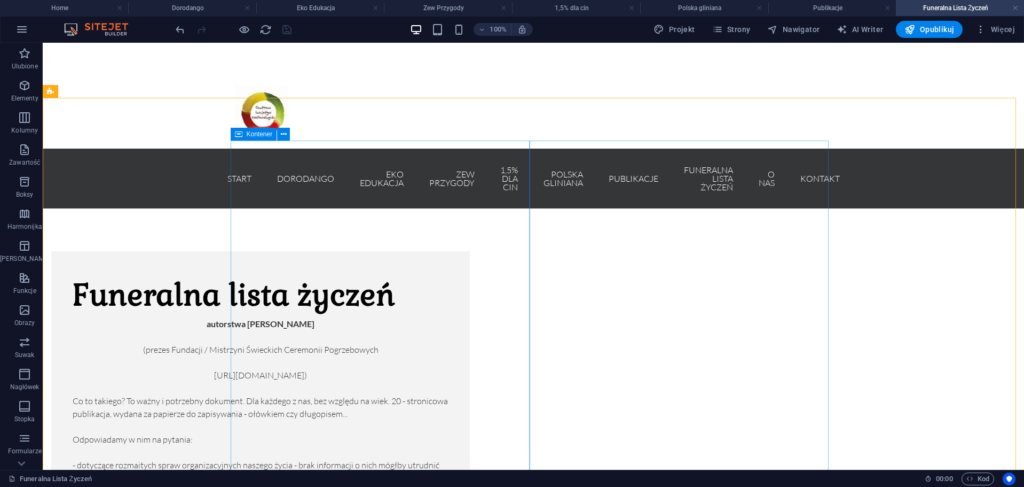
click at [254, 137] on span "Kontener" at bounding box center [260, 134] width 26 height 6
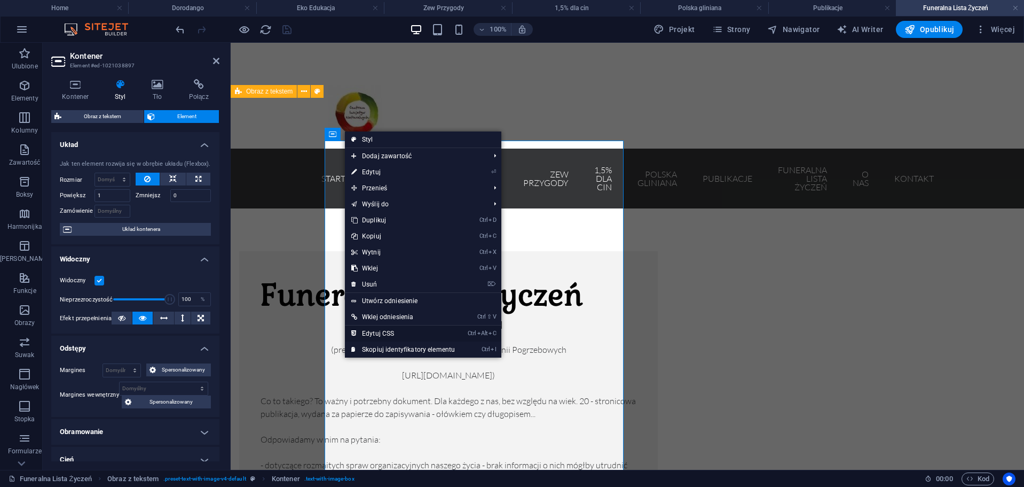
click at [392, 334] on link "Ctrl Alt C Edytuj CSS" at bounding box center [403, 333] width 116 height 16
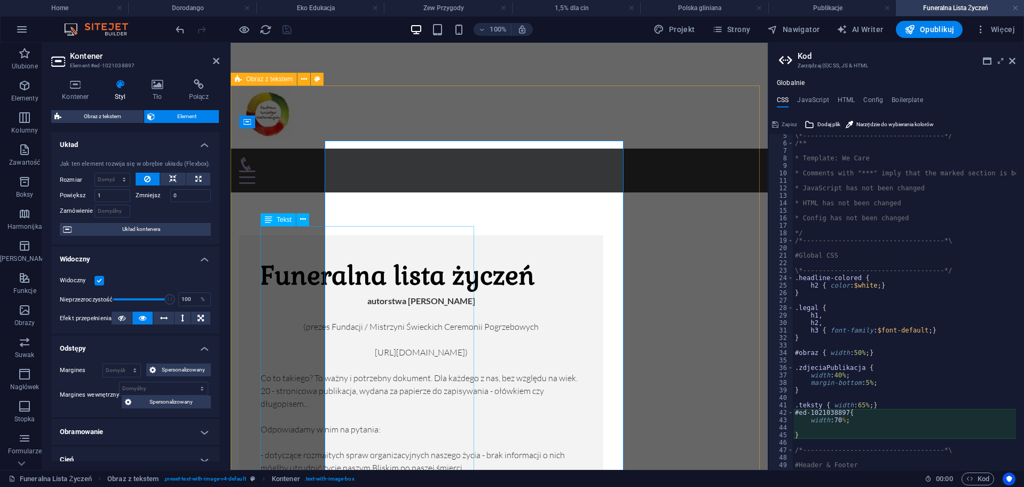
type textarea "width:70%;"
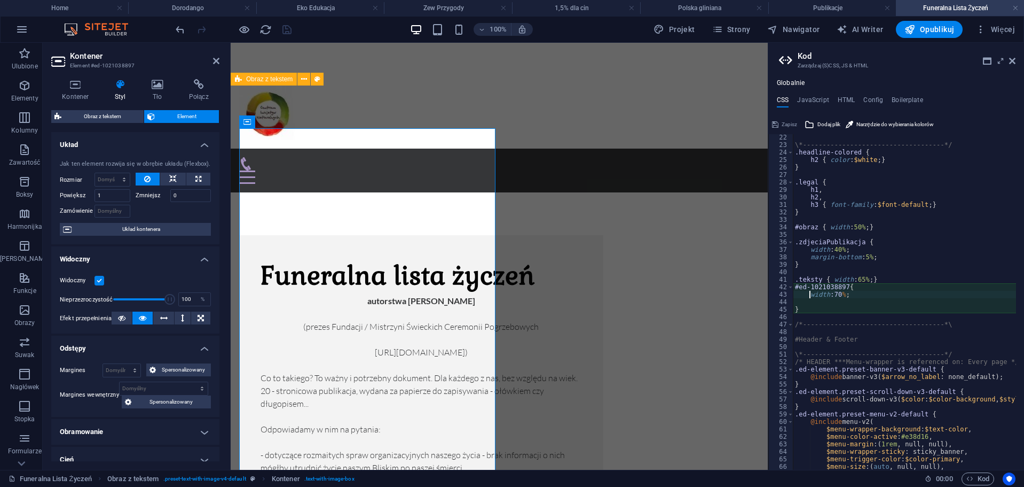
click at [840, 299] on div "\*------------------------------------*/ .headline-colored { h2 { color : $whit…" at bounding box center [959, 305] width 332 height 342
drag, startPoint x: 841, startPoint y: 293, endPoint x: 847, endPoint y: 285, distance: 9.8
click at [842, 292] on div "\*------------------------------------*/ .headline-colored { h2 { color : $whit…" at bounding box center [959, 305] width 332 height 342
type textarea "width:70vw;"
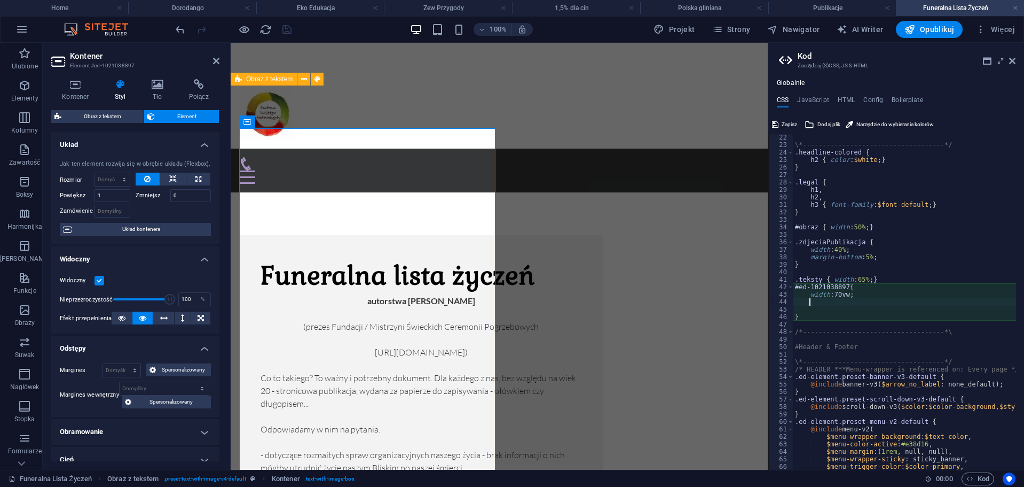
scroll to position [0, 1]
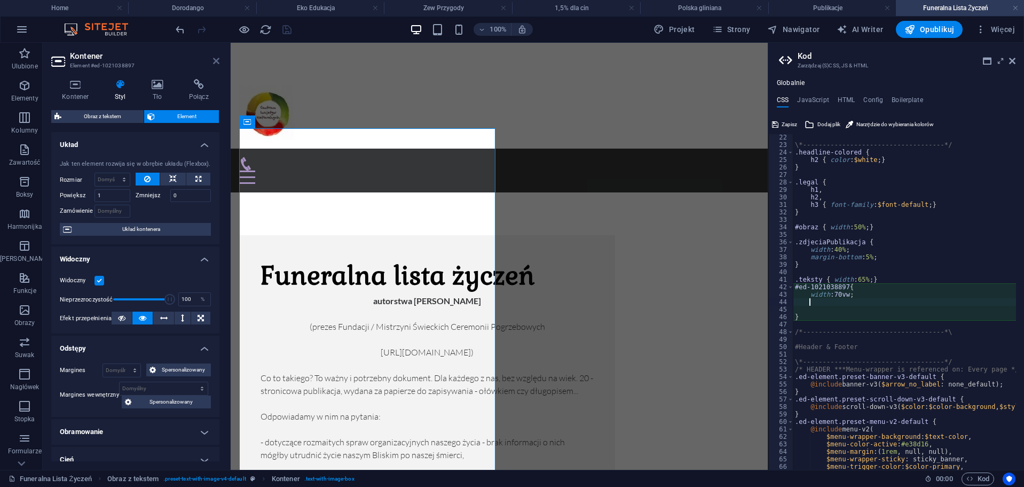
click at [217, 59] on icon at bounding box center [216, 61] width 6 height 9
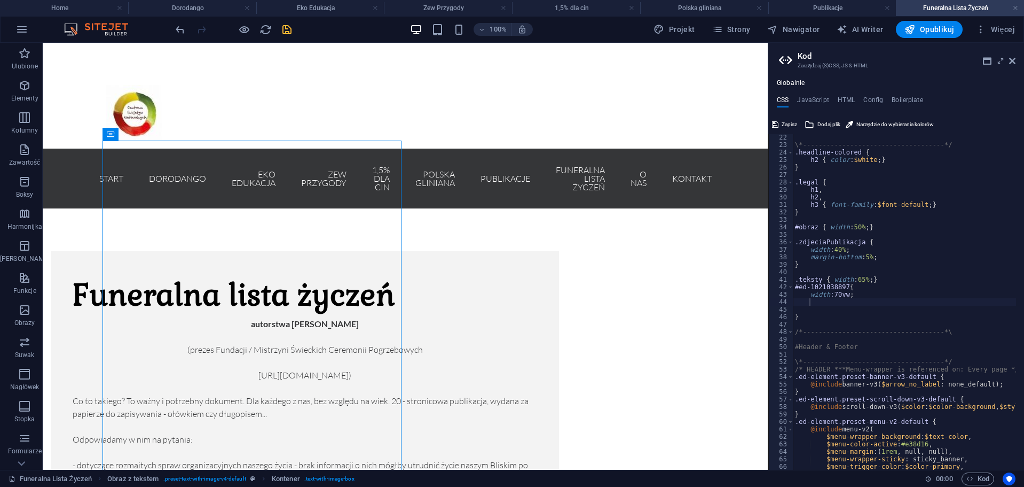
click at [1016, 61] on aside "Kod Zarządzaj (S)CSS, JS & HTML Globalnie CSS JavaScript HTML Config Boilerplat…" at bounding box center [896, 256] width 256 height 427
click at [1012, 60] on icon at bounding box center [1012, 61] width 6 height 9
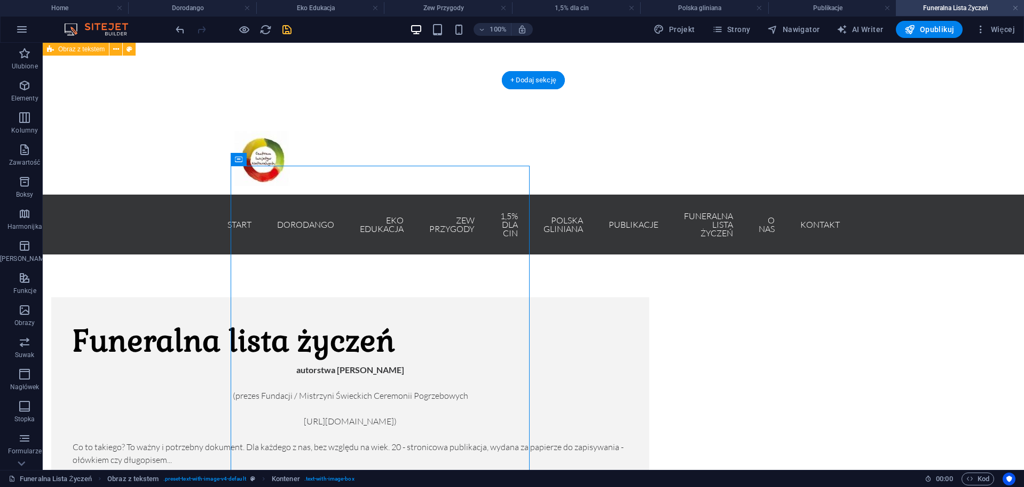
scroll to position [318, 0]
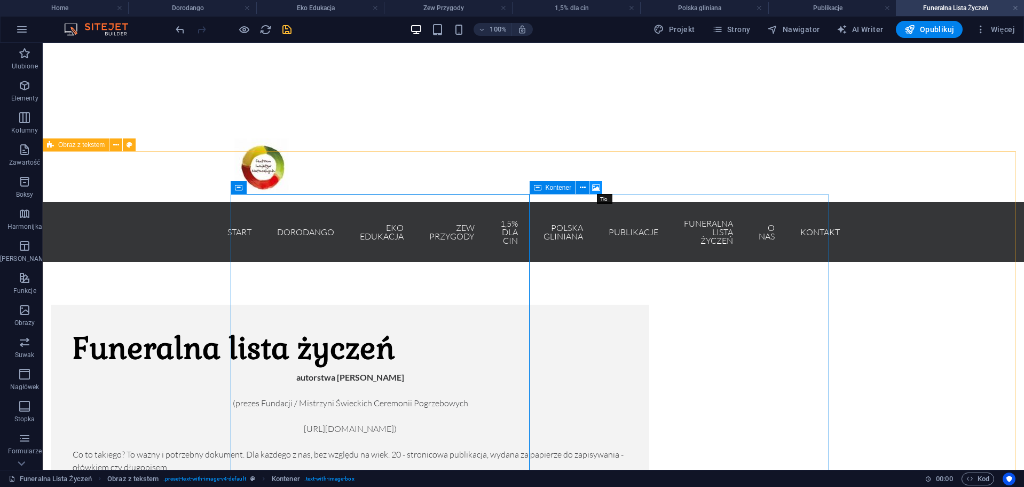
click at [592, 186] on button at bounding box center [596, 187] width 13 height 13
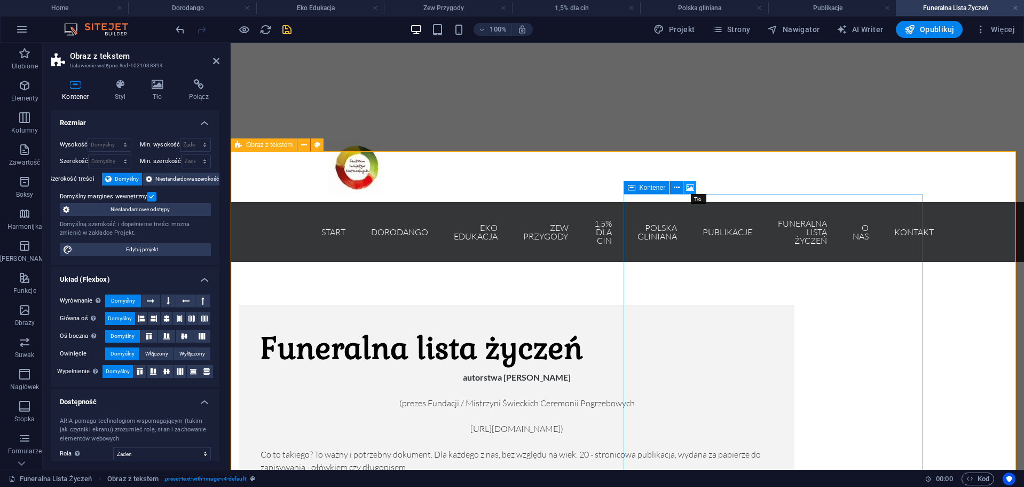
click at [688, 187] on icon at bounding box center [690, 187] width 8 height 11
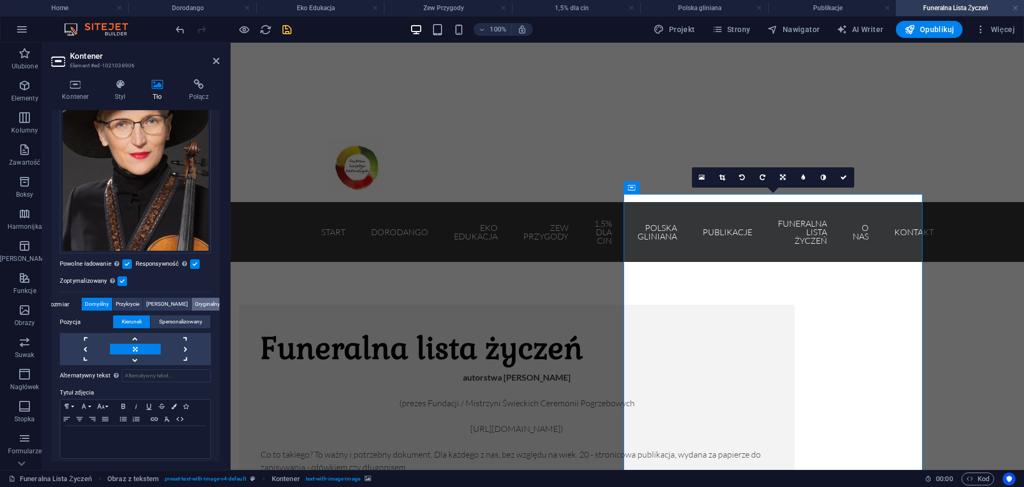
scroll to position [155, 0]
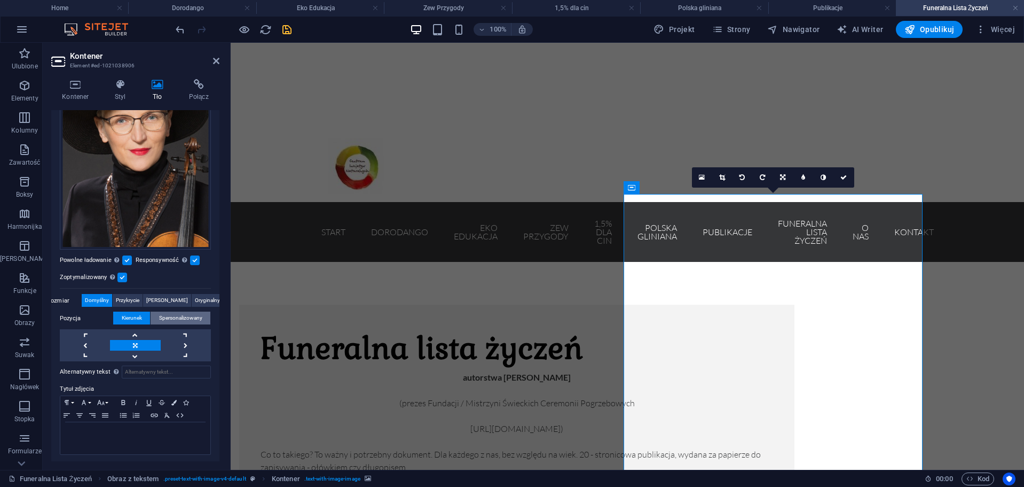
click at [165, 314] on span "Spersonalizowany" at bounding box center [180, 317] width 43 height 13
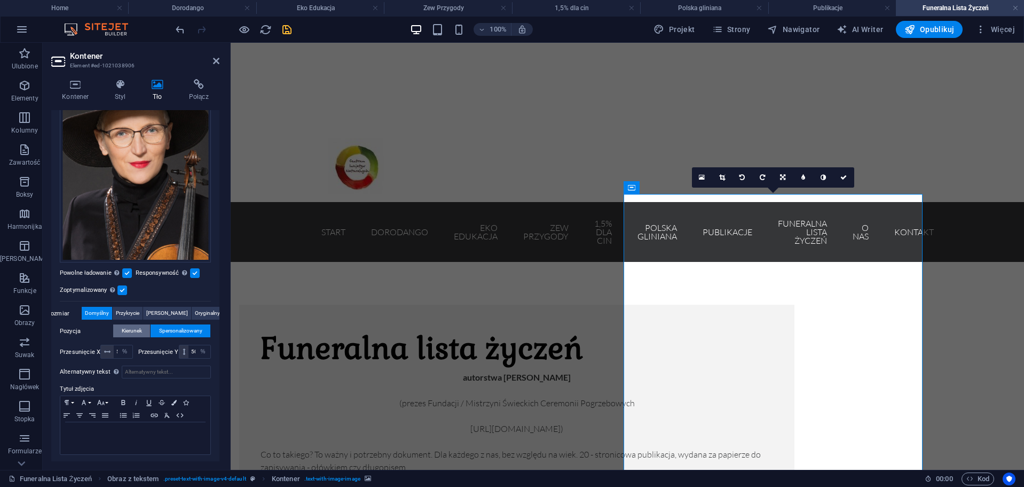
click at [142, 325] on button "Kierunek" at bounding box center [131, 330] width 37 height 13
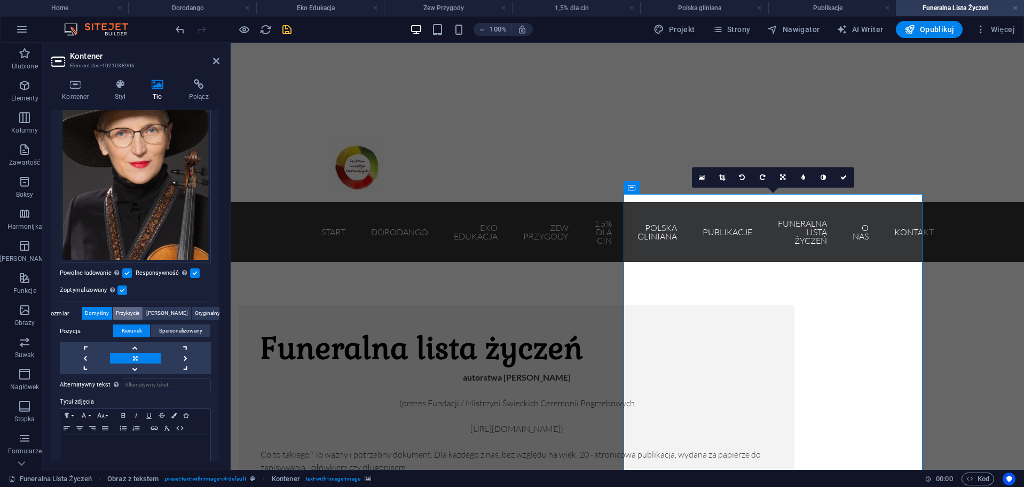
click at [139, 314] on span "Przykrycie" at bounding box center [128, 313] width 24 height 13
click at [168, 310] on span "Zawierać" at bounding box center [167, 313] width 42 height 13
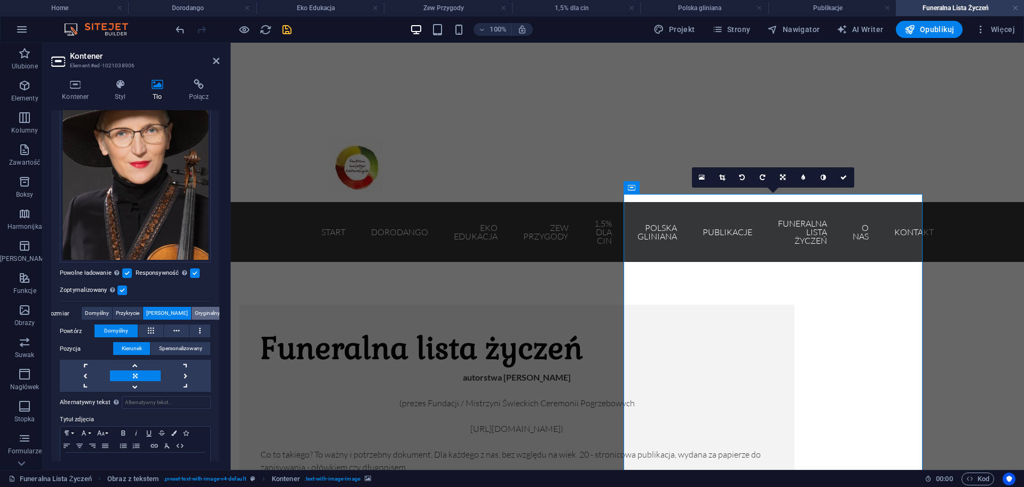
click at [195, 310] on span "Oryginalny" at bounding box center [207, 313] width 25 height 13
click at [108, 307] on span "Domyślny" at bounding box center [97, 313] width 24 height 13
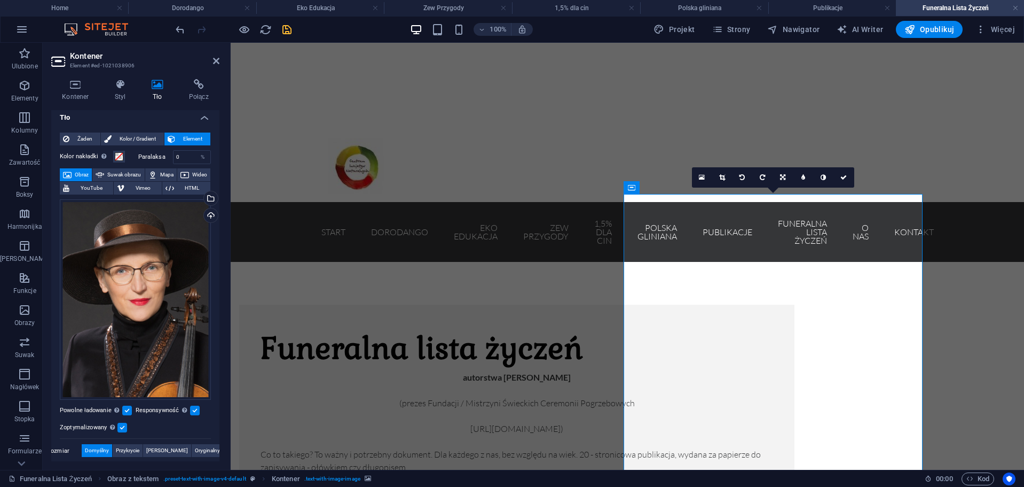
scroll to position [0, 0]
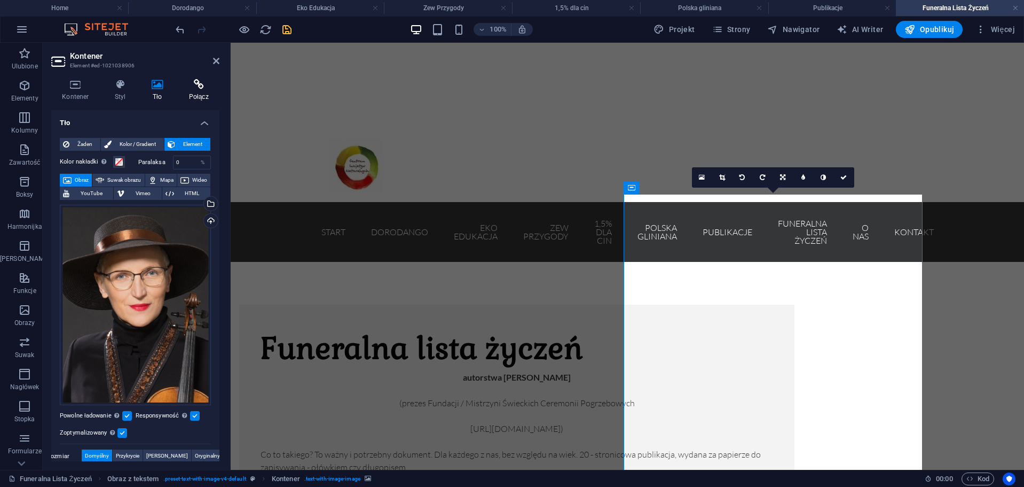
click at [197, 91] on h4 "Połącz" at bounding box center [199, 90] width 42 height 22
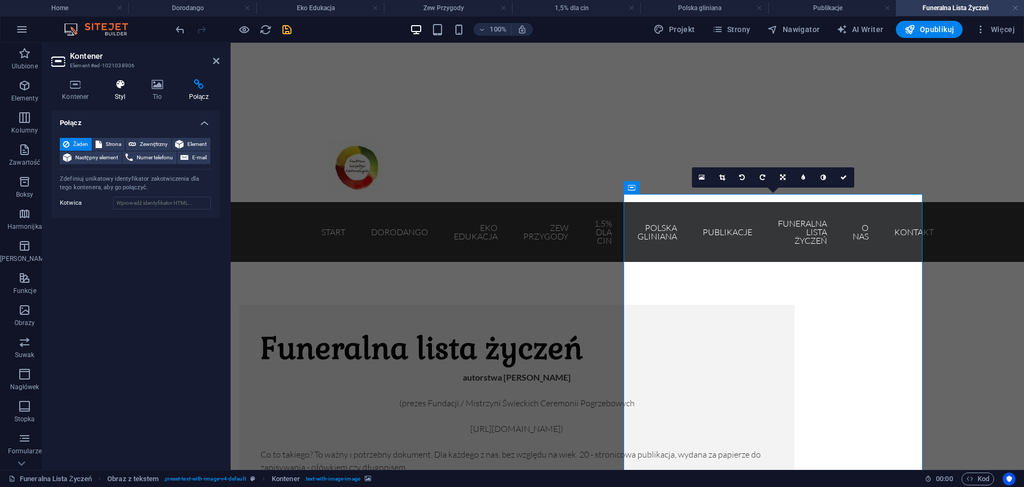
click at [109, 88] on icon at bounding box center [120, 84] width 33 height 11
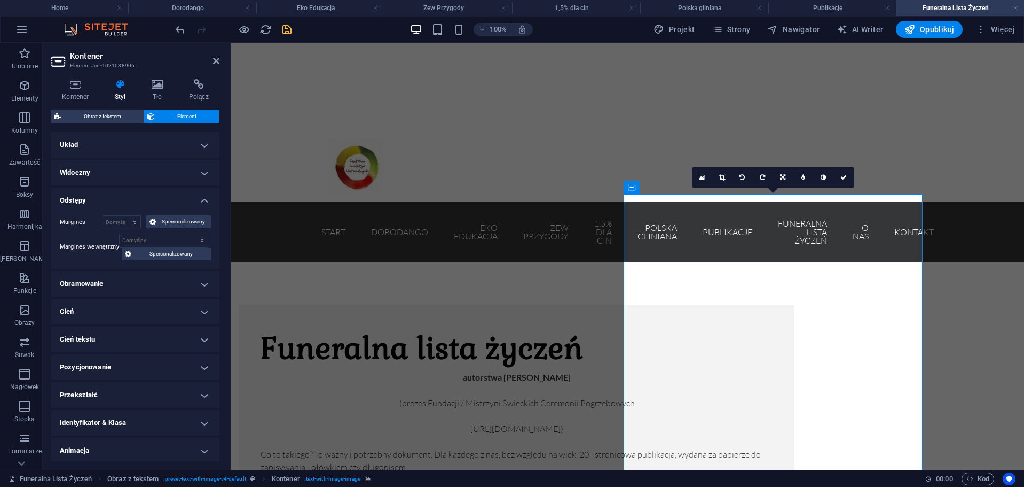
click at [115, 146] on h4 "Układ" at bounding box center [135, 145] width 168 height 26
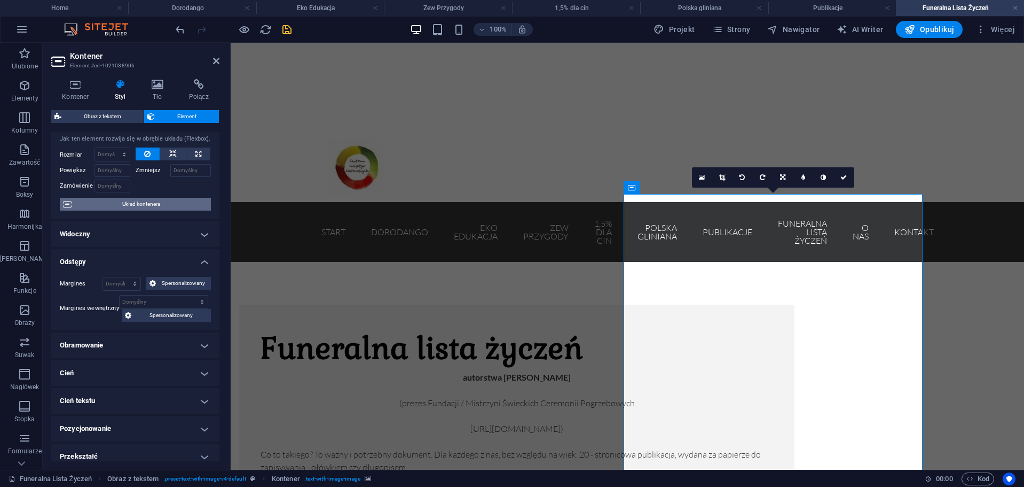
scroll to position [53, 0]
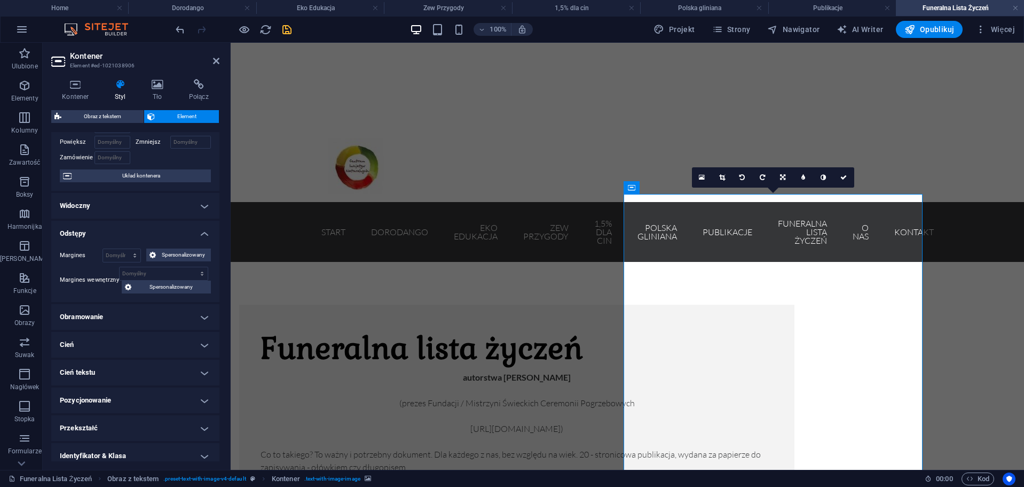
click at [119, 201] on h4 "Widoczny" at bounding box center [135, 206] width 168 height 26
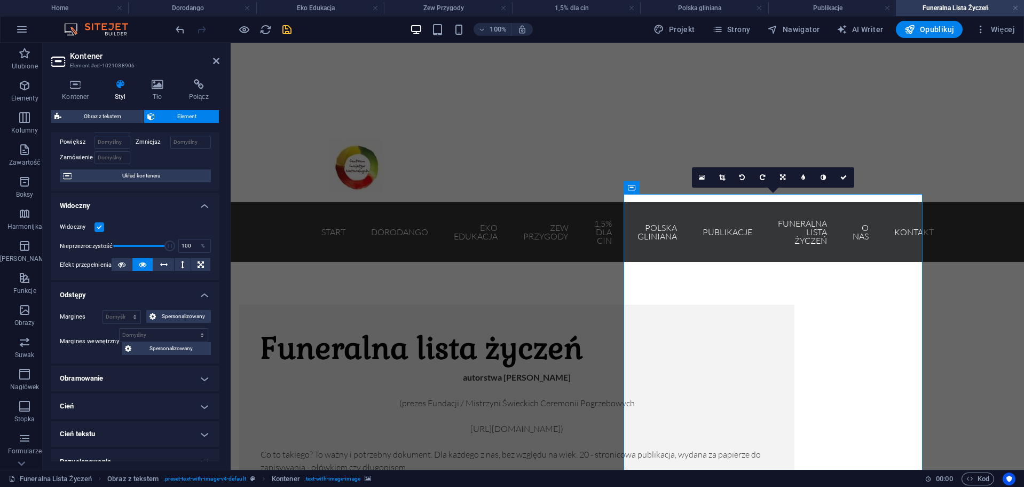
click at [119, 201] on h4 "Widoczny" at bounding box center [135, 202] width 168 height 19
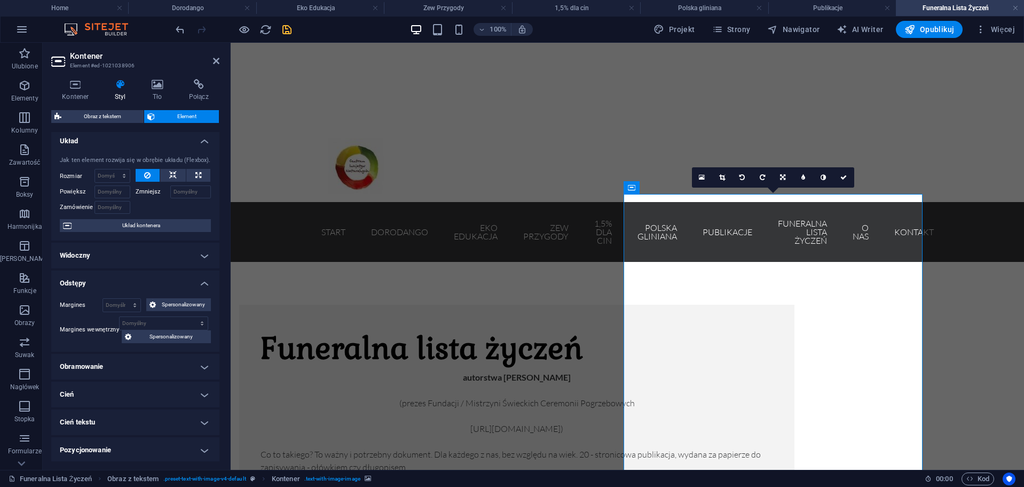
scroll to position [0, 0]
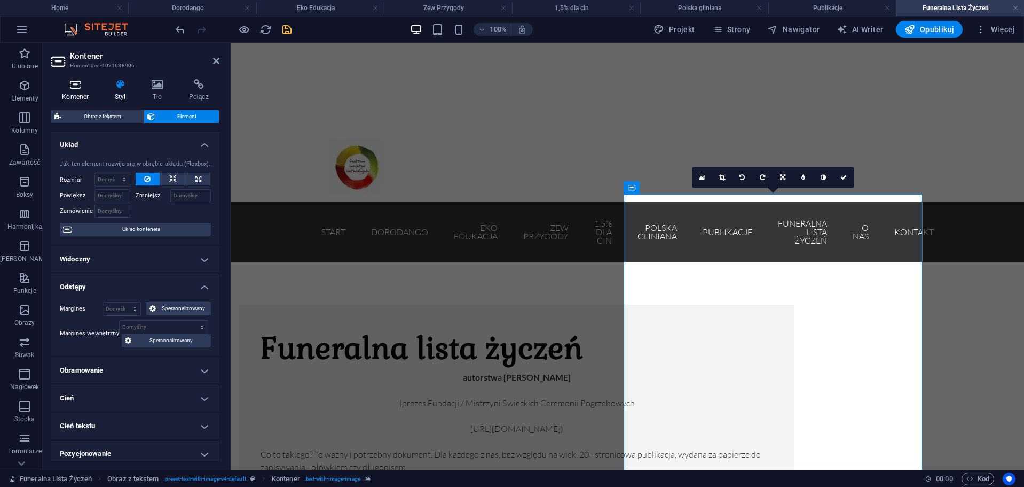
click at [87, 85] on icon at bounding box center [75, 84] width 49 height 11
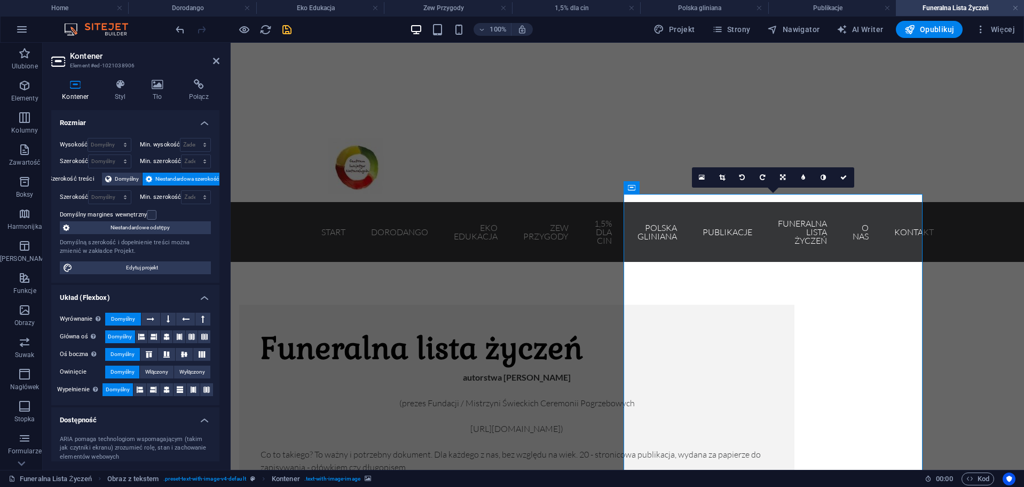
click at [221, 54] on aside "Kontener Element #ed-1021038906 Kontener Styl Tło Połącz Rozmiar Wysokość Domyś…" at bounding box center [137, 256] width 188 height 427
click at [219, 52] on h2 "Kontener" at bounding box center [145, 56] width 150 height 10
click at [217, 53] on h2 "Kontener" at bounding box center [145, 56] width 150 height 10
click at [213, 69] on header "Kontener Element #ed-1021038906" at bounding box center [135, 57] width 168 height 28
click at [217, 50] on header "Kontener Element #ed-1021038906" at bounding box center [135, 57] width 168 height 28
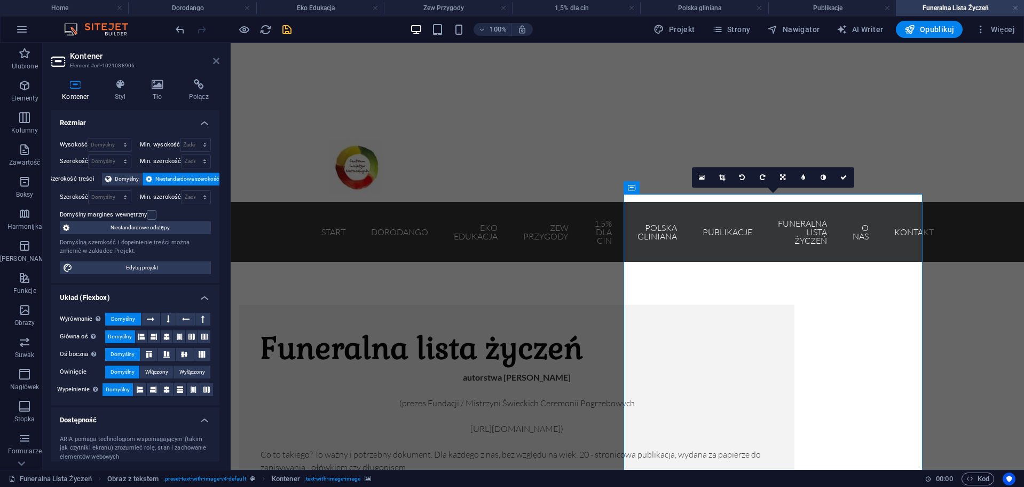
drag, startPoint x: 226, startPoint y: 61, endPoint x: 215, endPoint y: 61, distance: 11.8
click at [216, 61] on aside "Kontener Element #ed-1021038906 Kontener Styl Tło Połącz Rozmiar Wysokość Domyś…" at bounding box center [137, 256] width 188 height 427
click at [215, 61] on icon at bounding box center [216, 61] width 6 height 9
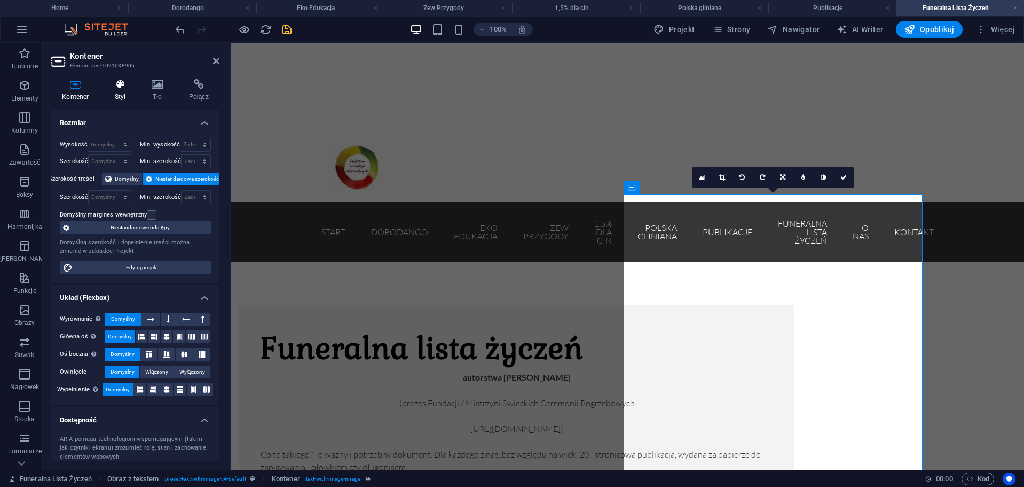
click at [121, 88] on icon at bounding box center [120, 84] width 33 height 11
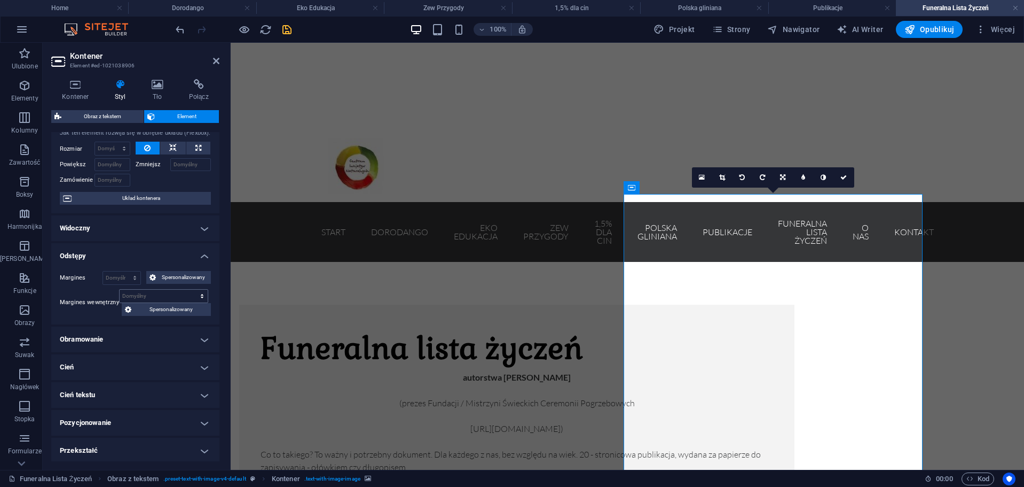
scroll to position [116, 0]
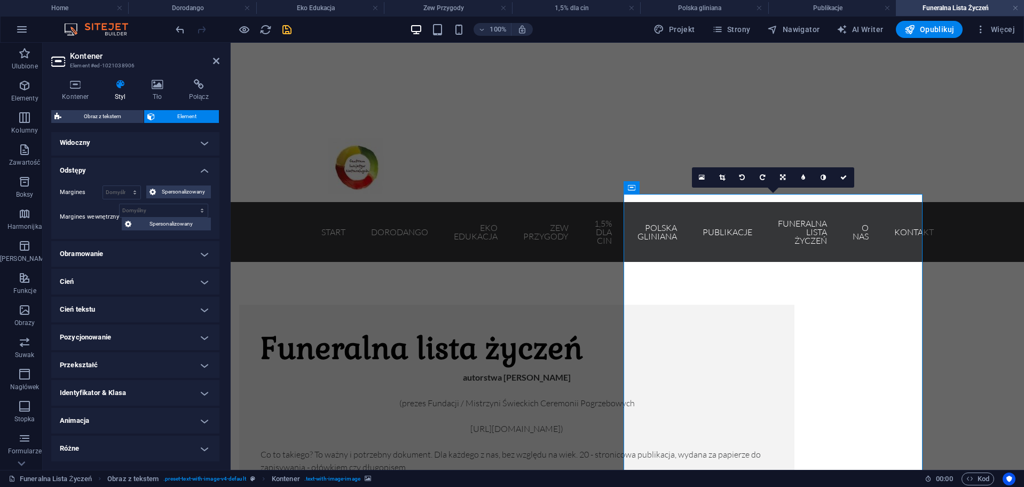
click at [101, 393] on h4 "Identyfikator & Klasa" at bounding box center [135, 393] width 168 height 26
drag, startPoint x: 169, startPoint y: 430, endPoint x: 92, endPoint y: 422, distance: 77.4
click at [92, 422] on div "Element (div) Kontener (div) Tło (div.background) ID ed-1021038906 Klasy CSS 1 …" at bounding box center [135, 481] width 151 height 146
click at [188, 406] on div "Element (div) Kontener (div) Tło (div.background) ID ed-1021038906 Klasy CSS 1 …" at bounding box center [135, 480] width 168 height 163
click at [186, 411] on span "(div.background)" at bounding box center [174, 411] width 37 height 5
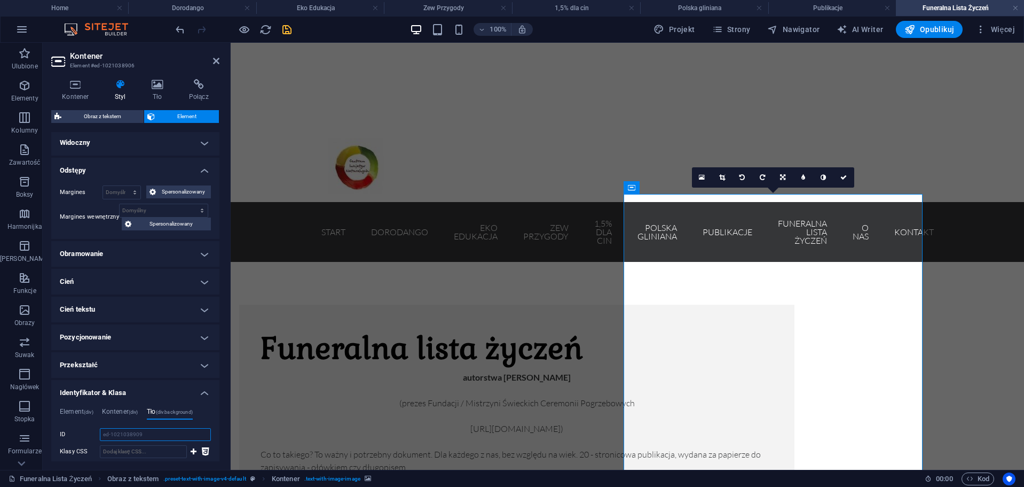
drag, startPoint x: 175, startPoint y: 433, endPoint x: 77, endPoint y: 433, distance: 98.3
click at [77, 433] on div "ID ed-1021038909" at bounding box center [135, 434] width 151 height 13
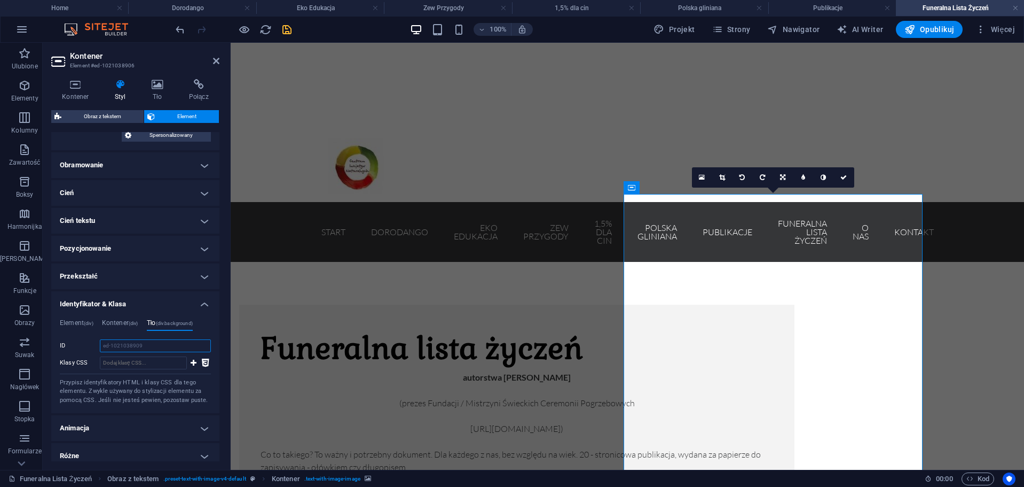
scroll to position [213, 0]
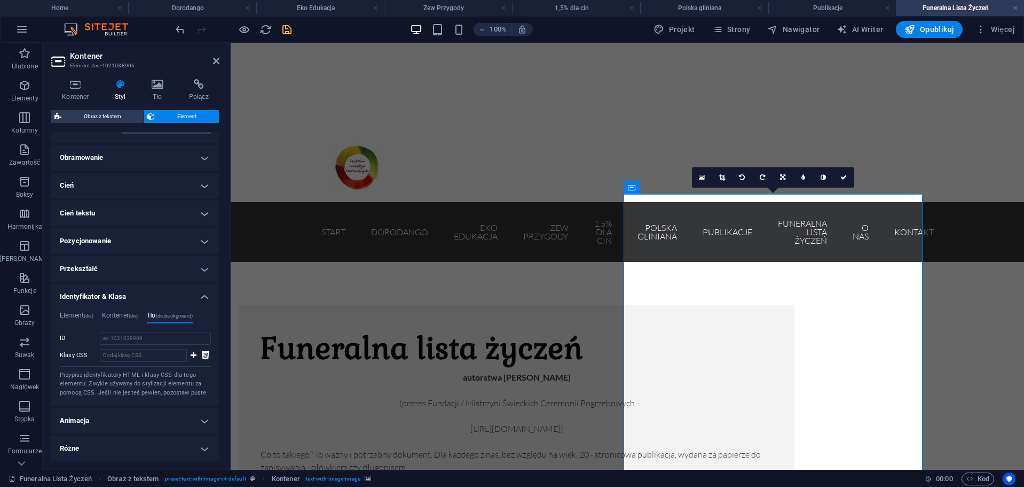
click at [127, 325] on div "Element (div) Kontener (div) Tło (div.background) ID ed-1021038906 Klasy CSS 1 …" at bounding box center [135, 353] width 151 height 85
click at [155, 339] on input "ed-1021038909" at bounding box center [155, 338] width 111 height 13
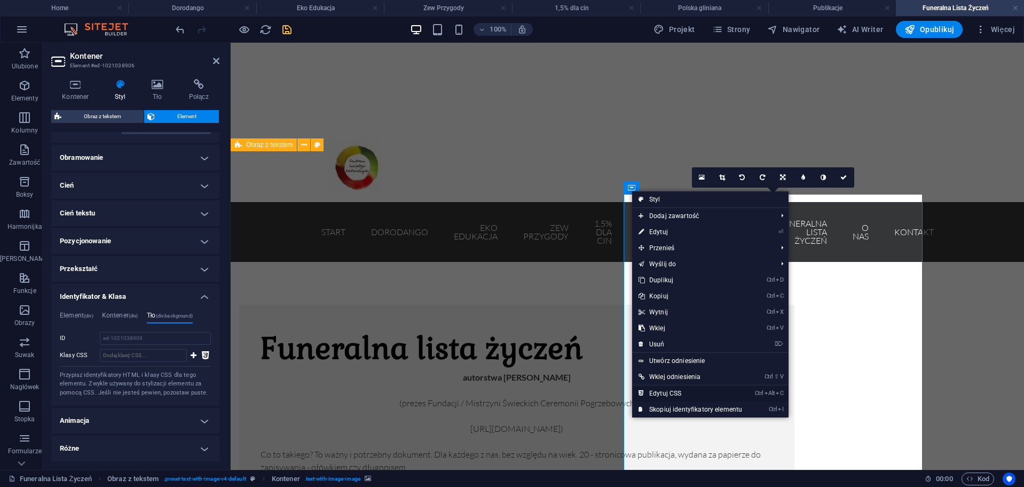
click at [671, 394] on link "Ctrl Alt C Edytuj CSS" at bounding box center [690, 393] width 116 height 16
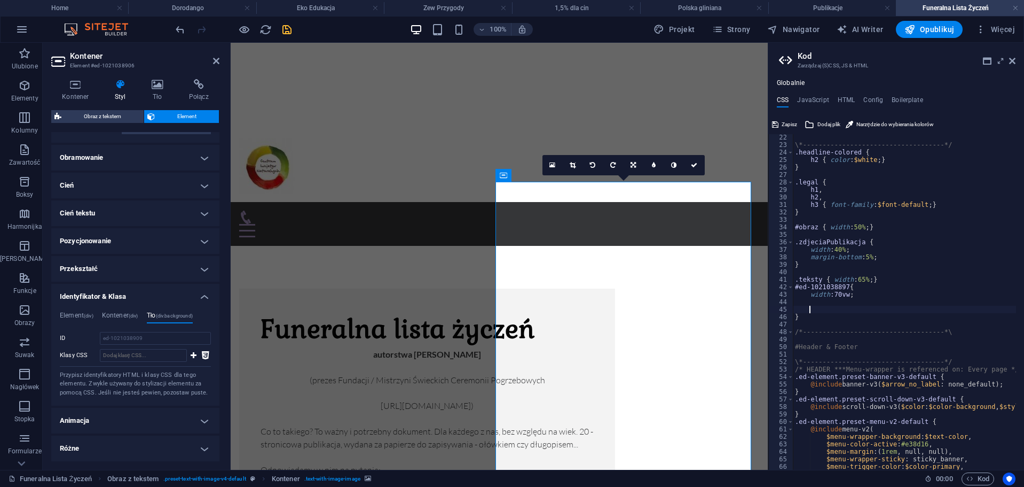
type textarea "}"
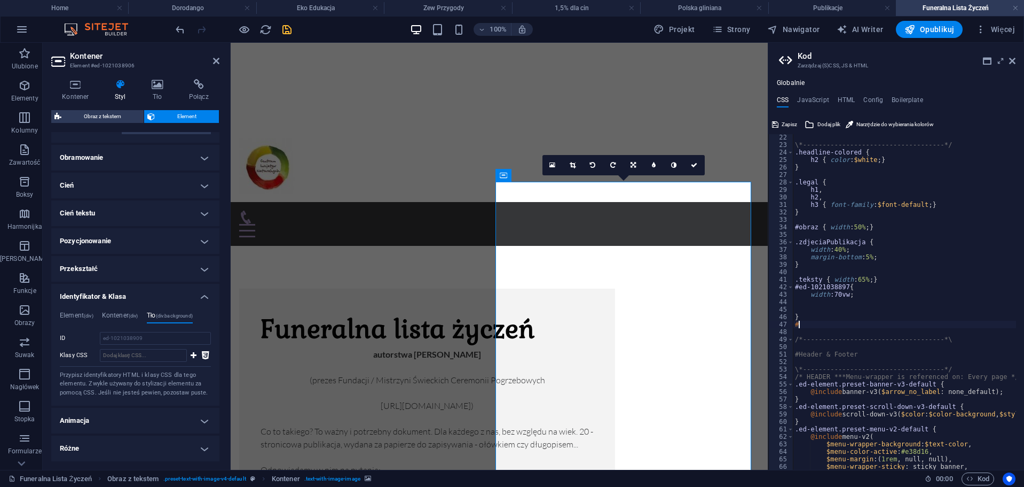
type textarea "#ed-1021038909"
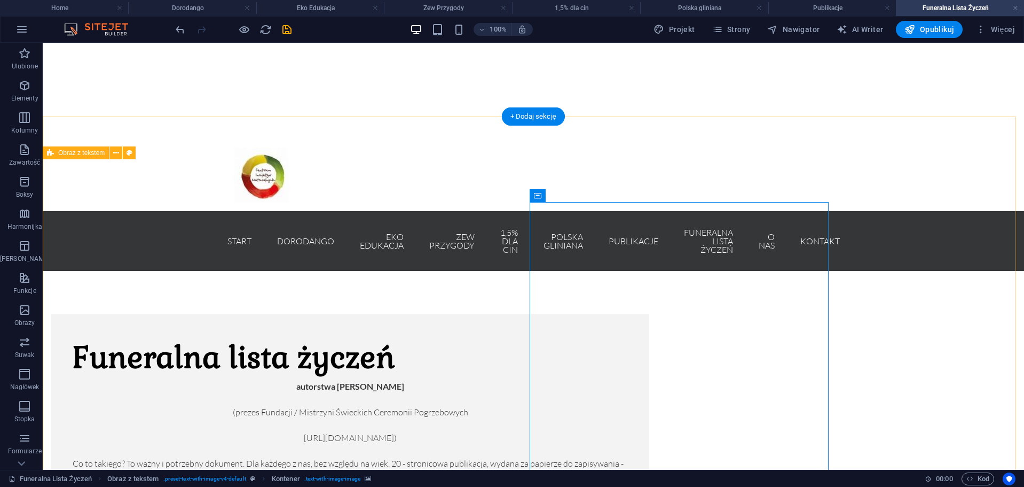
scroll to position [309, 0]
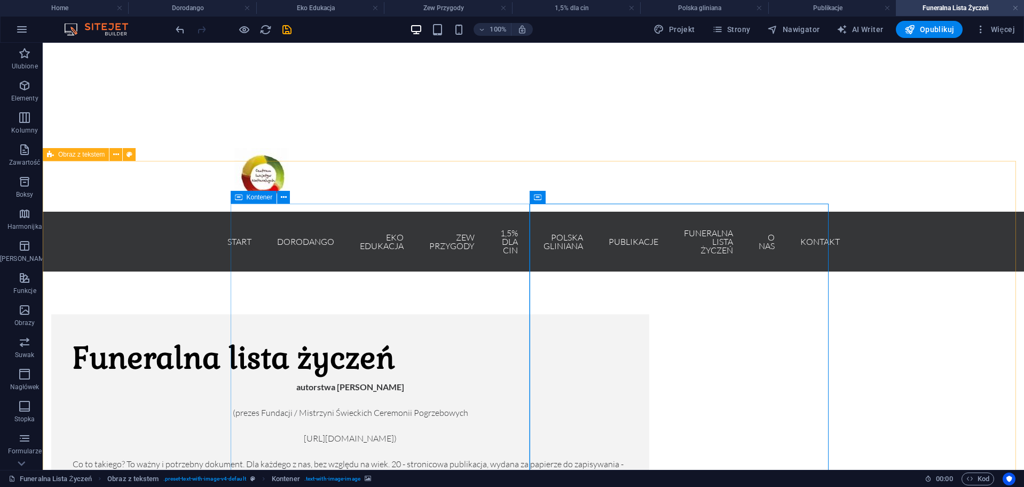
click at [241, 197] on icon at bounding box center [238, 197] width 7 height 13
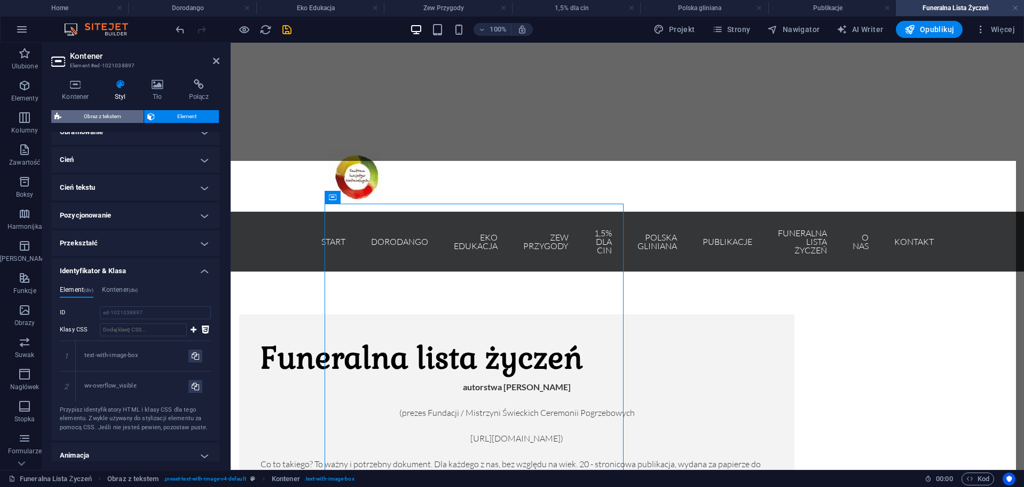
scroll to position [320, 0]
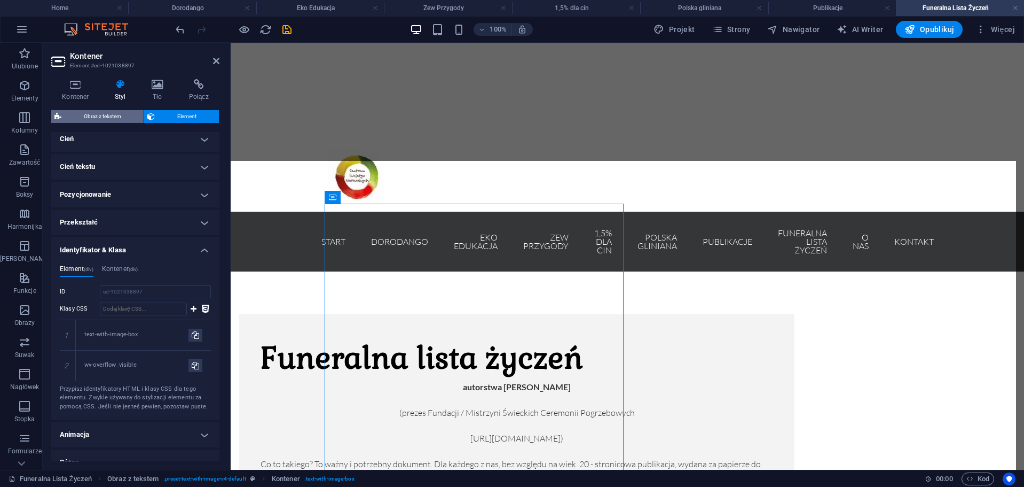
click at [127, 115] on span "Obraz z tekstem" at bounding box center [103, 116] width 76 height 13
select select "rem"
select select "px"
select select "preset-text-with-image-v4-default"
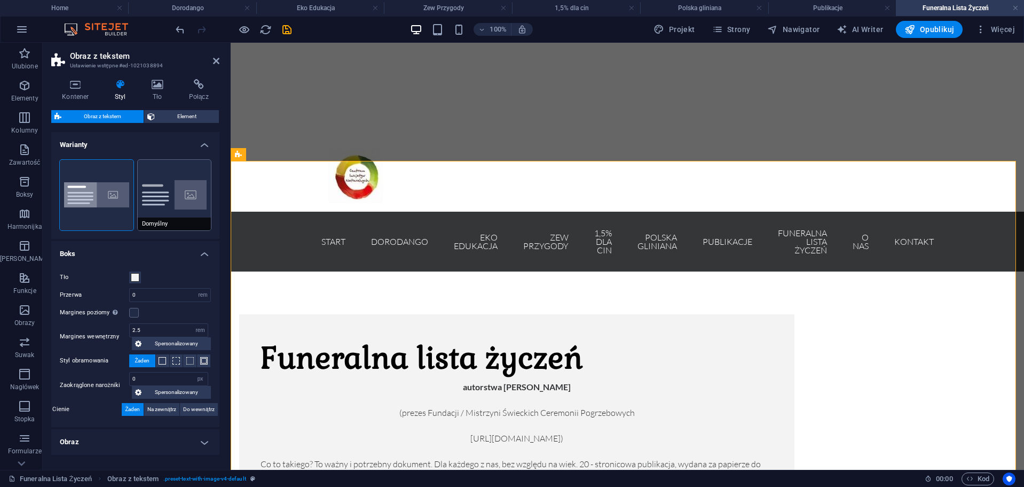
click at [162, 207] on button "Domyślny" at bounding box center [175, 195] width 74 height 71
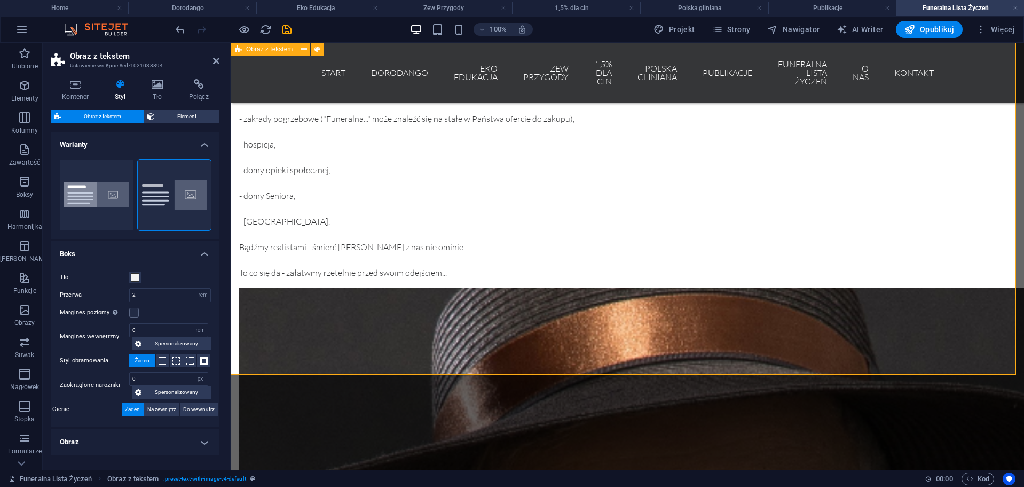
scroll to position [1110, 0]
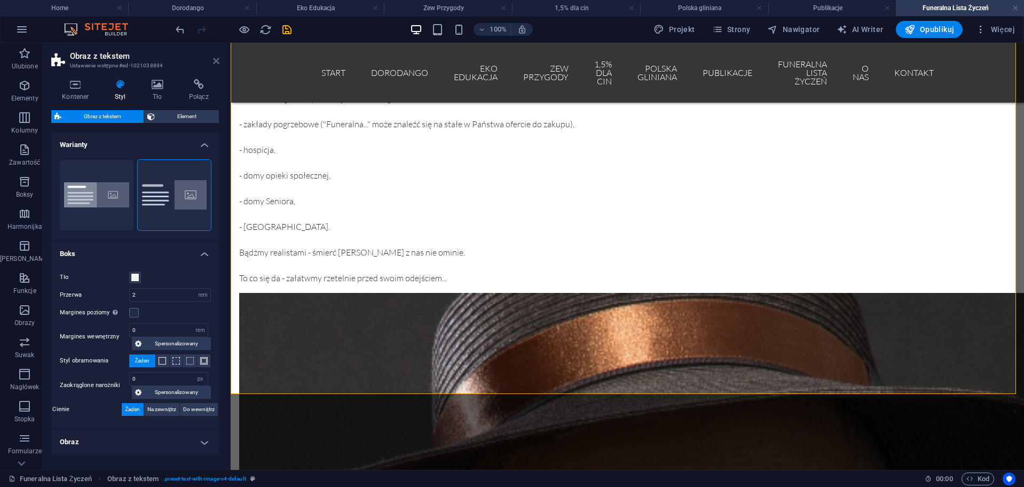
click at [219, 61] on icon at bounding box center [216, 61] width 6 height 9
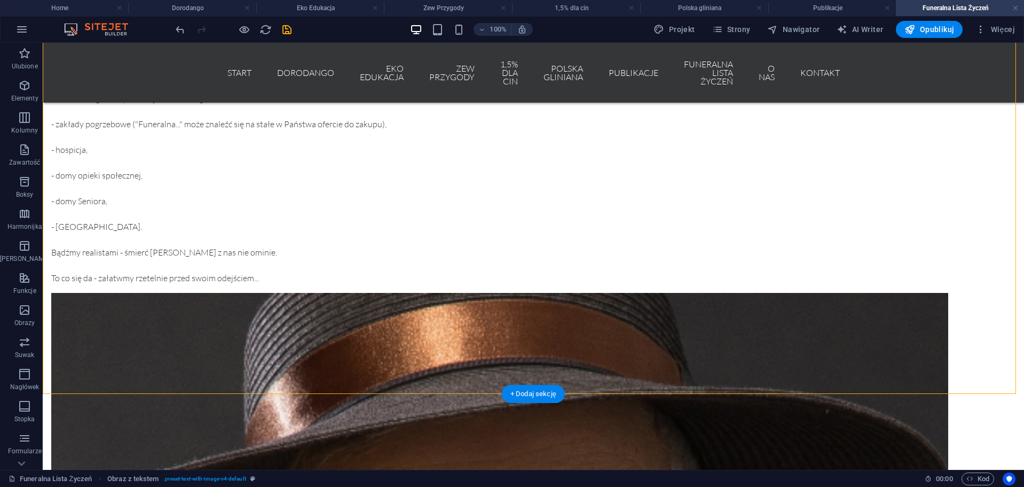
click at [546, 387] on div "+ Dodaj sekcję" at bounding box center [533, 394] width 63 height 18
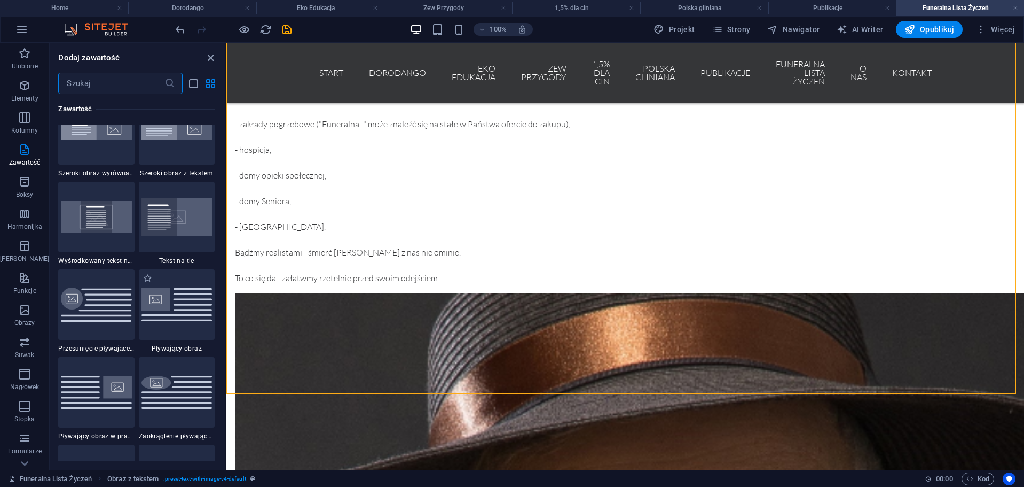
scroll to position [2189, 0]
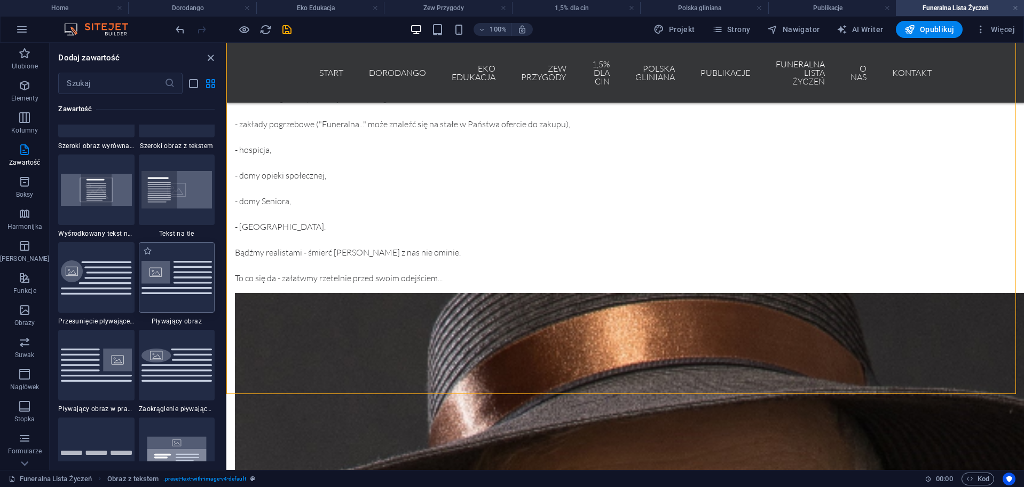
click at [168, 279] on img at bounding box center [177, 277] width 71 height 33
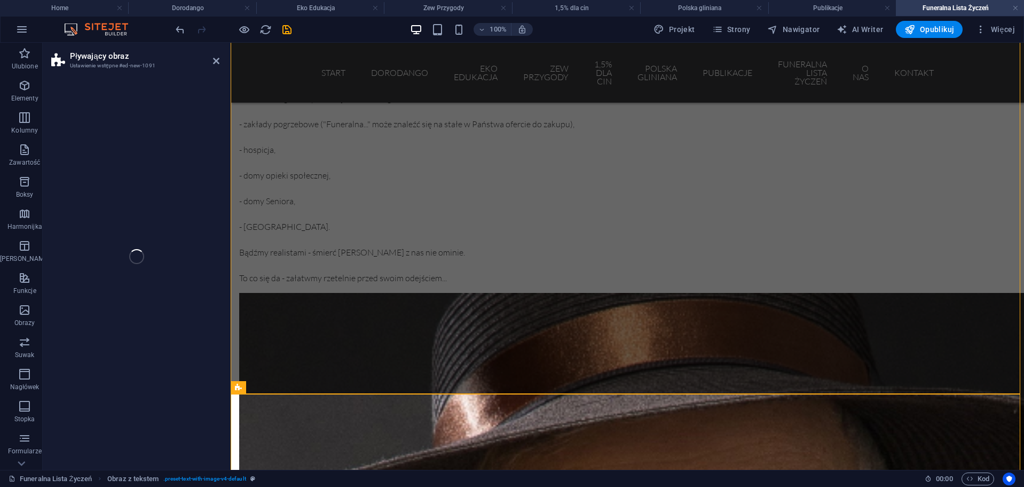
select select "%"
select select "rem"
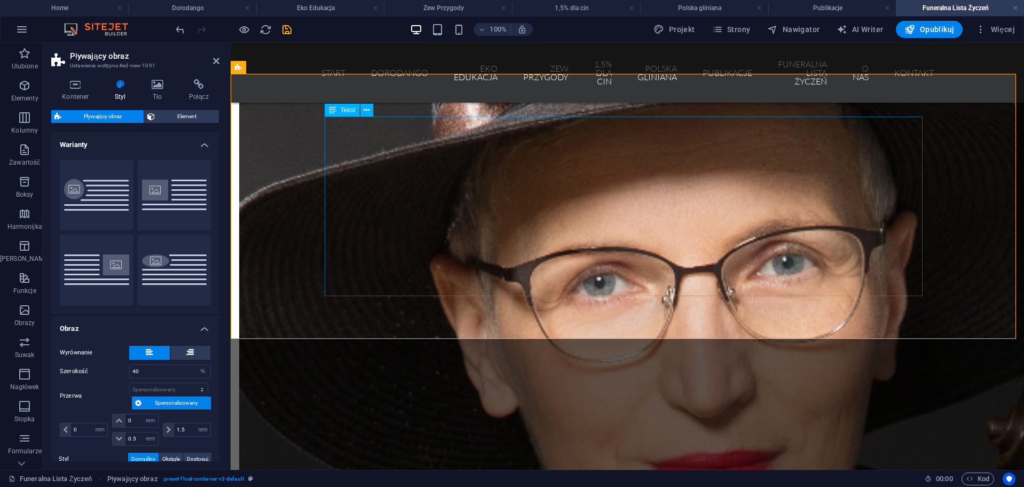
scroll to position [1430, 0]
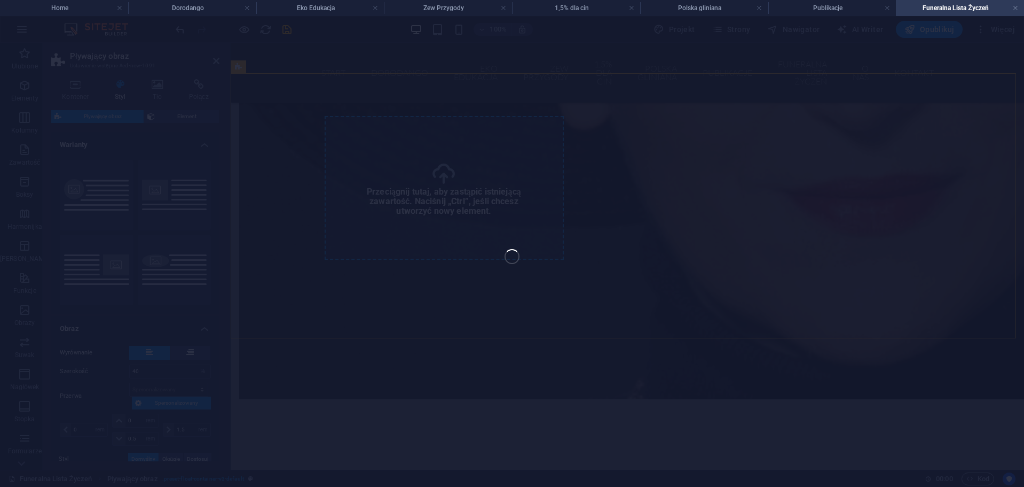
select select "%"
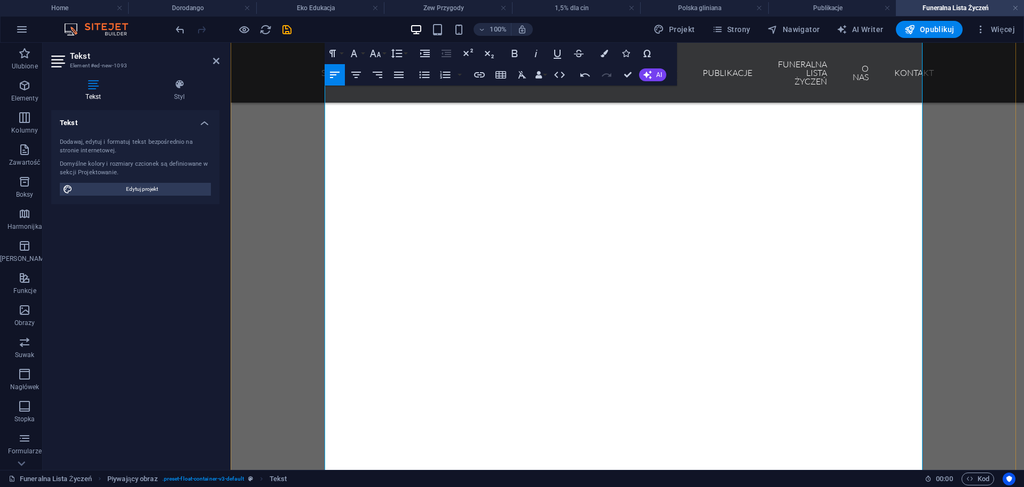
scroll to position [1759, 0]
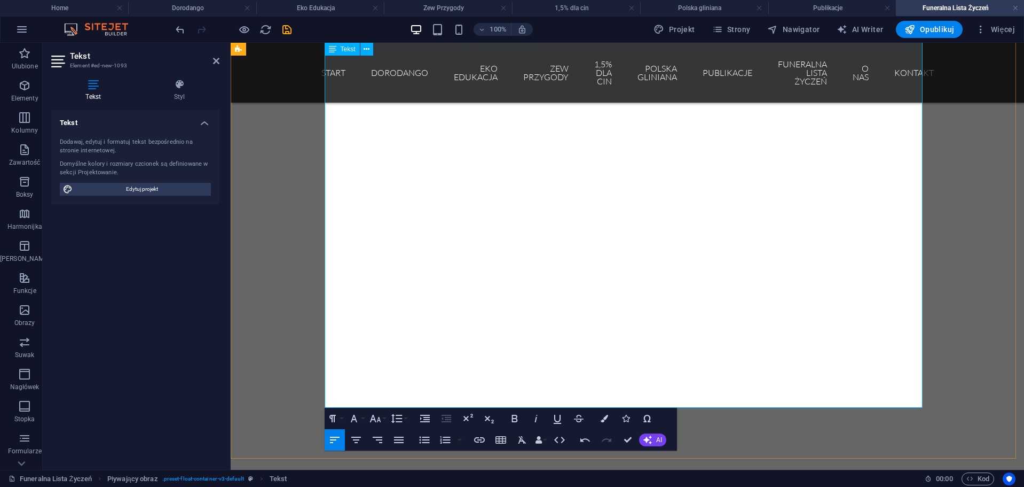
drag, startPoint x: 215, startPoint y: 61, endPoint x: 187, endPoint y: 30, distance: 41.6
click at [215, 61] on icon at bounding box center [216, 61] width 6 height 9
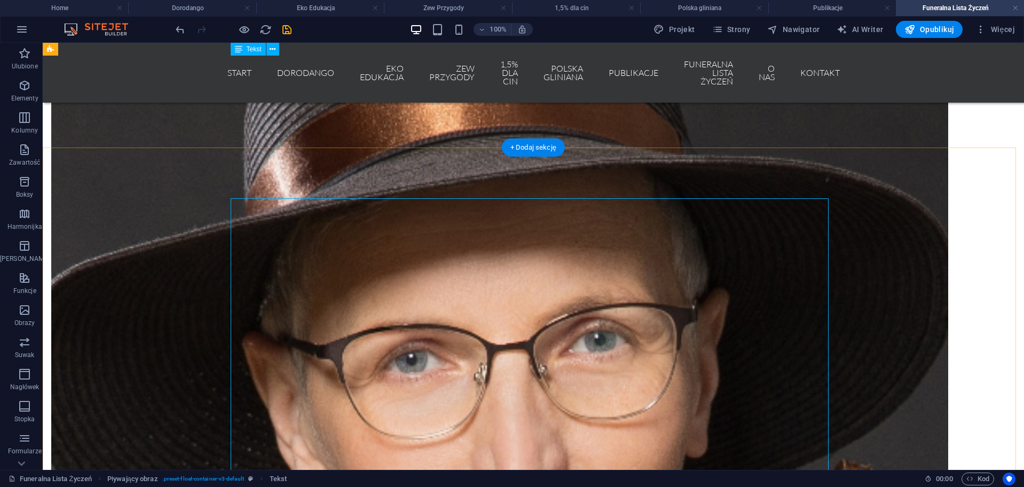
scroll to position [1332, 0]
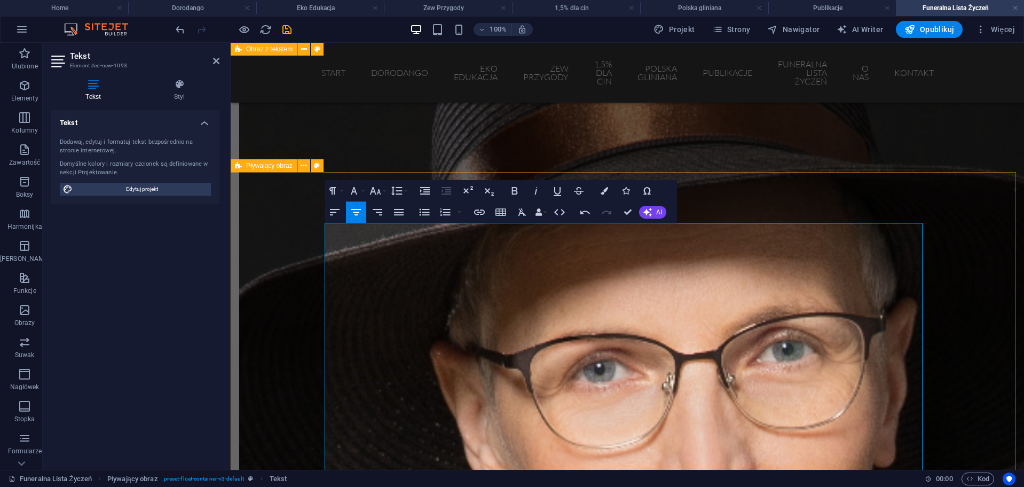
scroll to position [1324, 0]
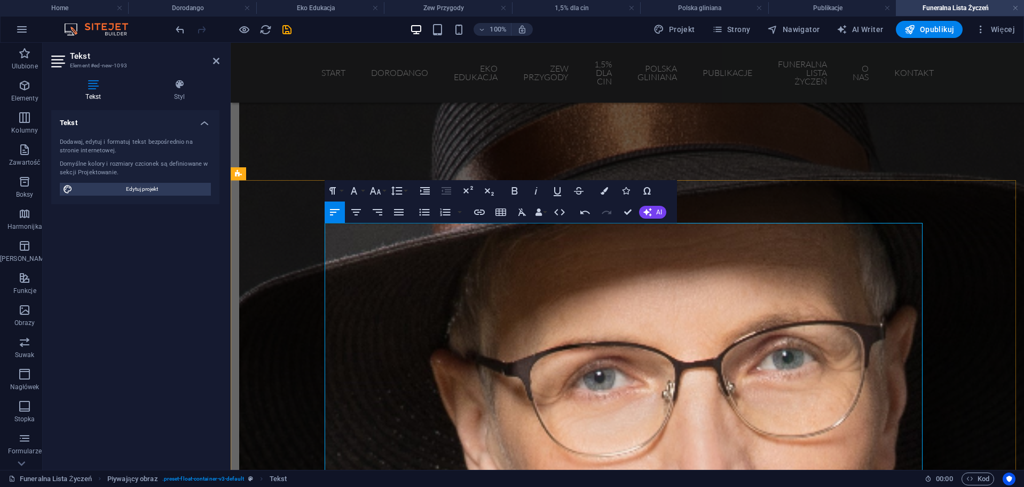
drag, startPoint x: 764, startPoint y: 229, endPoint x: 565, endPoint y: 237, distance: 198.9
click at [356, 214] on icon "button" at bounding box center [356, 212] width 13 height 13
click at [383, 197] on button "Font Size" at bounding box center [377, 190] width 20 height 21
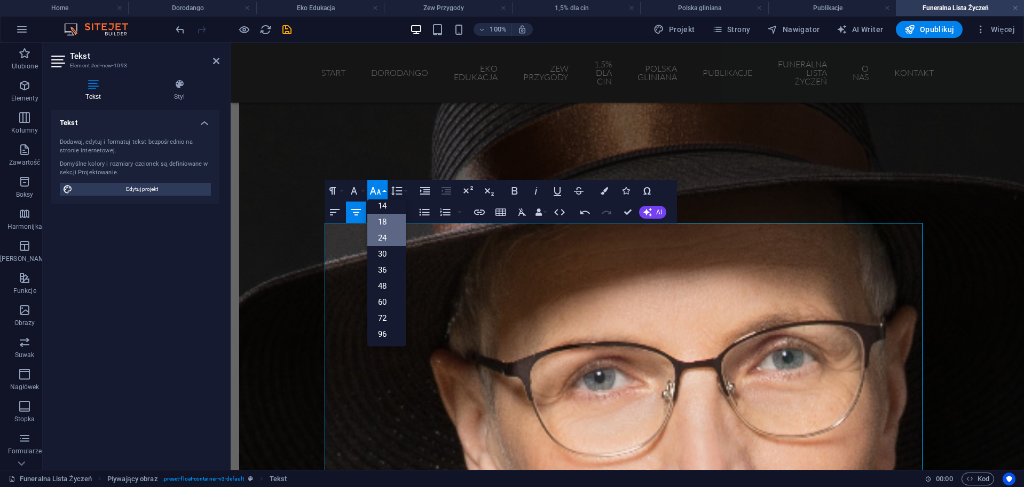
scroll to position [86, 0]
click at [391, 248] on link "30" at bounding box center [386, 254] width 38 height 16
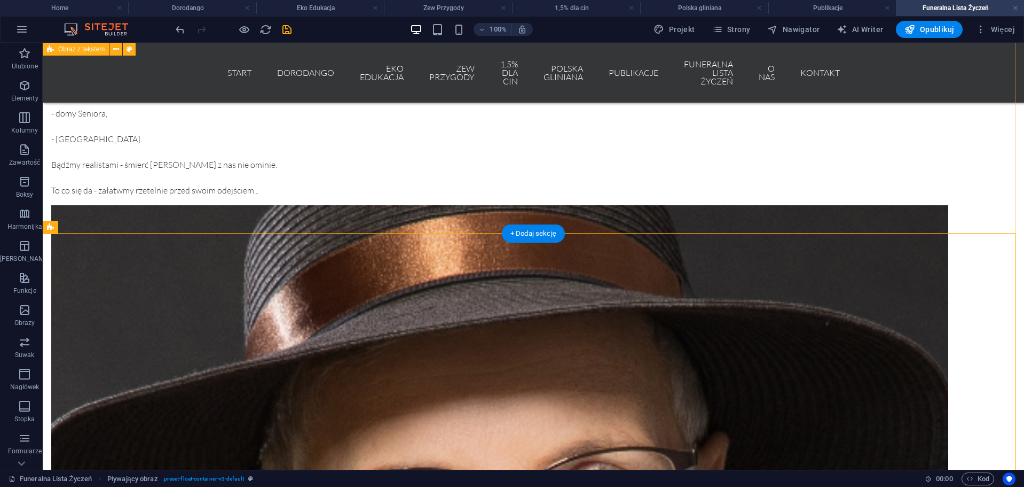
scroll to position [1003, 0]
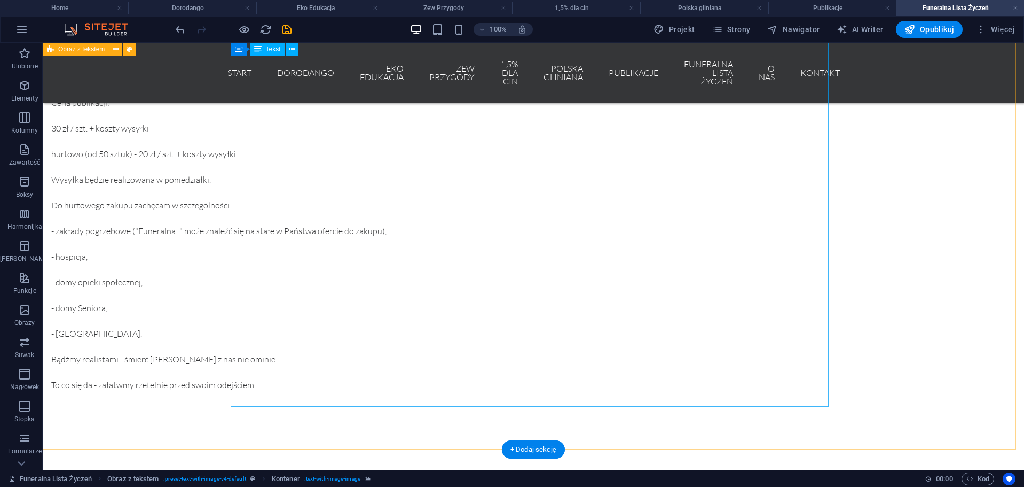
scroll to position [894, 0]
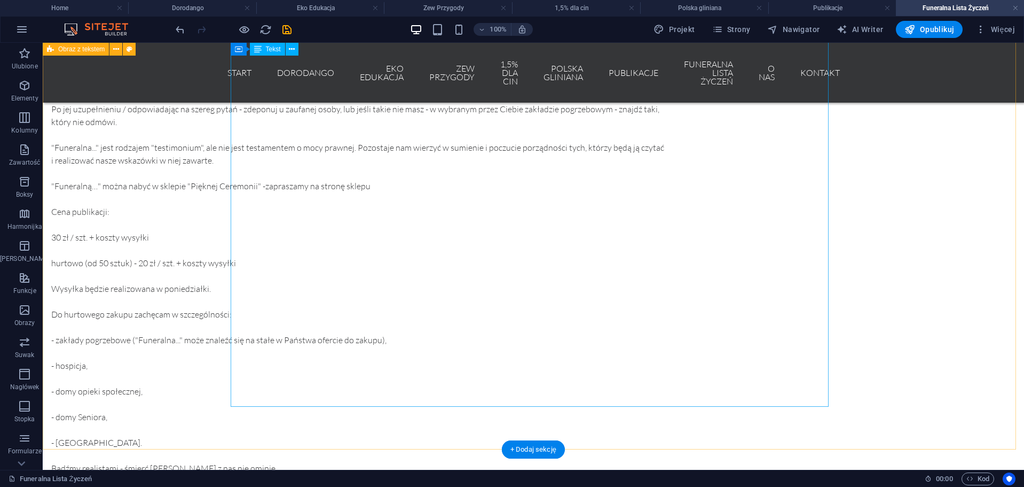
click at [468, 269] on div "autorstwa Patrycji Owczarzak (prezes Fundacji / Mistrzyni Świeckich Ceremonii P…" at bounding box center [358, 127] width 615 height 743
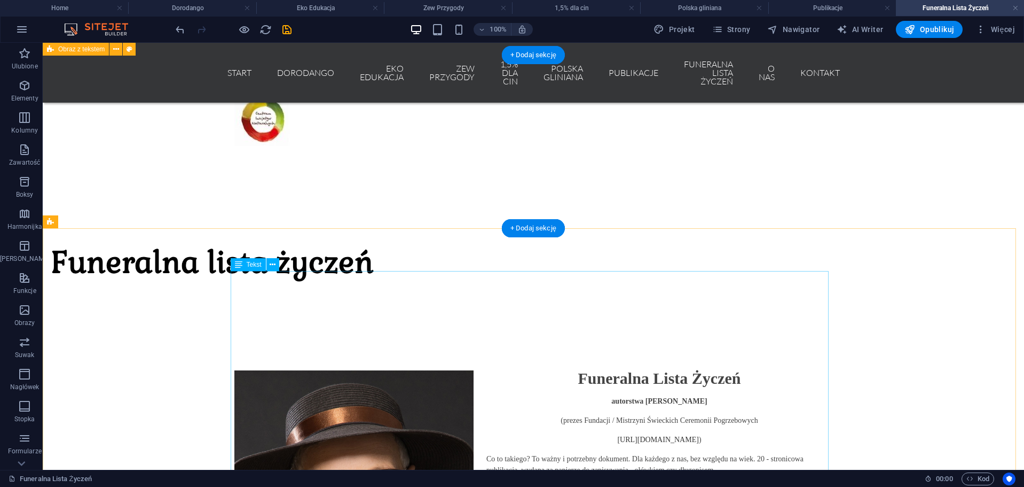
scroll to position [360, 0]
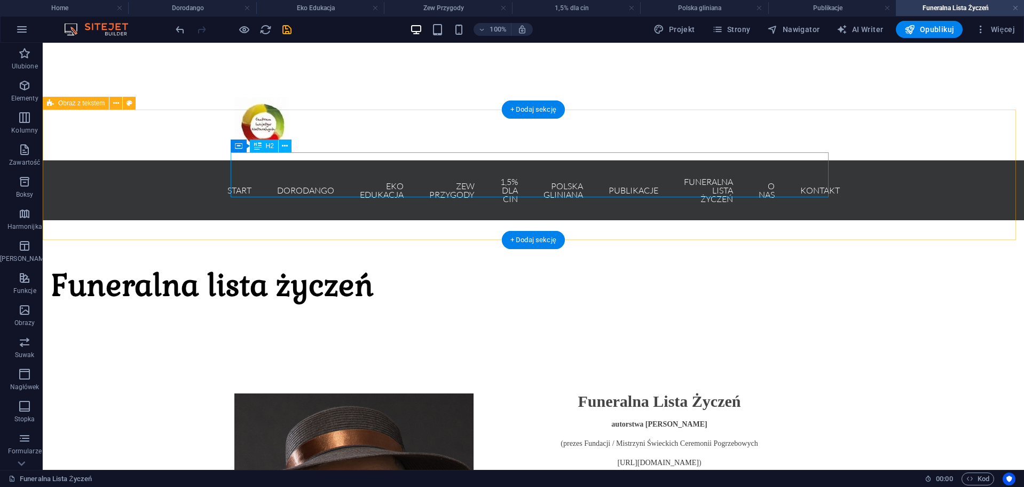
click at [336, 263] on div "Funeralna lista życzeń" at bounding box center [358, 285] width 615 height 45
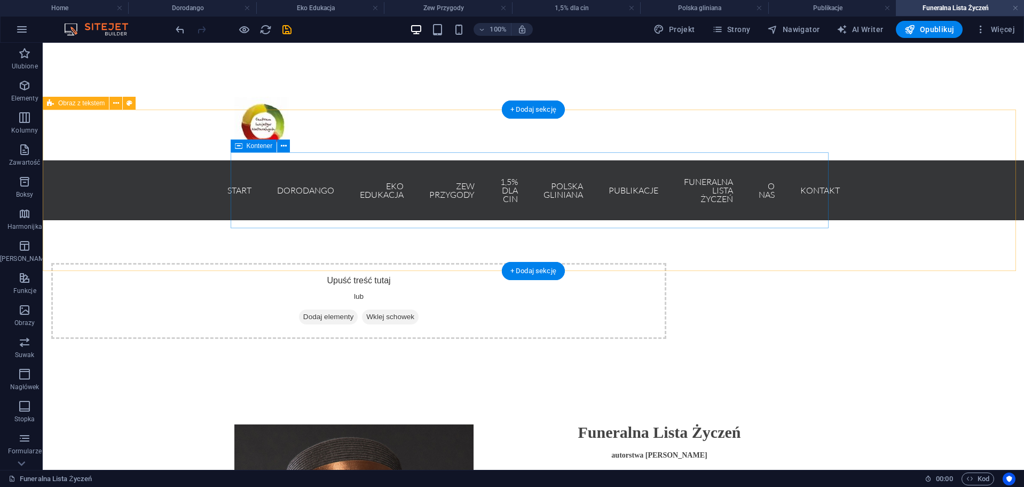
click at [340, 263] on div "Upuść treść tutaj lub Dodaj elementy Wklej schowek" at bounding box center [358, 301] width 615 height 76
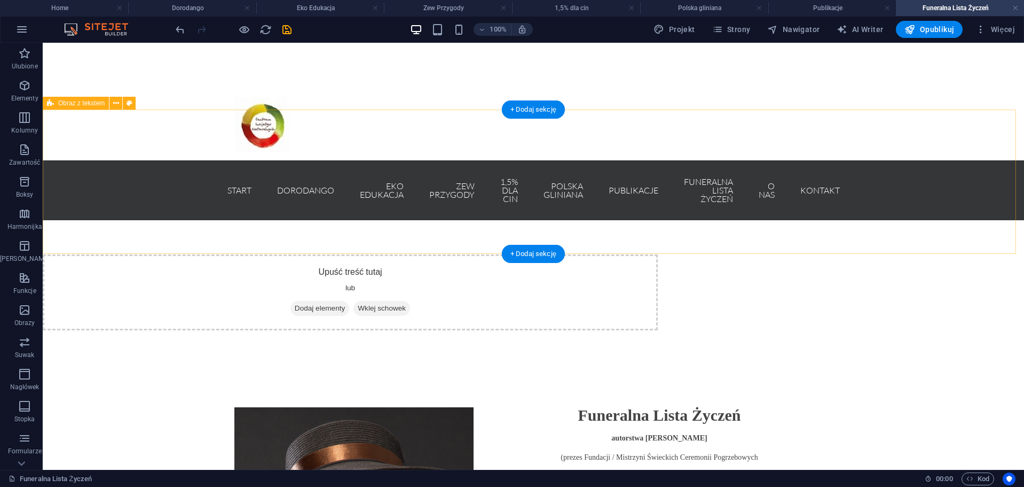
click at [340, 254] on div "Upuść treść tutaj lub Dodaj elementy Wklej schowek" at bounding box center [350, 292] width 615 height 76
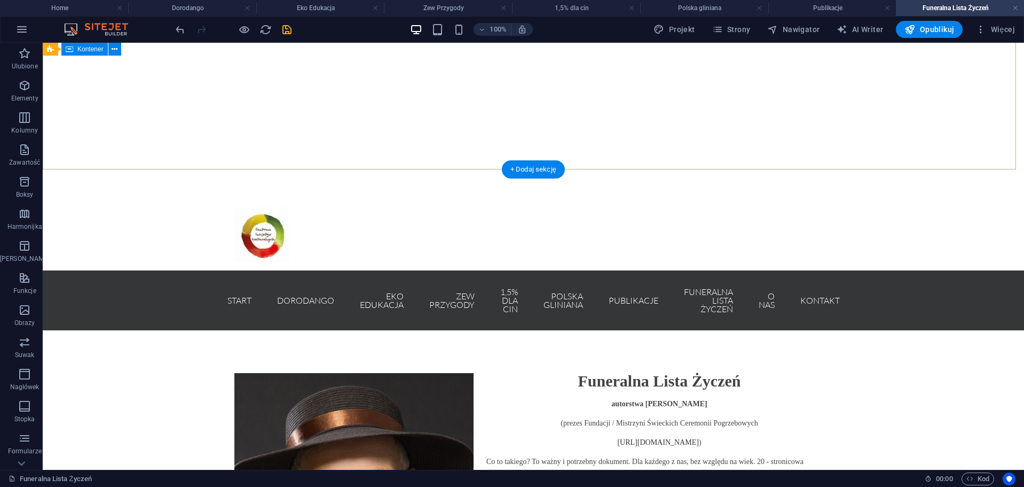
scroll to position [307, 0]
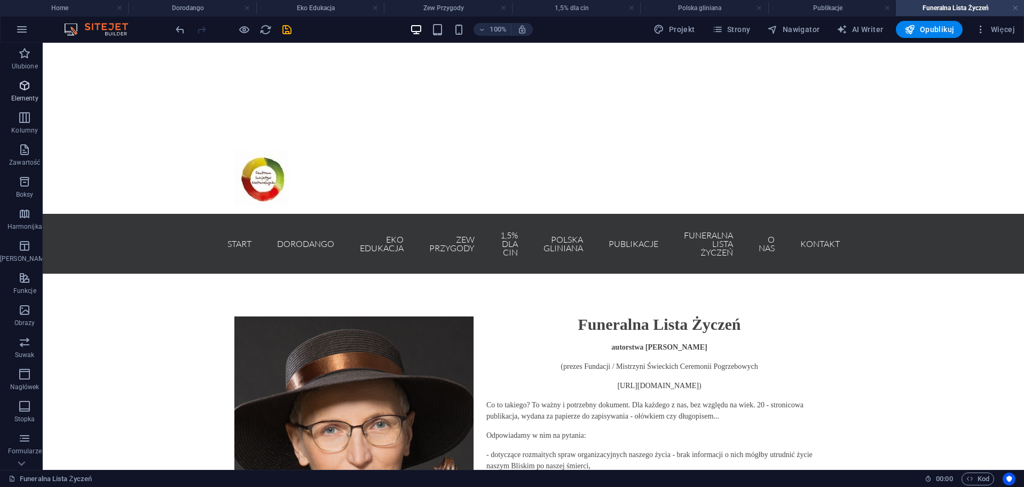
click at [18, 90] on icon "button" at bounding box center [24, 85] width 13 height 13
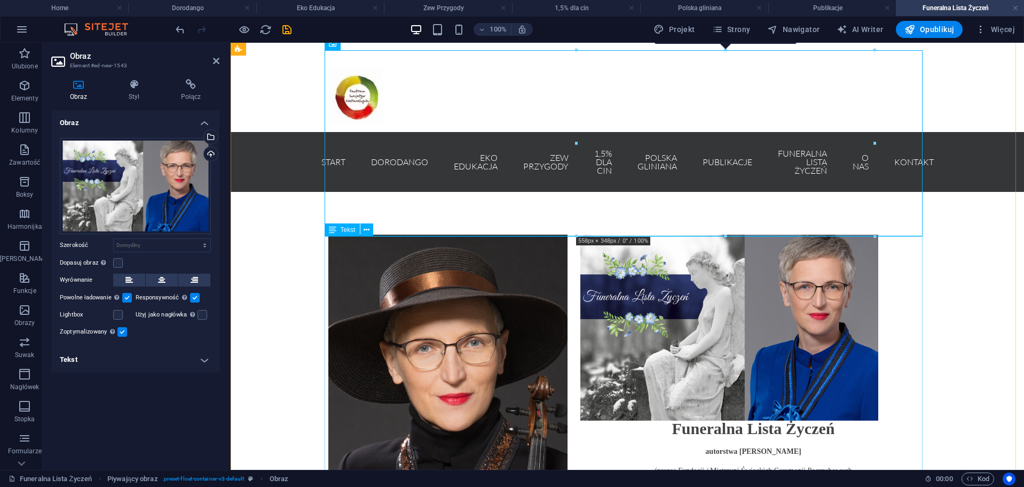
scroll to position [360, 0]
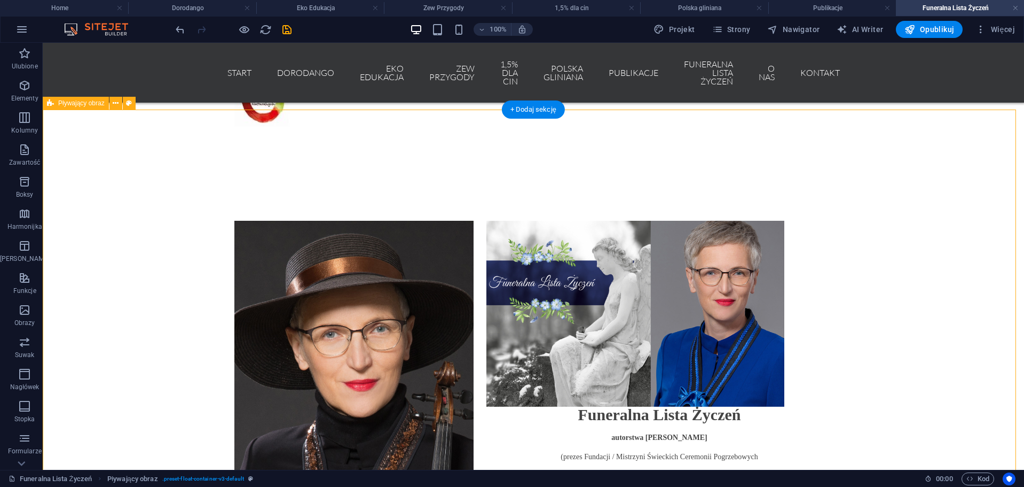
scroll to position [413, 0]
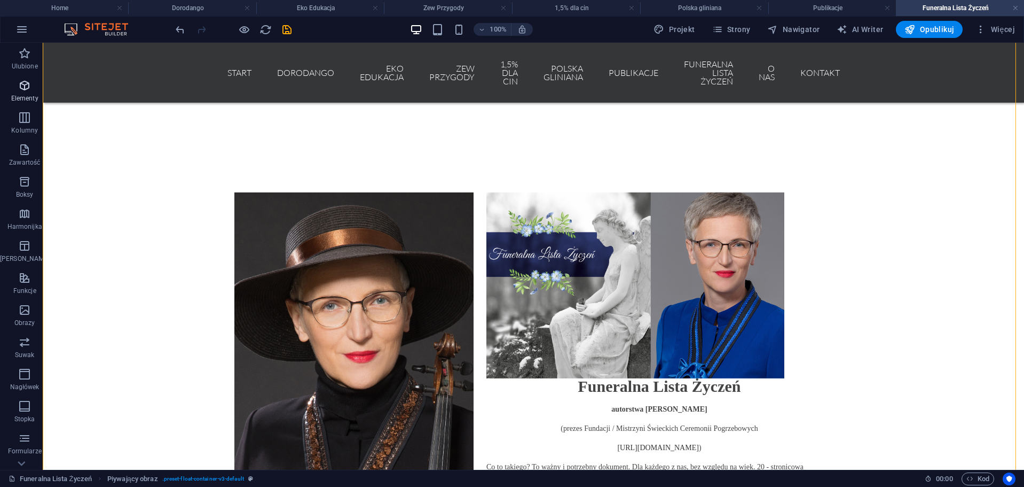
click at [21, 92] on span "Elementy" at bounding box center [24, 92] width 49 height 26
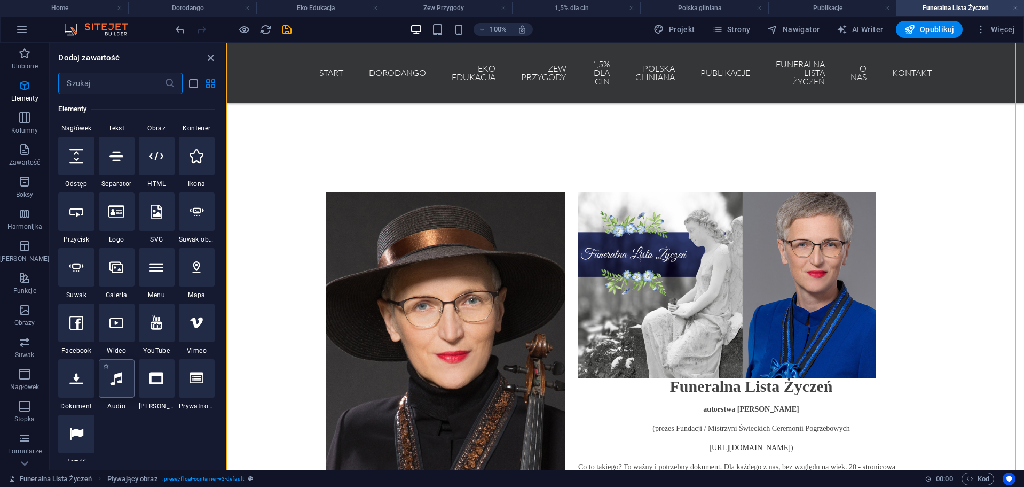
scroll to position [136, 0]
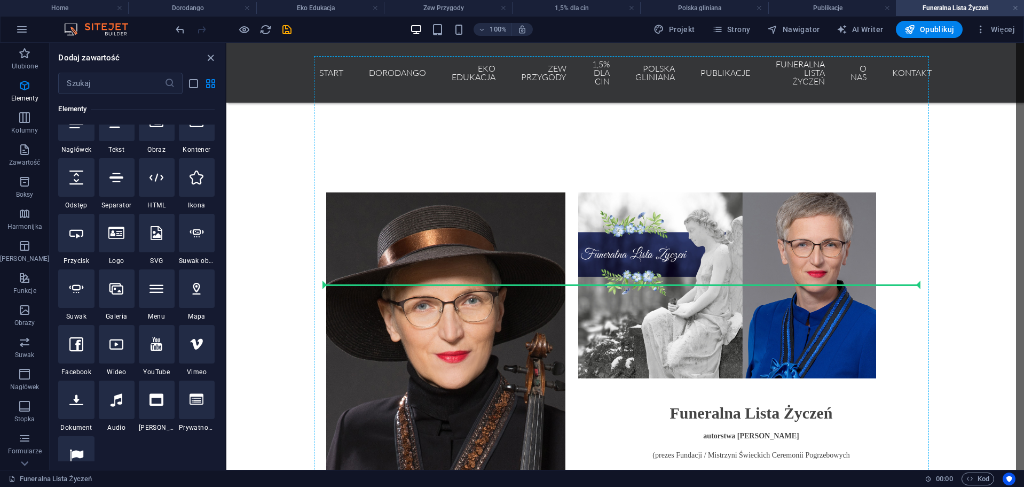
select select "px"
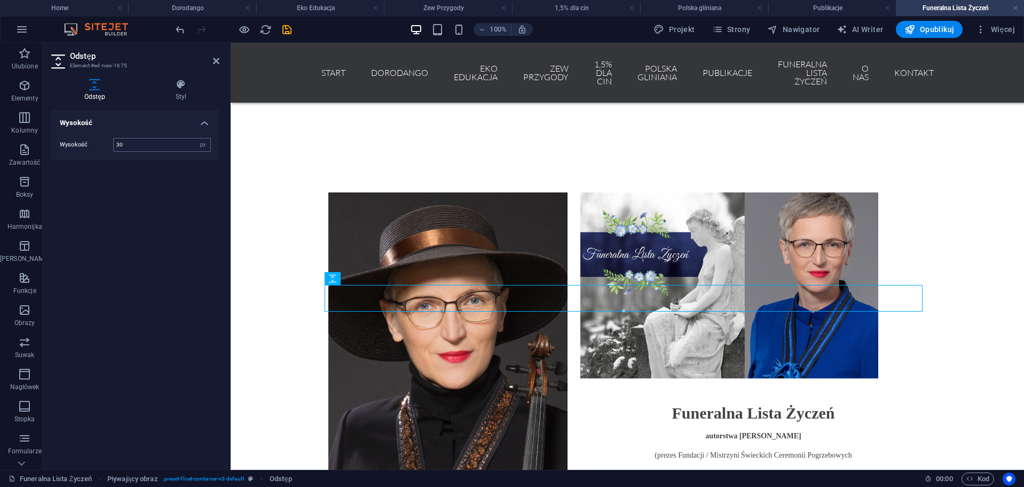
type input "30"
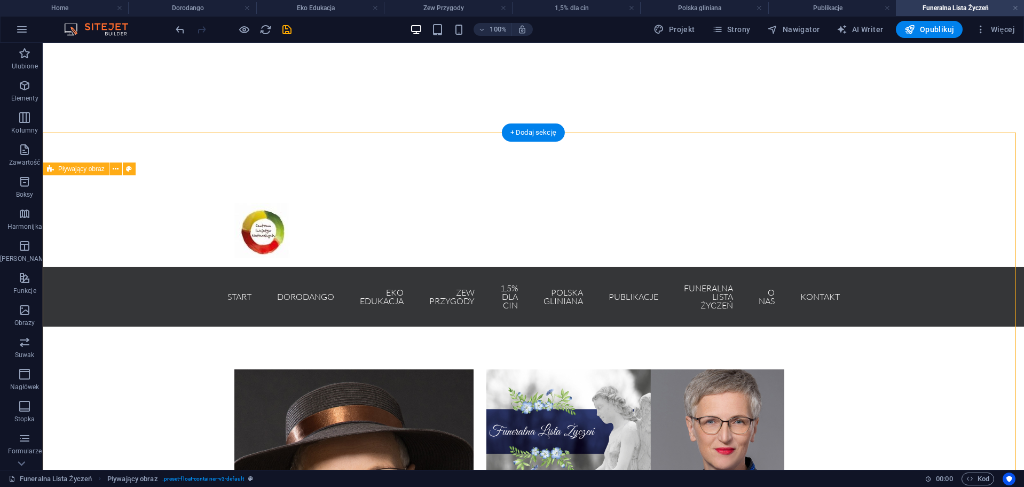
scroll to position [253, 0]
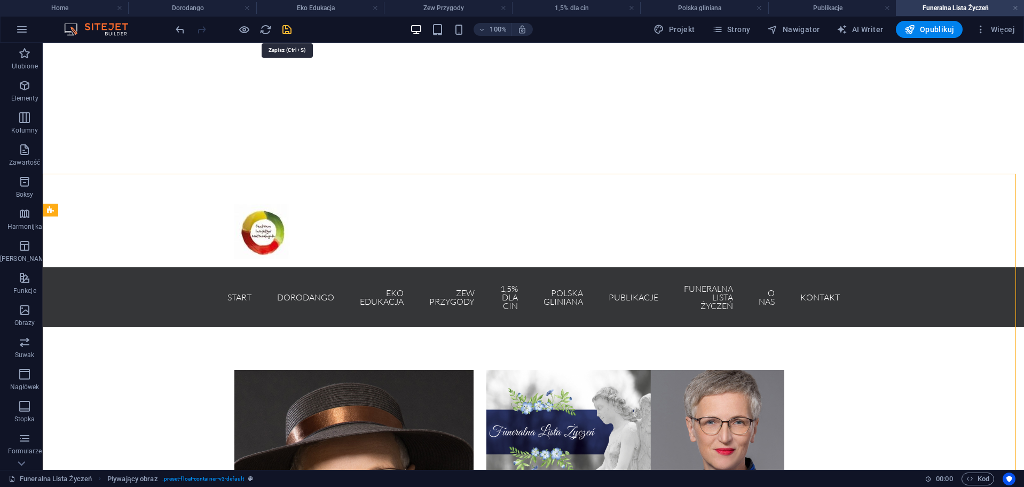
click at [289, 34] on icon "save" at bounding box center [287, 30] width 12 height 12
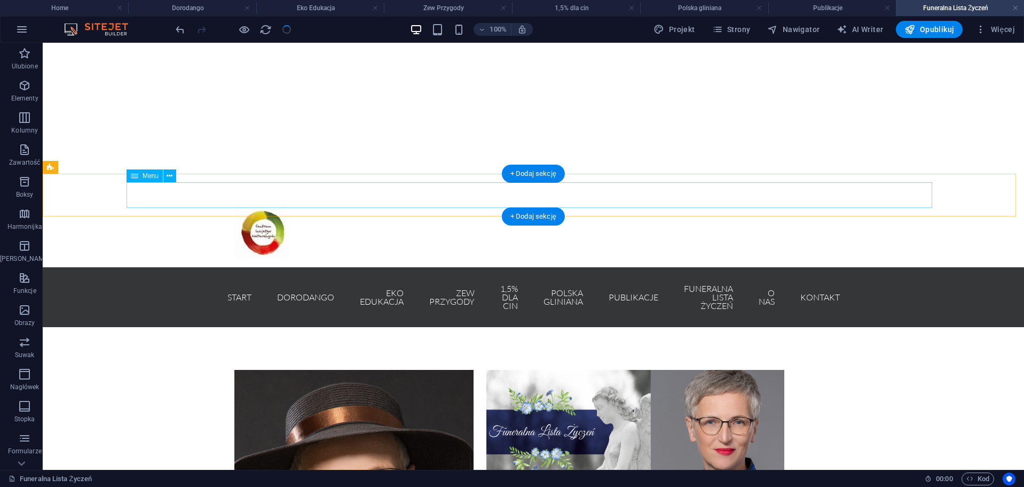
click at [381, 276] on nav "Start Dorodango EKO edukacja Zew przygody 1,5% dla CIN Polska gliniana Publikac…" at bounding box center [533, 297] width 598 height 43
select select
select select "1"
select select
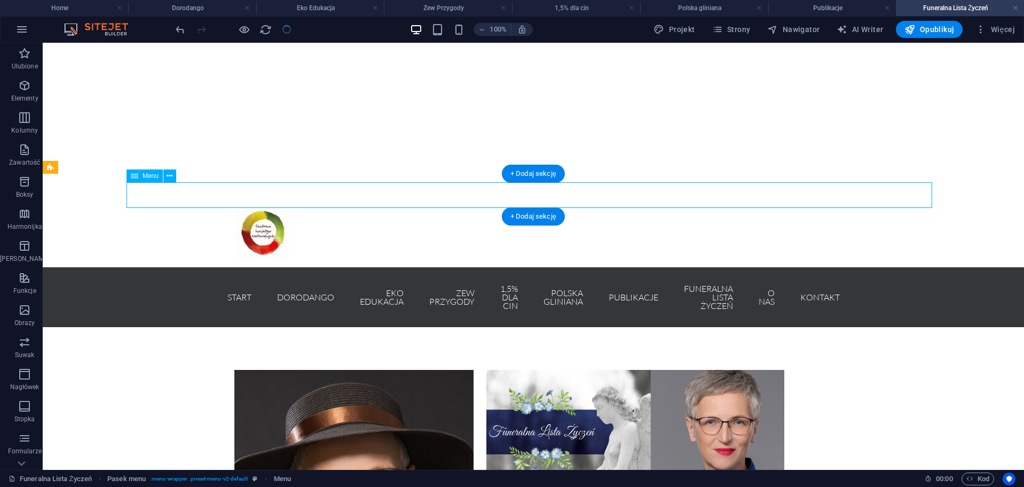
select select "2"
select select
select select "3"
select select
select select "4"
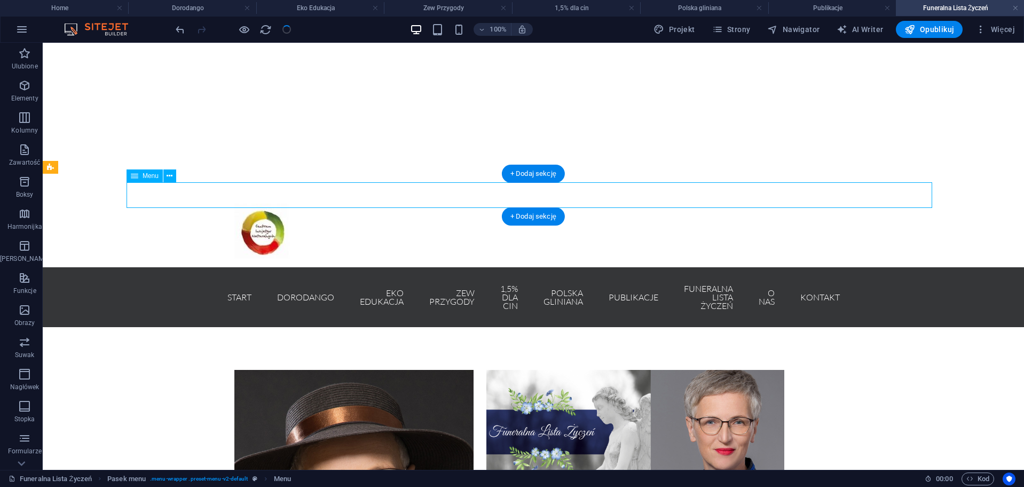
select select
select select "5"
select select
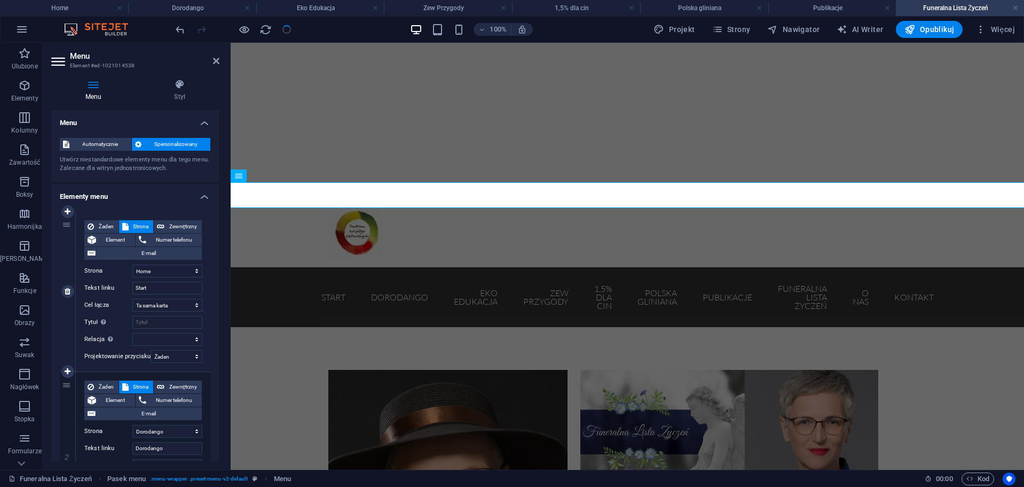
select select "1"
select select "2"
select select "3"
select select "4"
select select "5"
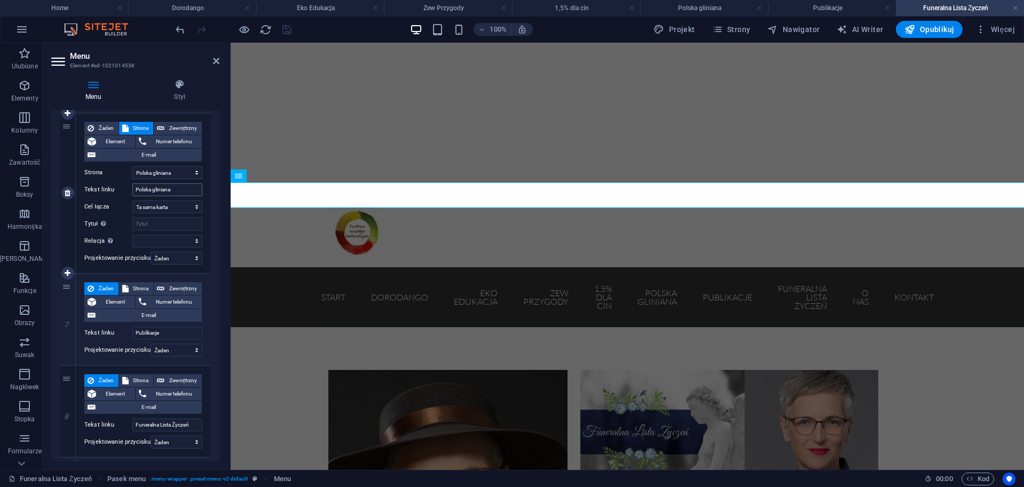
scroll to position [908, 0]
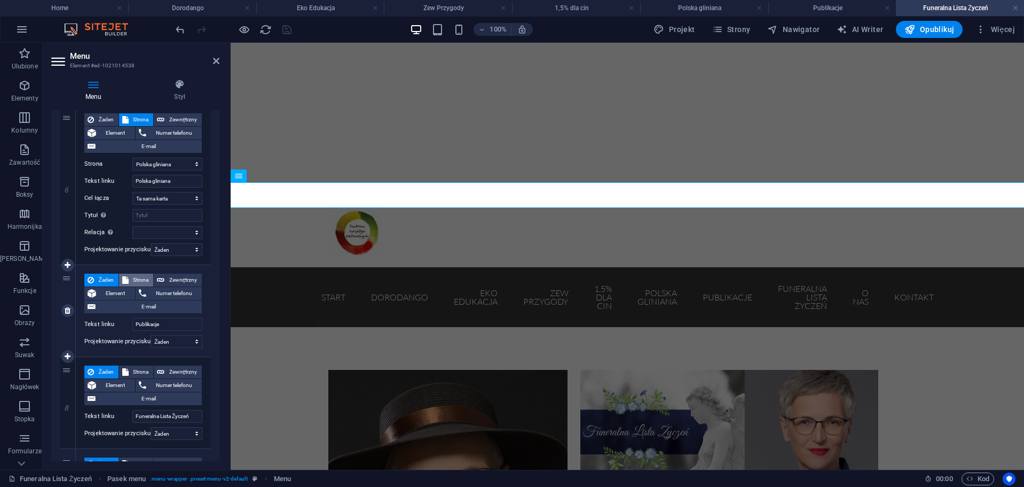
click at [147, 279] on span "Strona" at bounding box center [141, 279] width 18 height 13
select select
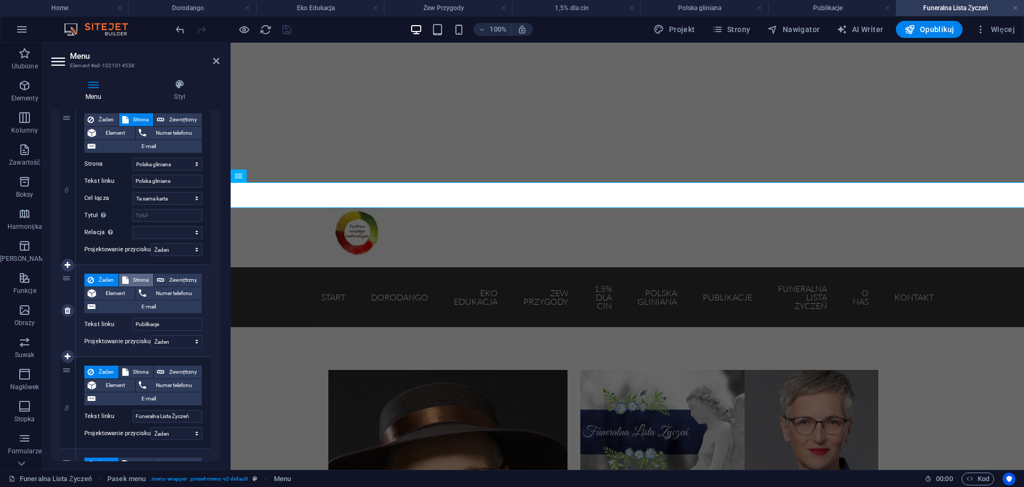
select select
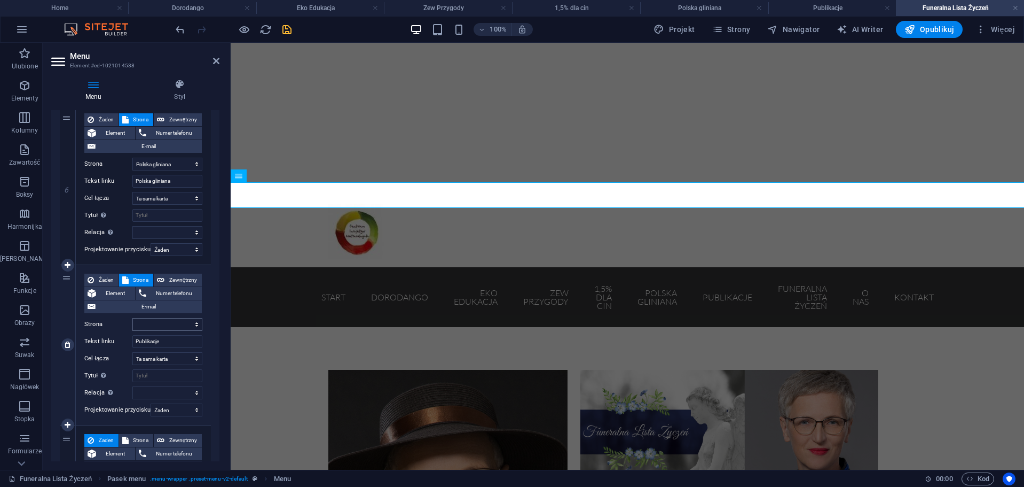
drag, startPoint x: 156, startPoint y: 333, endPoint x: 149, endPoint y: 326, distance: 10.6
click at [154, 331] on div "Żaden Strona Zewnętrzny Element Numer telefonu E-mail Strona Home Dorodango Eko…" at bounding box center [143, 336] width 118 height 126
click at [149, 326] on select "Home Dorodango Eko Edukacja Zew Przygody 1,5% dla cin Polska gliniana Publikacj…" at bounding box center [167, 324] width 70 height 13
select select "6"
click at [132, 318] on select "Home Dorodango Eko Edukacja Zew Przygody 1,5% dla cin Polska gliniana Publikacj…" at bounding box center [167, 324] width 70 height 13
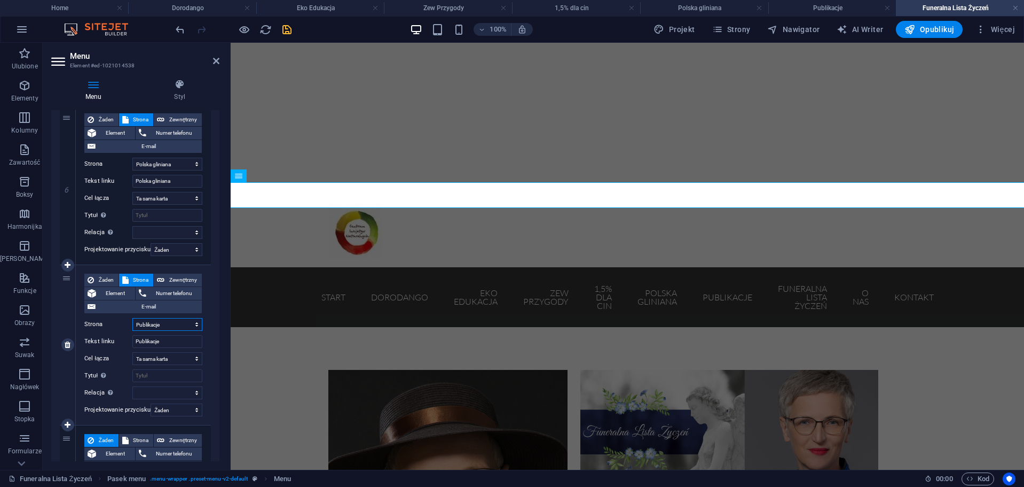
select select
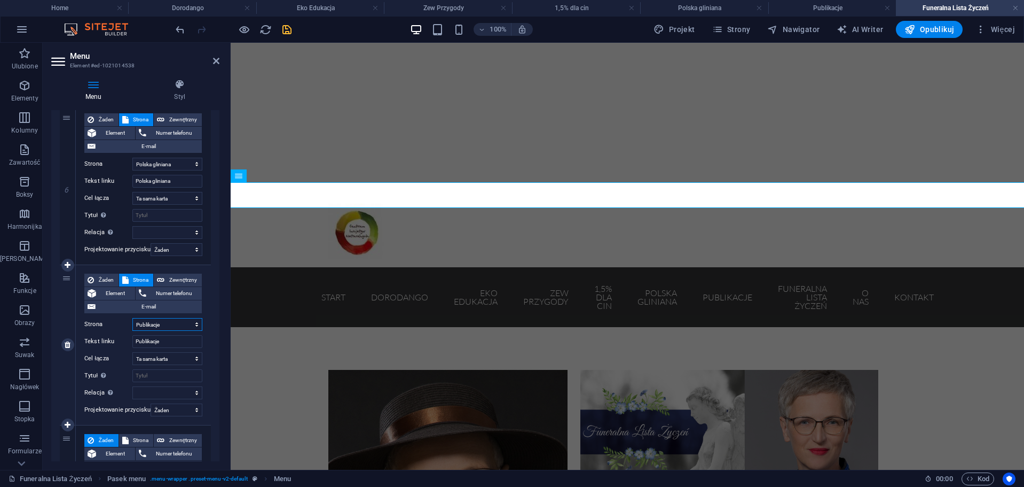
select select
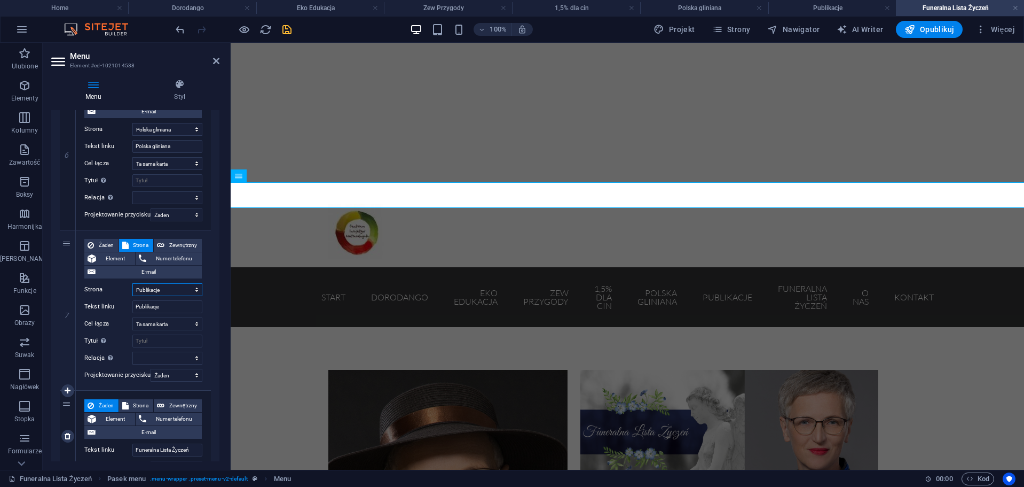
scroll to position [1015, 0]
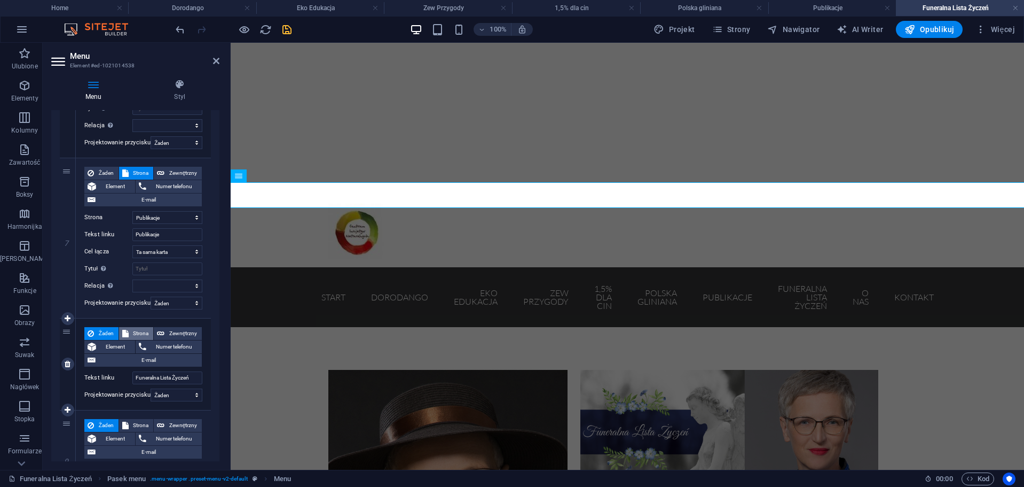
click at [122, 335] on icon at bounding box center [125, 333] width 6 height 13
select select
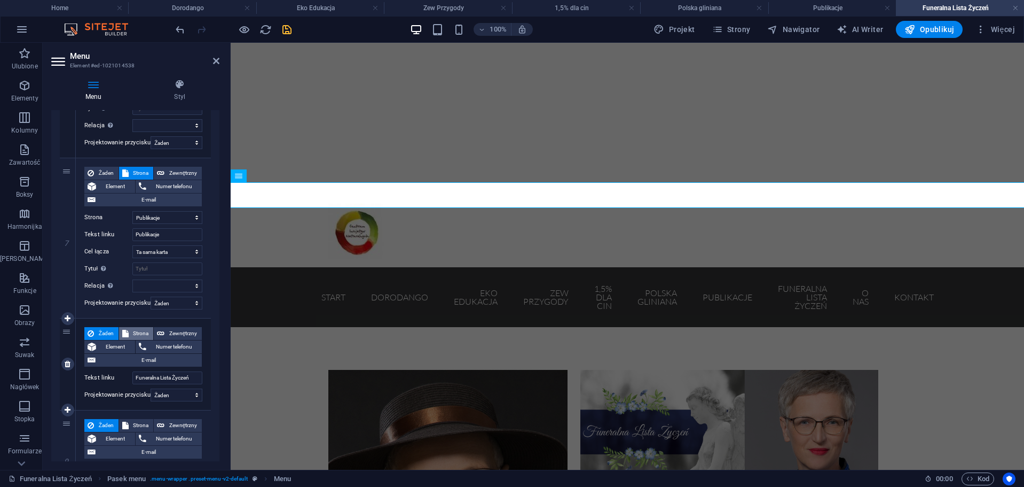
select select
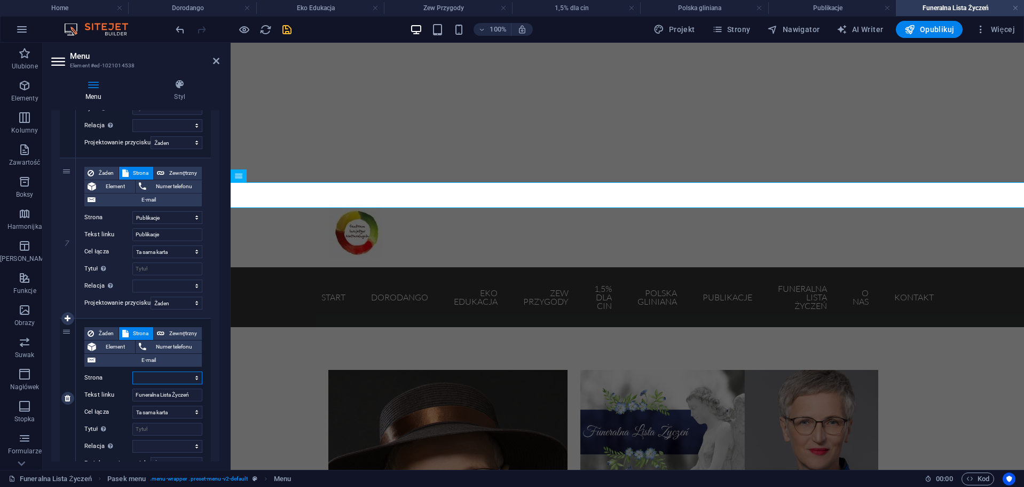
click at [165, 382] on select "Home Dorodango Eko Edukacja Zew Przygody 1,5% dla cin Polska gliniana Publikacj…" at bounding box center [167, 377] width 70 height 13
select select "7"
click at [132, 371] on select "Home Dorodango Eko Edukacja Zew Przygody 1,5% dla cin Polska gliniana Publikacj…" at bounding box center [167, 377] width 70 height 13
select select
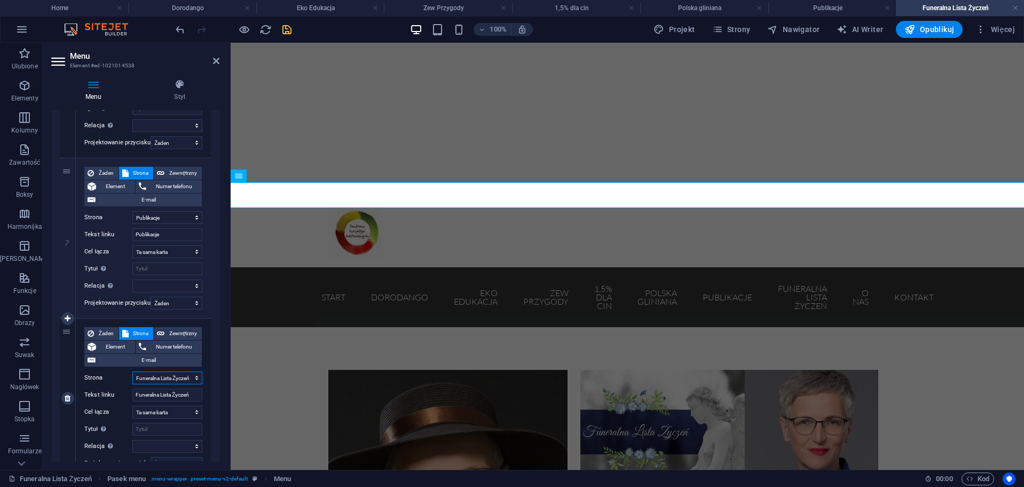
select select
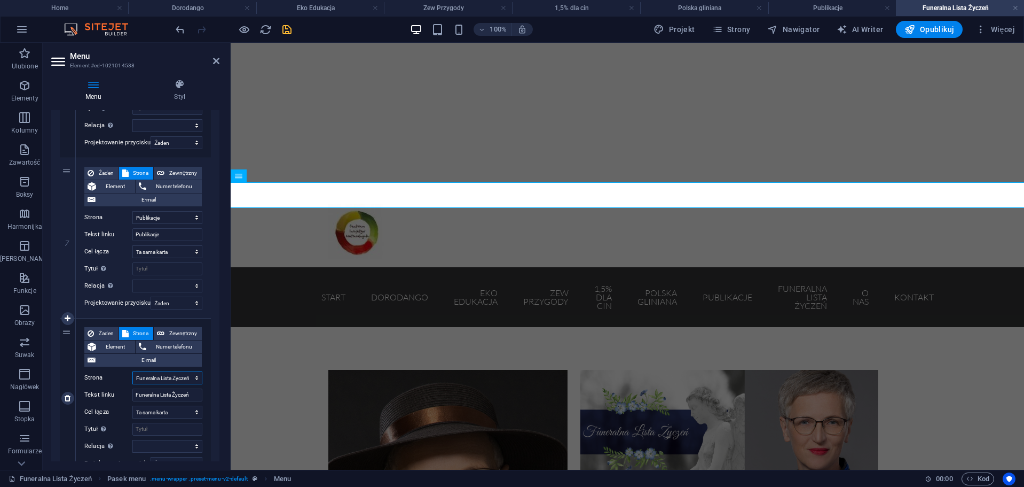
select select
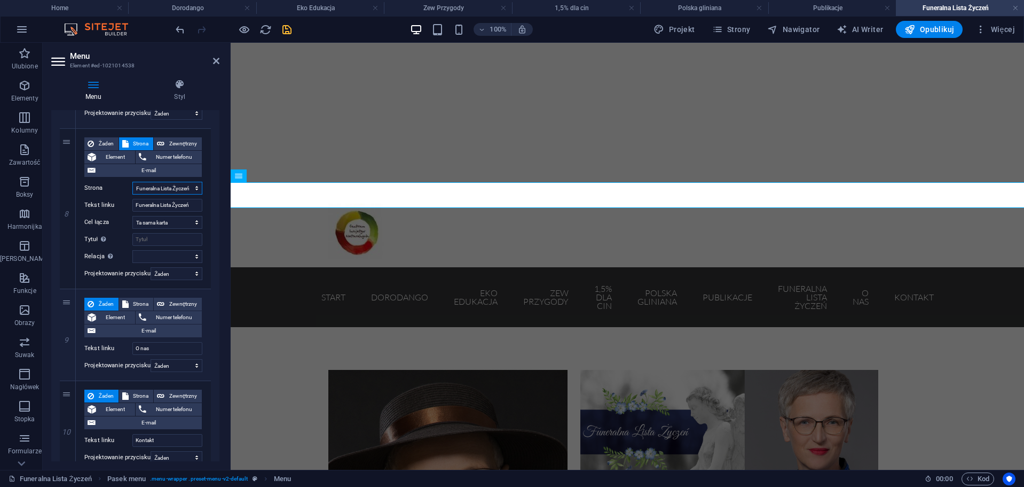
scroll to position [1224, 0]
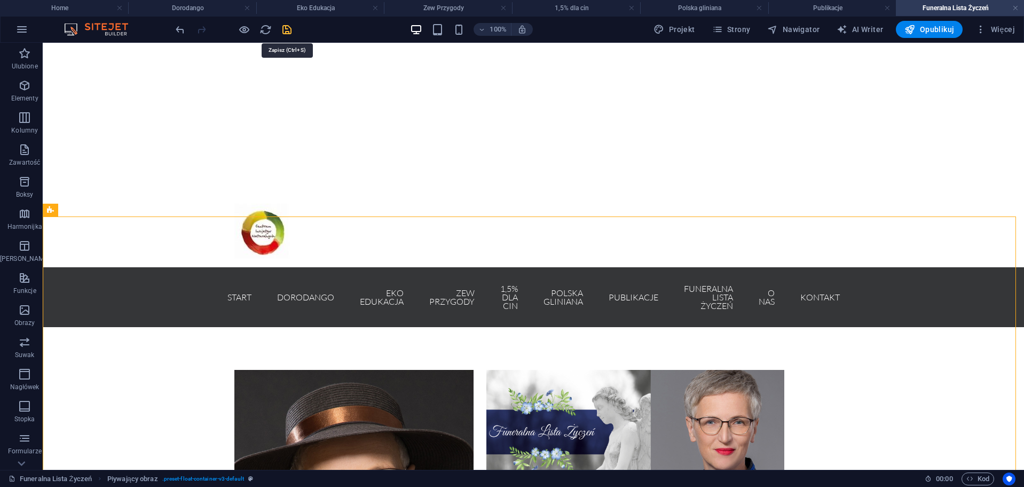
click at [285, 25] on icon "save" at bounding box center [287, 30] width 12 height 12
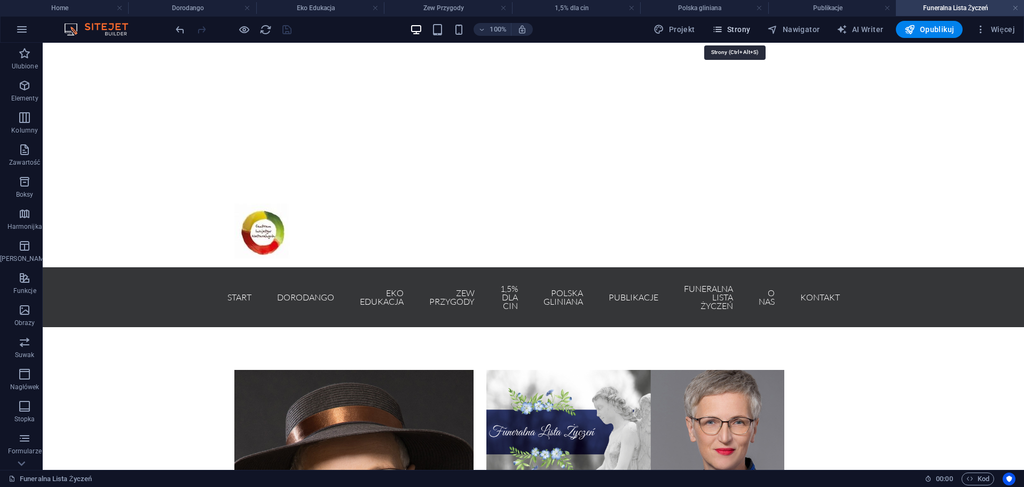
click at [738, 27] on span "Strony" at bounding box center [731, 29] width 38 height 11
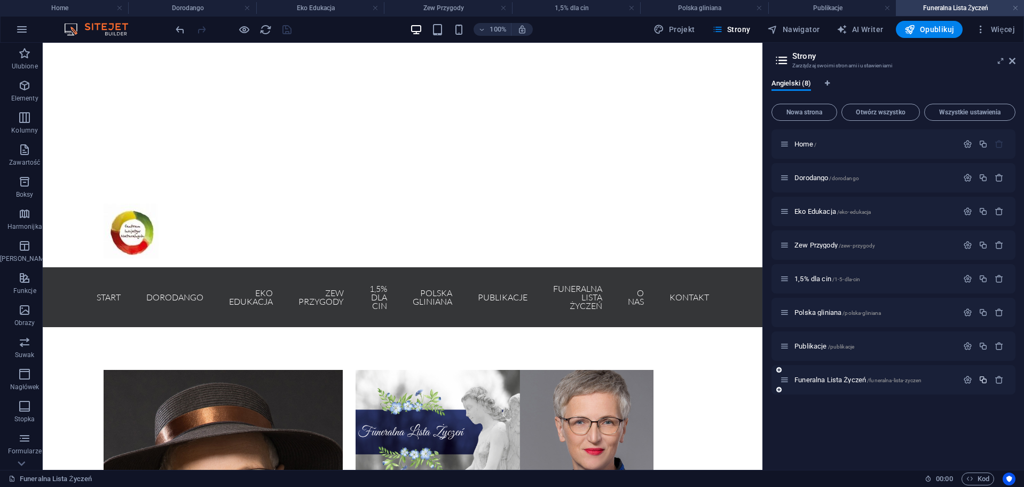
click at [983, 382] on icon "button" at bounding box center [983, 379] width 9 height 9
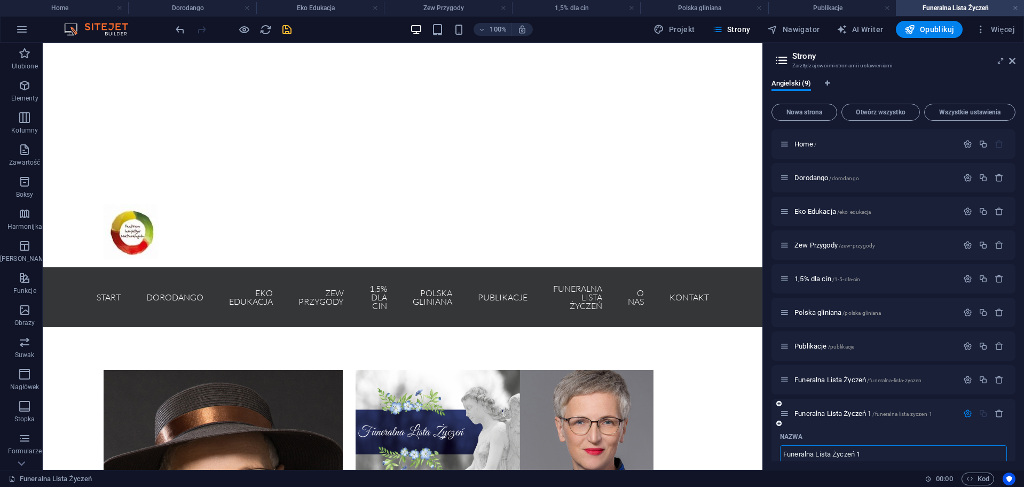
scroll to position [1, 0]
type input "O nas"
type input "/o"
type input "O"
type input "O nas"
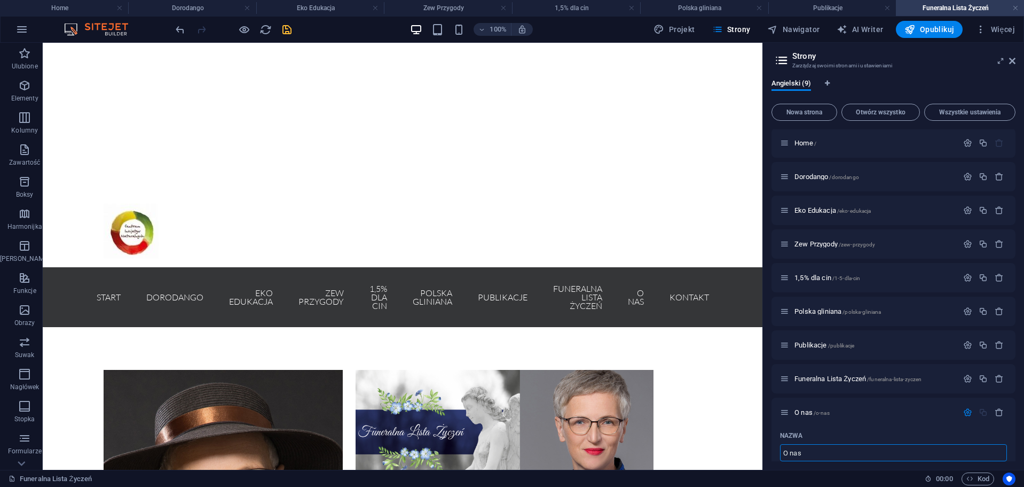
type input "/o-nas"
type input "O nas"
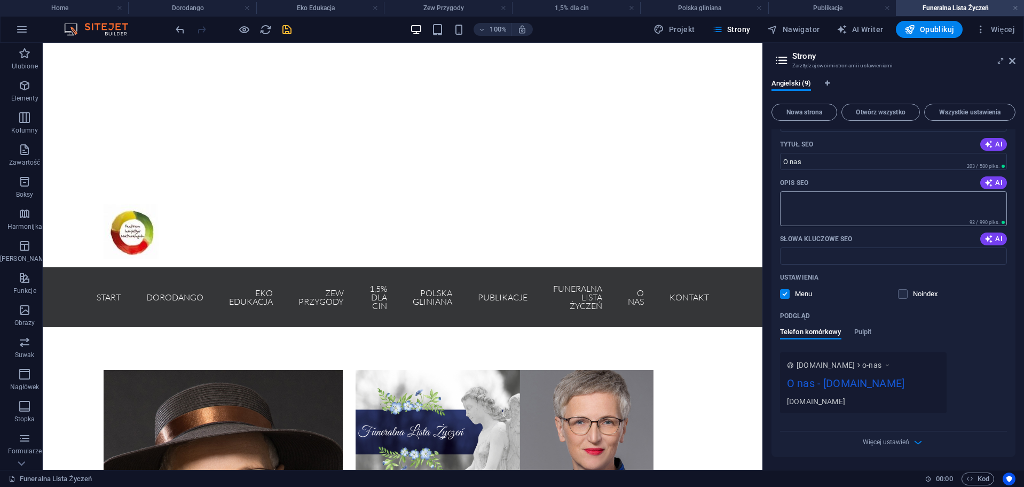
scroll to position [262, 0]
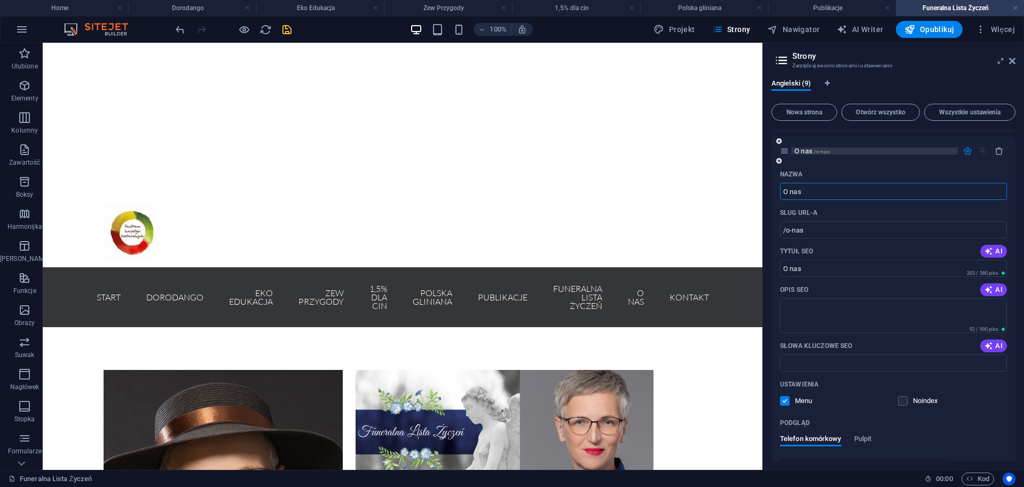
type input "O nas"
click at [805, 154] on span "O nas /o-nas" at bounding box center [812, 151] width 35 height 8
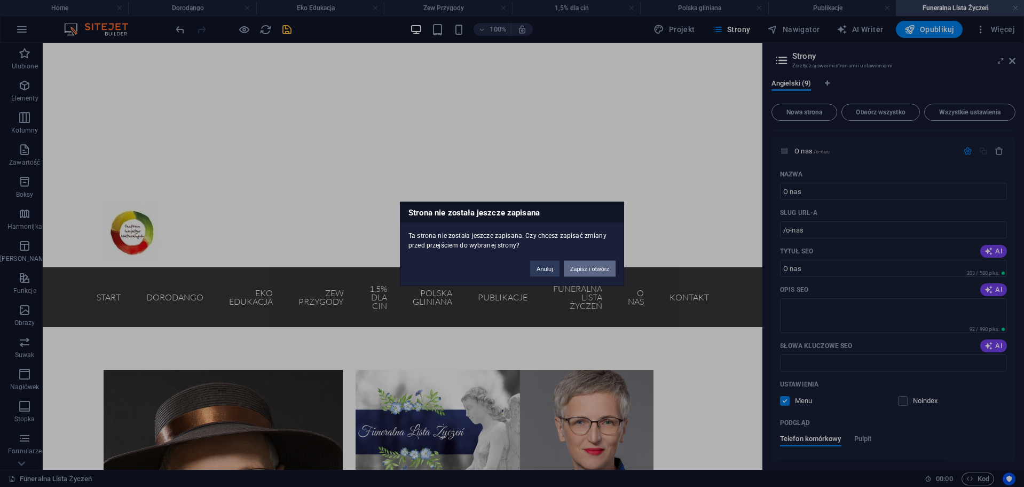
click at [583, 267] on button "Zapisz i otwórz" at bounding box center [590, 268] width 52 height 16
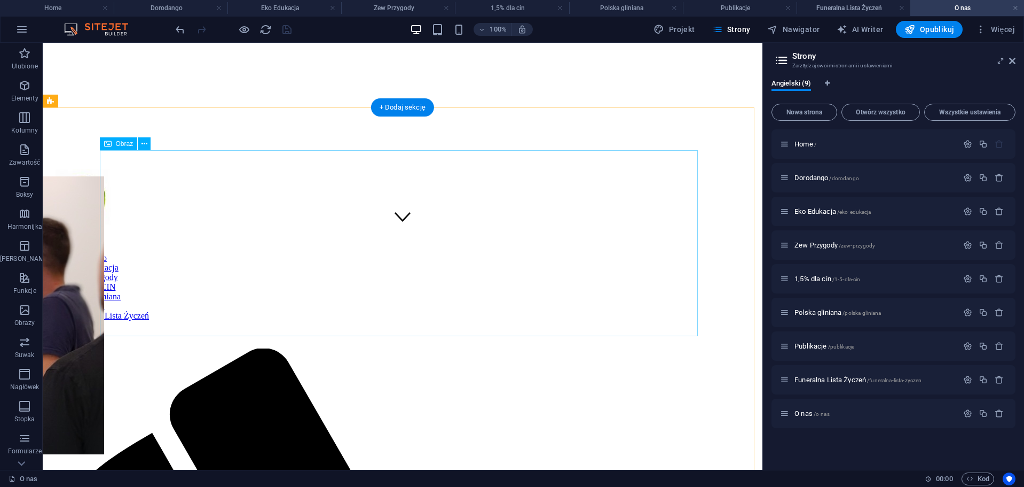
scroll to position [253, 0]
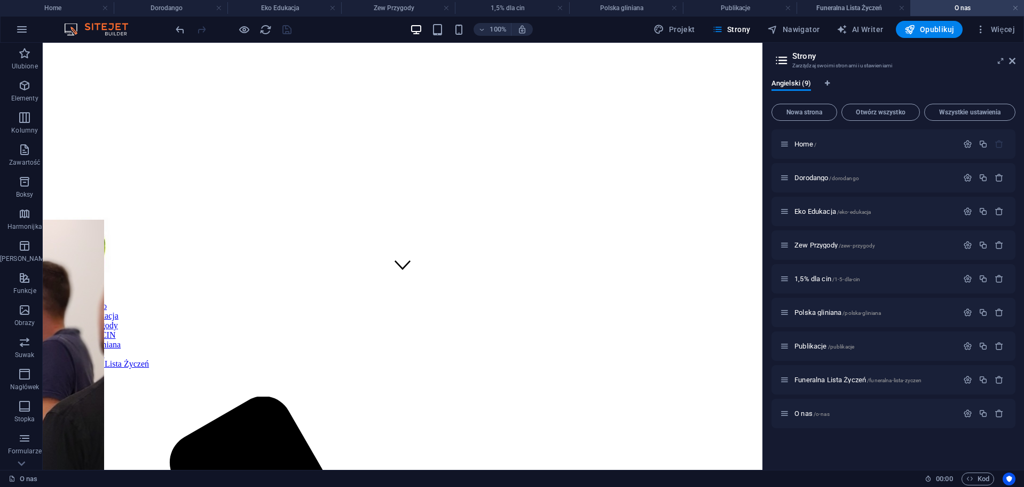
drag, startPoint x: 1009, startPoint y: 61, endPoint x: 992, endPoint y: 77, distance: 23.4
click at [1008, 62] on header "Strony Zarządzaj swoimi stronami i ustawieniami" at bounding box center [895, 57] width 242 height 28
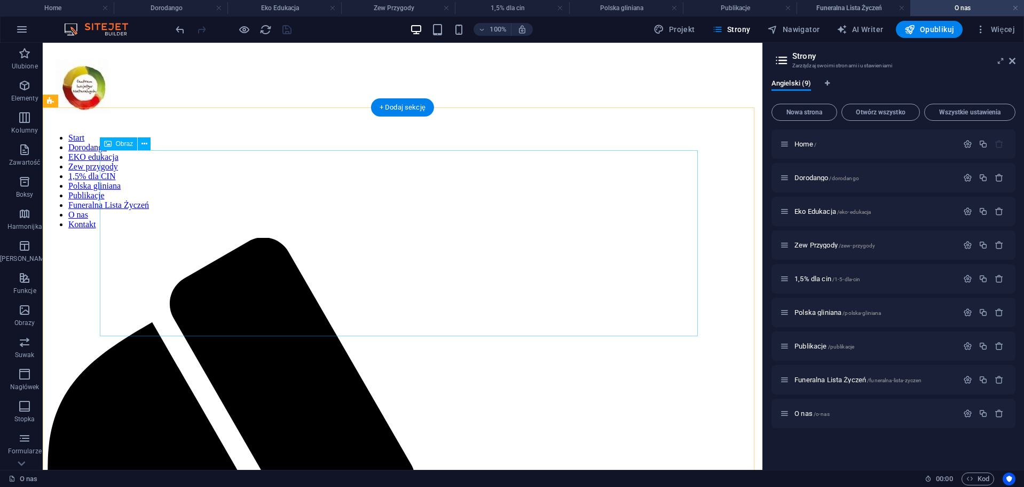
scroll to position [413, 0]
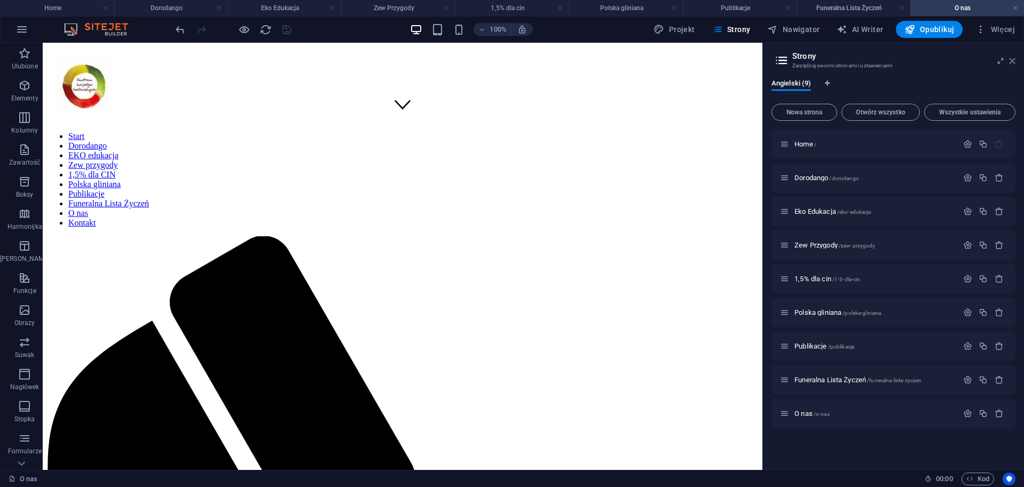
click at [1012, 64] on icon at bounding box center [1012, 61] width 6 height 9
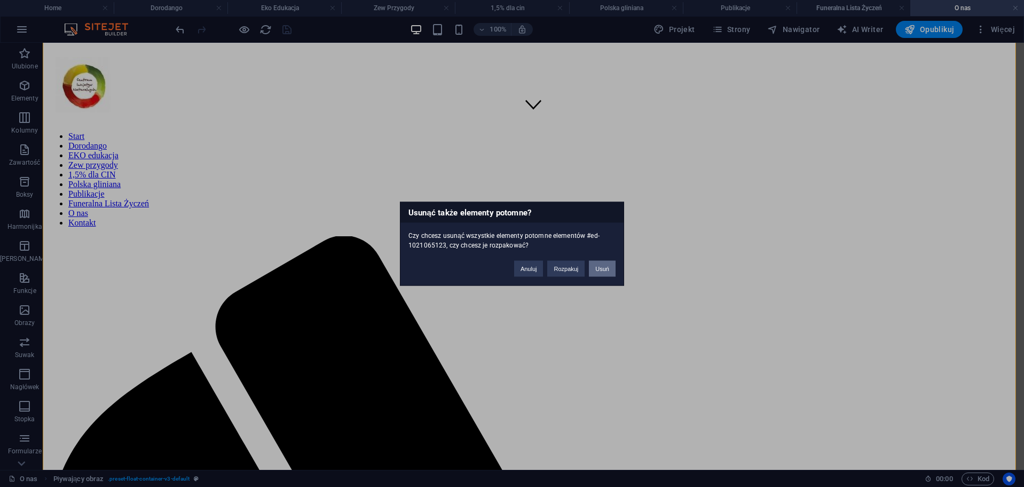
click at [611, 276] on button "Usuń" at bounding box center [602, 268] width 27 height 16
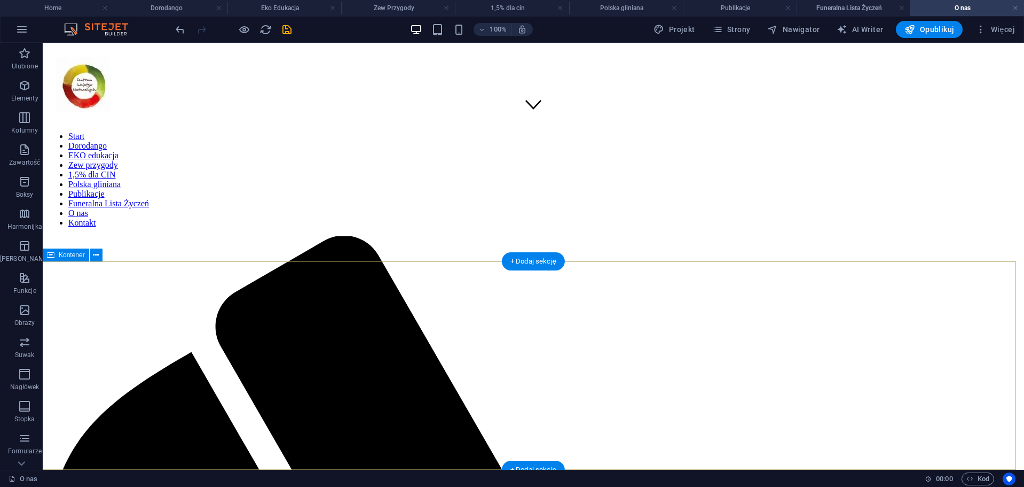
scroll to position [208, 0]
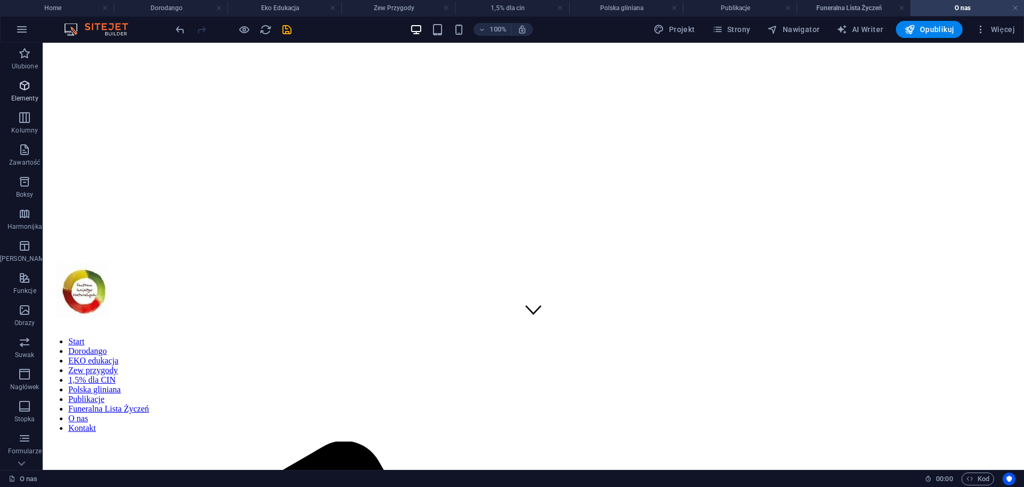
click at [21, 87] on icon "button" at bounding box center [24, 85] width 13 height 13
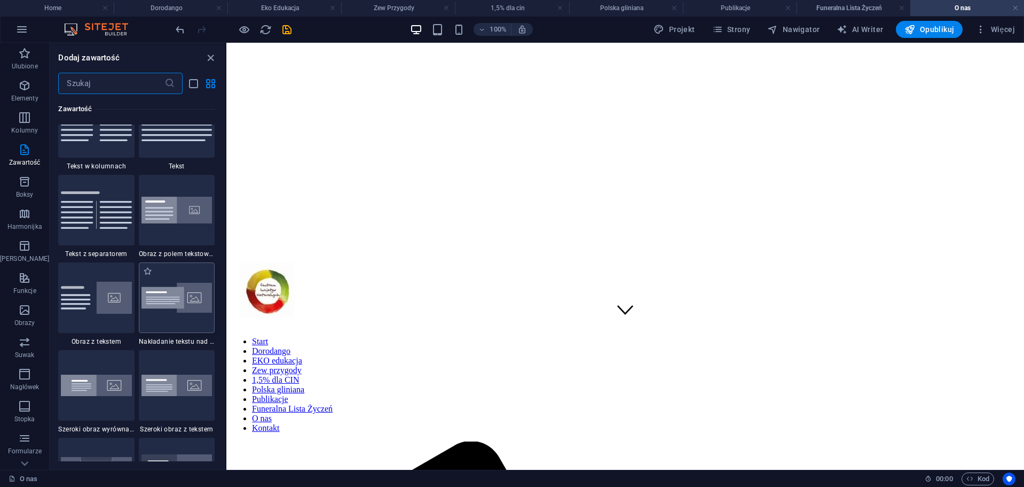
scroll to position [1930, 0]
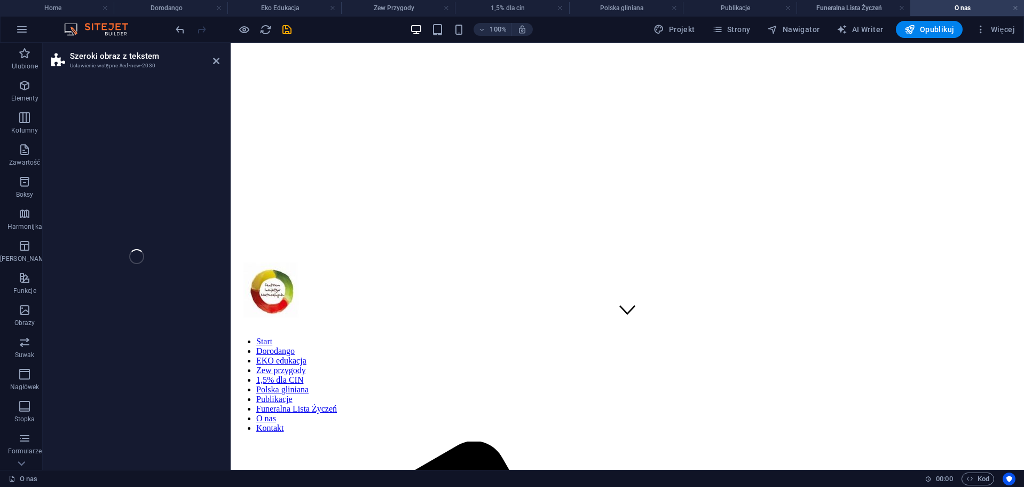
select select "%"
select select "rem"
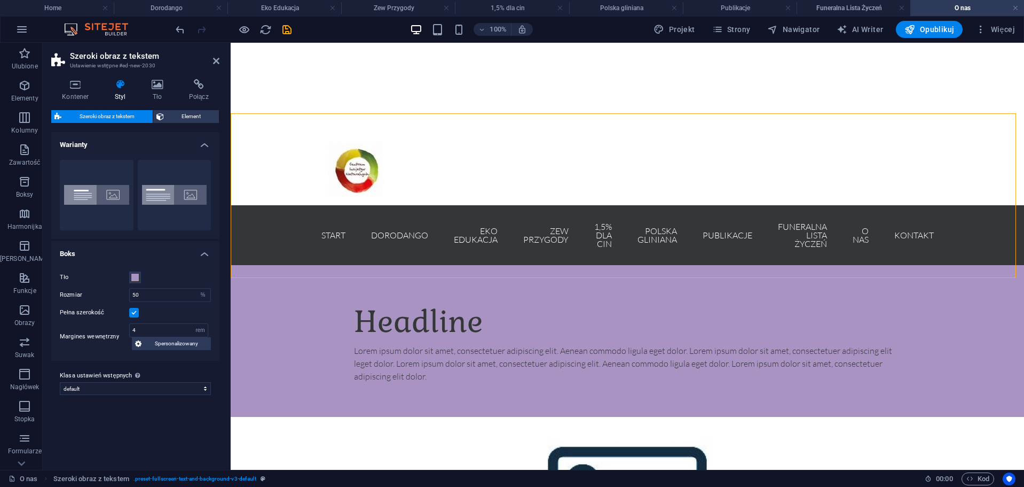
scroll to position [369, 0]
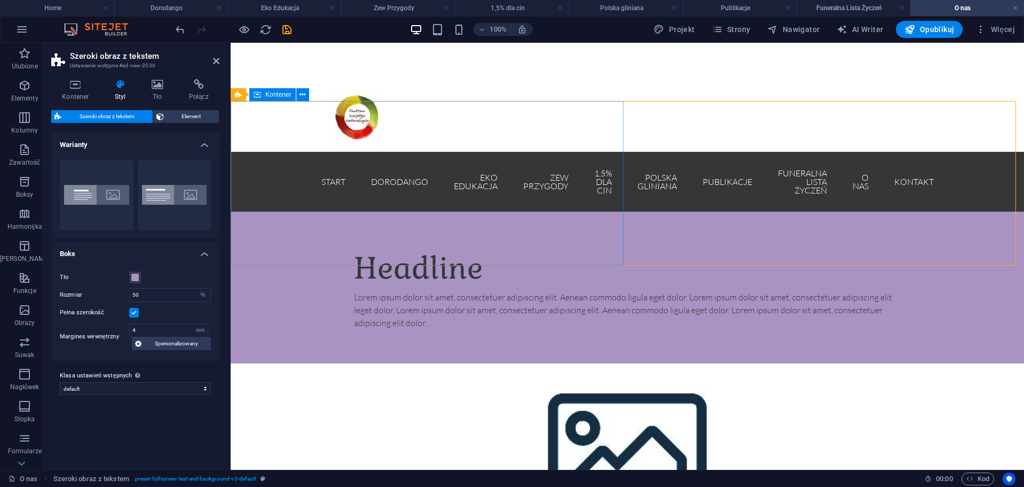
drag, startPoint x: 781, startPoint y: 245, endPoint x: 362, endPoint y: 189, distance: 423.5
click at [248, 221] on div "Headline Lorem ipsum dolor sit amet, consectetuer adipiscing elit. Aenean commo…" at bounding box center [628, 408] width 794 height 392
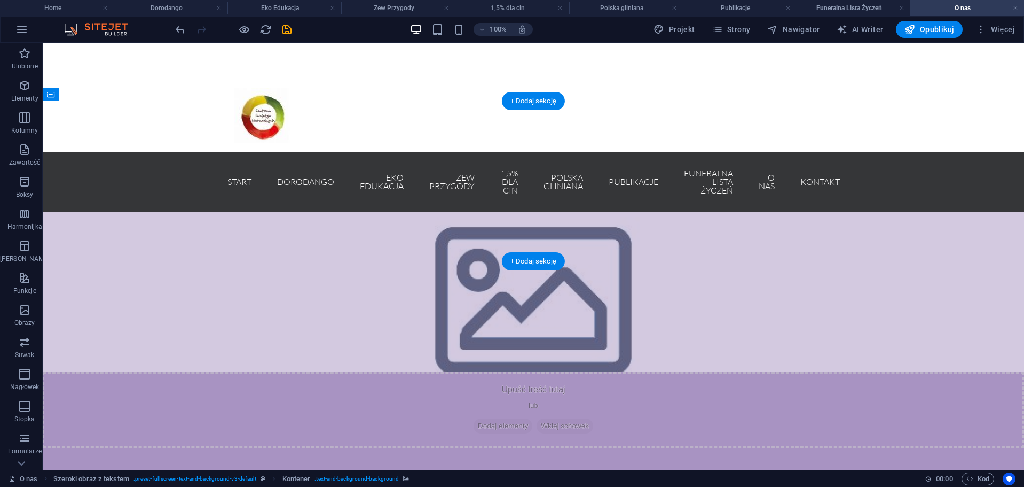
drag, startPoint x: 698, startPoint y: 150, endPoint x: 55, endPoint y: 124, distance: 643.6
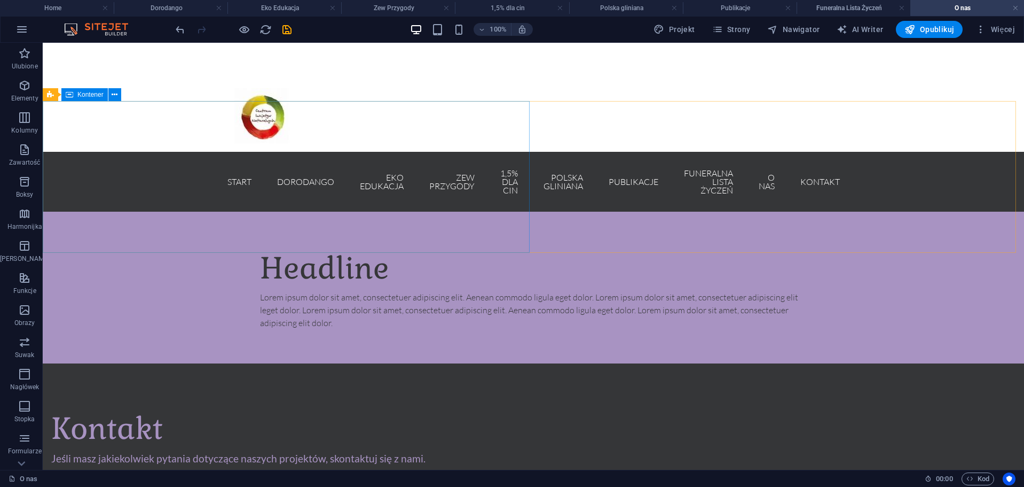
click at [133, 212] on div "Headline Lorem ipsum dolor sit amet, consectetuer adipiscing elit. Aenean commo…" at bounding box center [534, 288] width 982 height 152
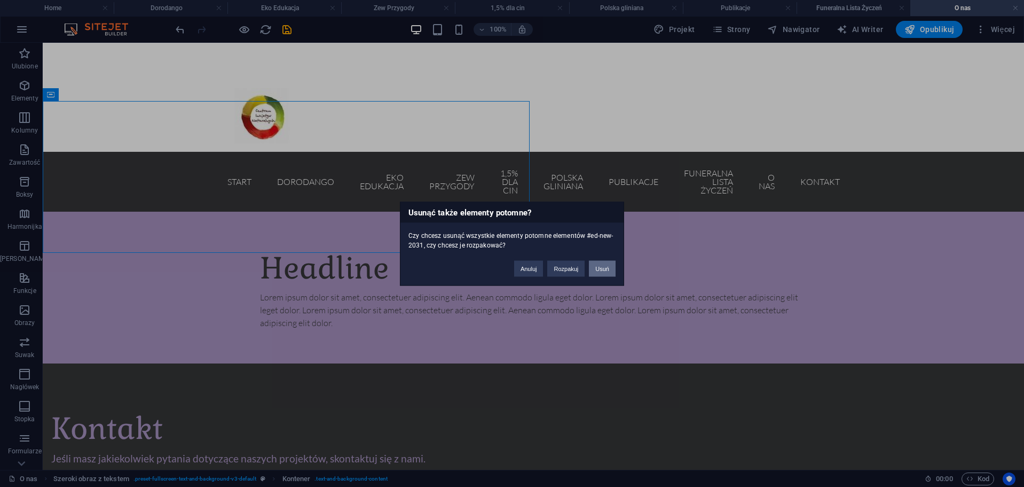
click at [593, 271] on button "Usuń" at bounding box center [602, 268] width 27 height 16
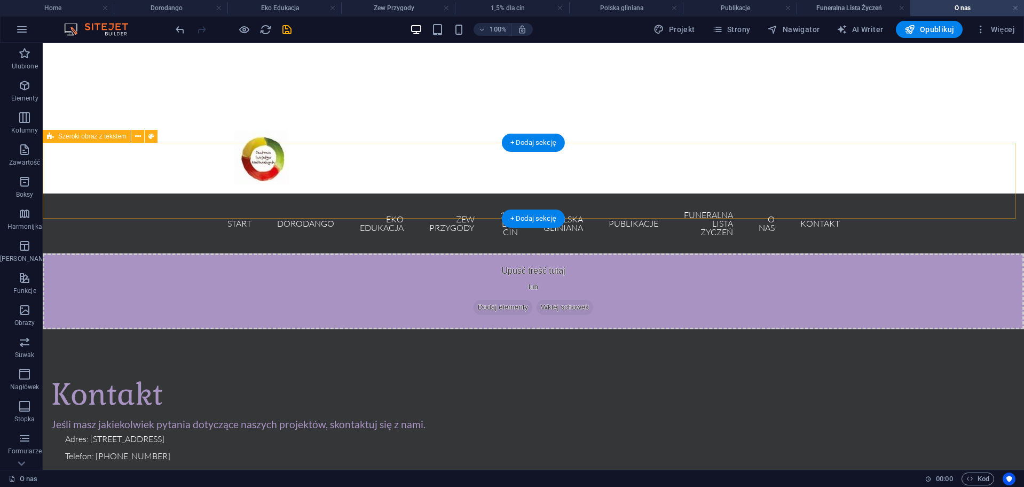
click at [243, 253] on div "Upuść treść tutaj lub Dodaj elementy Wklej schowek" at bounding box center [534, 291] width 982 height 76
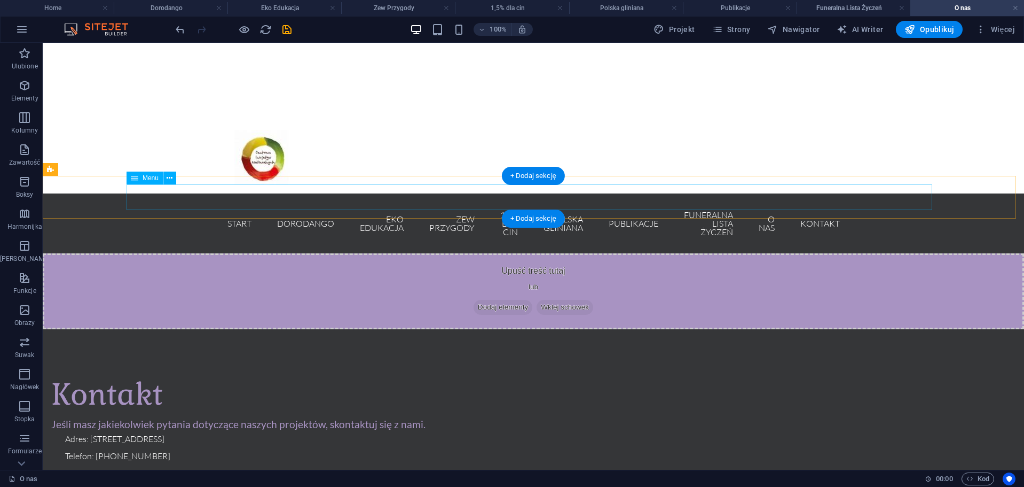
scroll to position [251, 0]
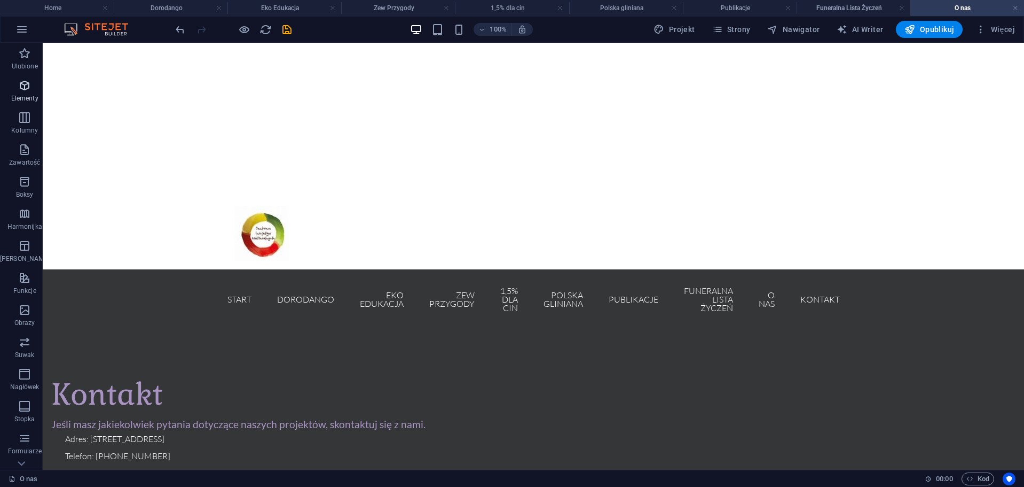
click at [32, 97] on p "Elementy" at bounding box center [24, 98] width 27 height 9
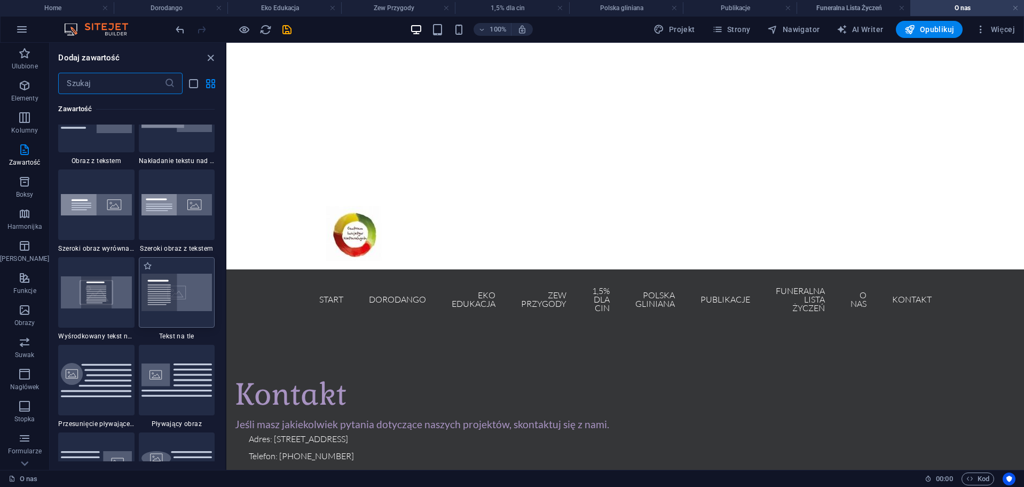
scroll to position [2090, 0]
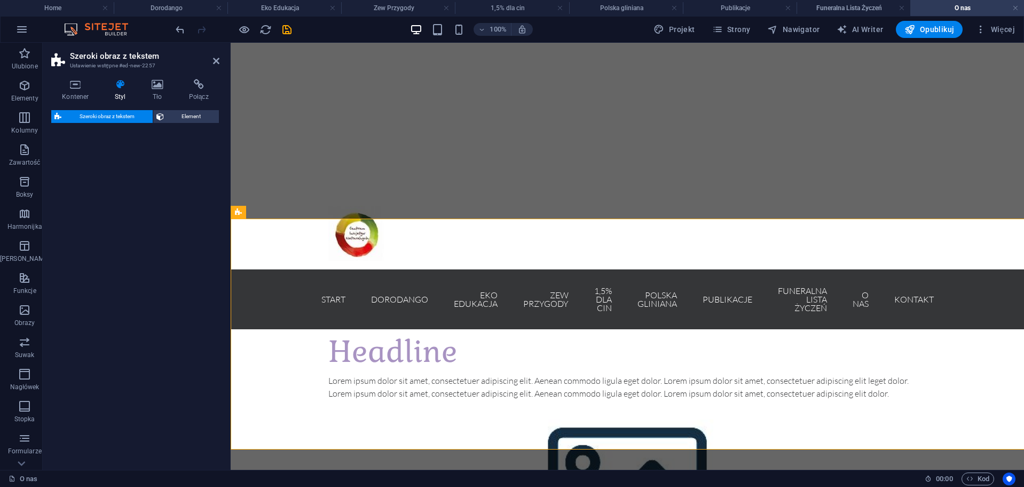
select select "%"
select select "preset-fullscreen-text-and-background-v3-alignments"
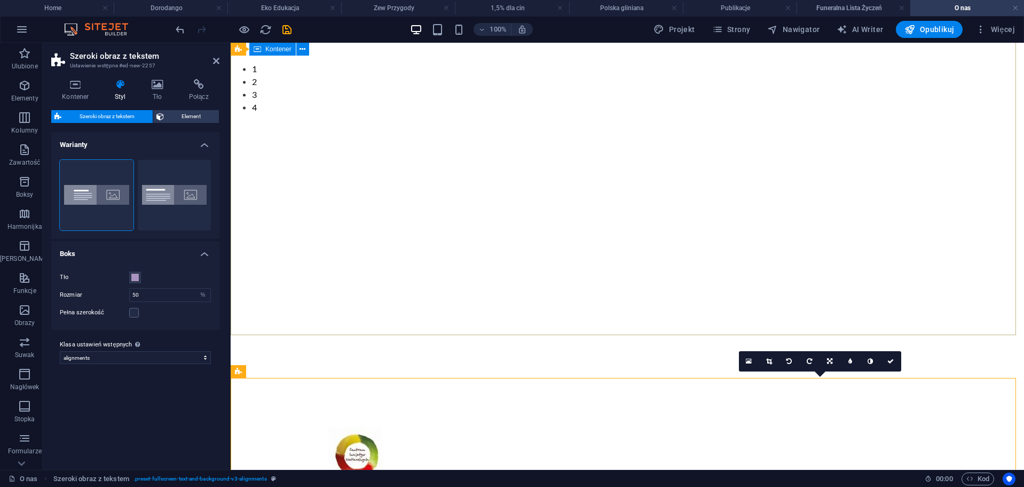
scroll to position [0, 0]
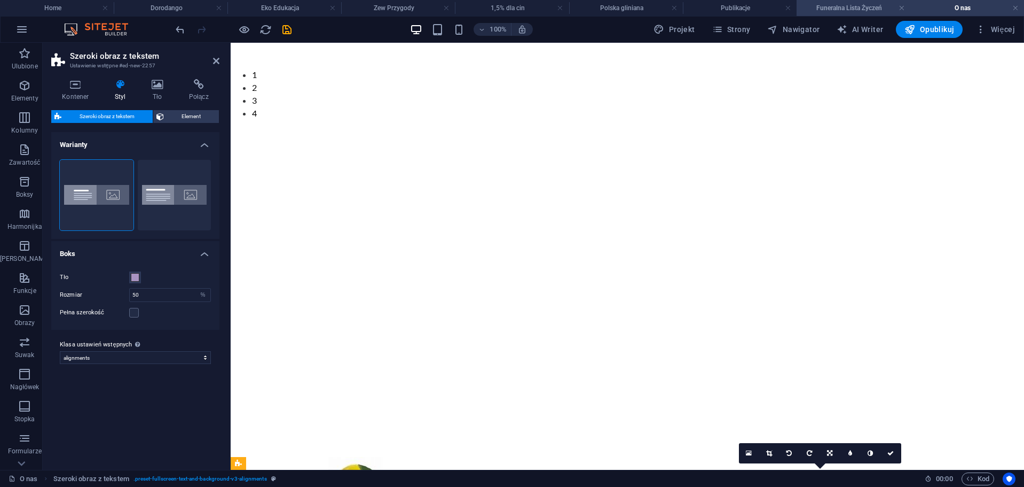
click at [849, 13] on h4 "Funeralna Lista Życzeń" at bounding box center [854, 8] width 114 height 12
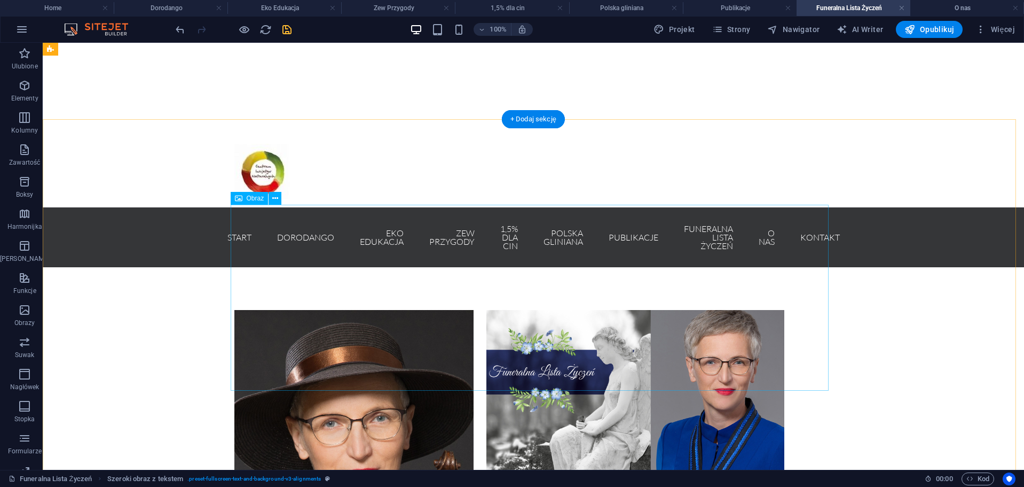
scroll to position [307, 0]
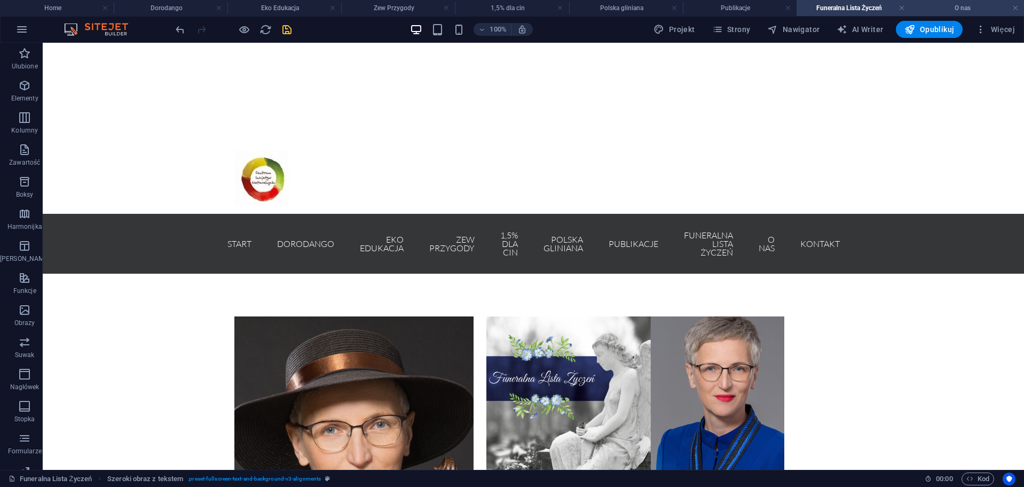
click at [947, 13] on h4 "O nas" at bounding box center [968, 8] width 114 height 12
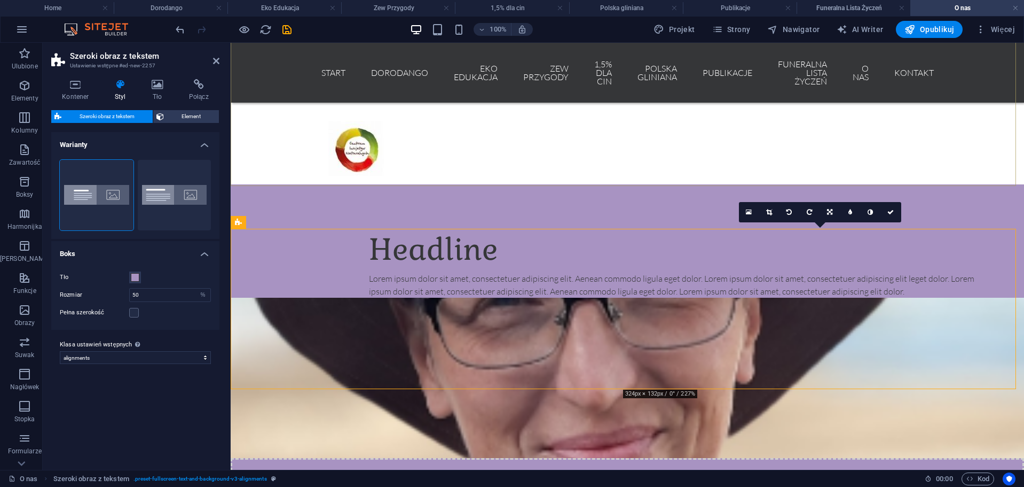
scroll to position [381, 0]
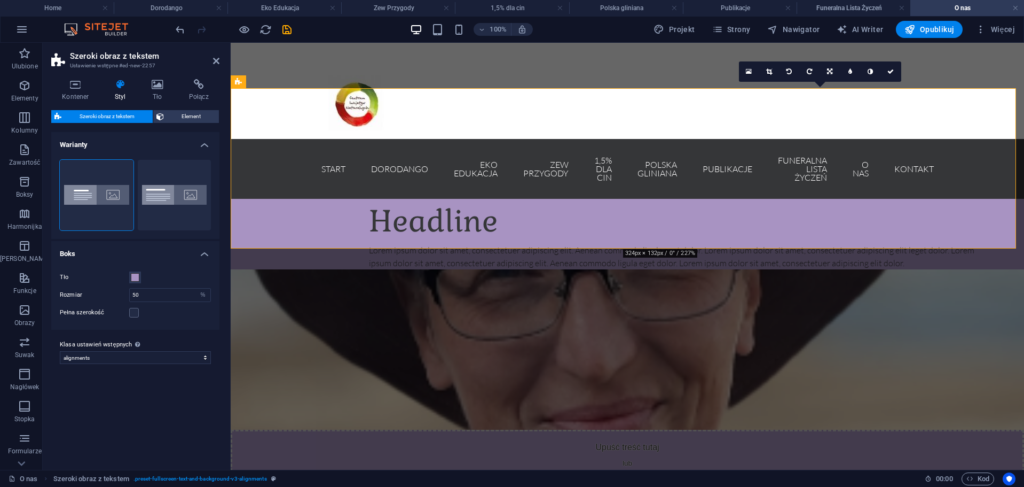
click at [657, 269] on figure at bounding box center [628, 349] width 794 height 160
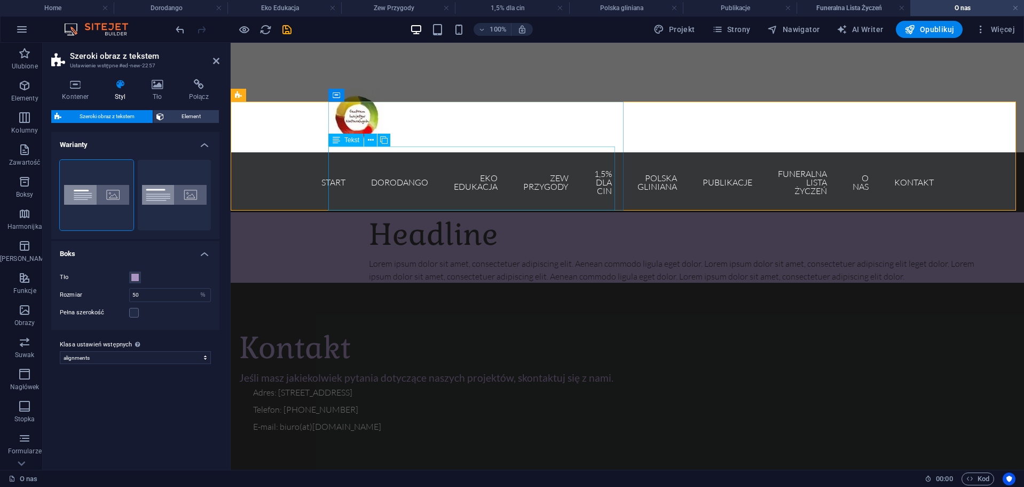
click at [507, 257] on div "Lorem ipsum dolor sit amet, consectetuer adipiscing elit. Aenean commodo ligula…" at bounding box center [672, 270] width 607 height 26
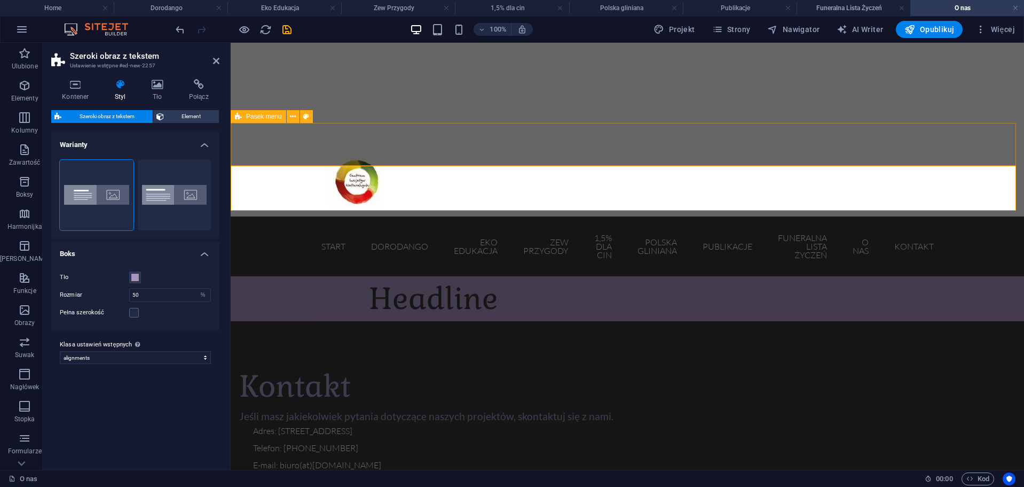
scroll to position [296, 0]
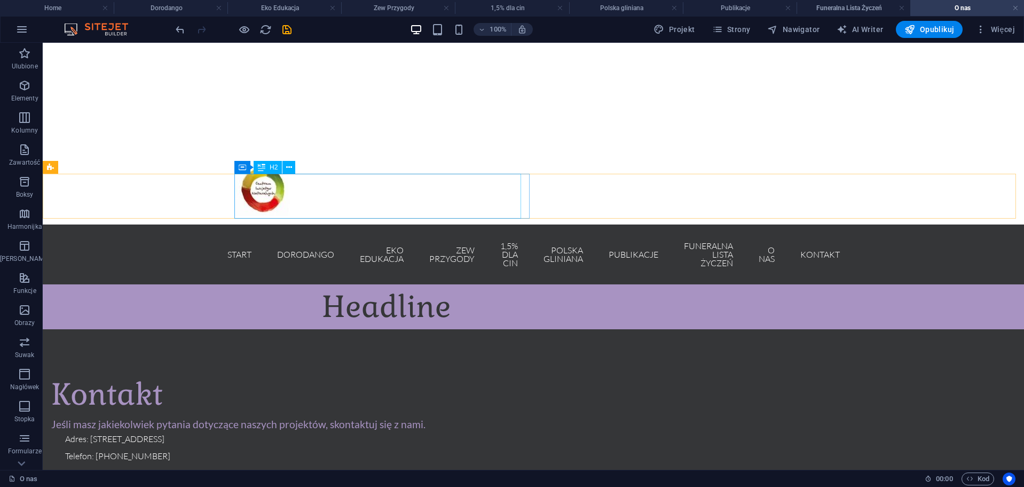
click at [390, 284] on div "Headline" at bounding box center [625, 306] width 607 height 45
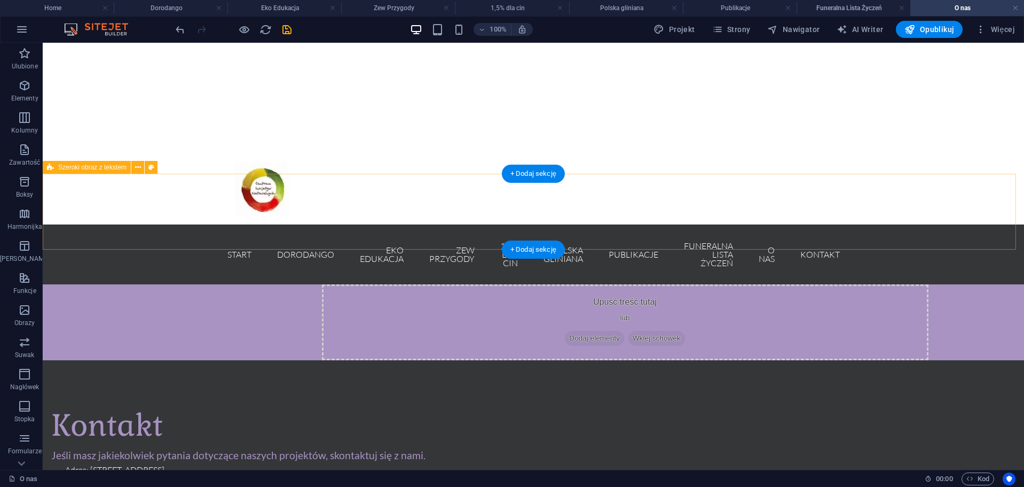
click at [198, 284] on div "Upuść treść tutaj lub Dodaj elementy Wklej schowek" at bounding box center [534, 322] width 982 height 76
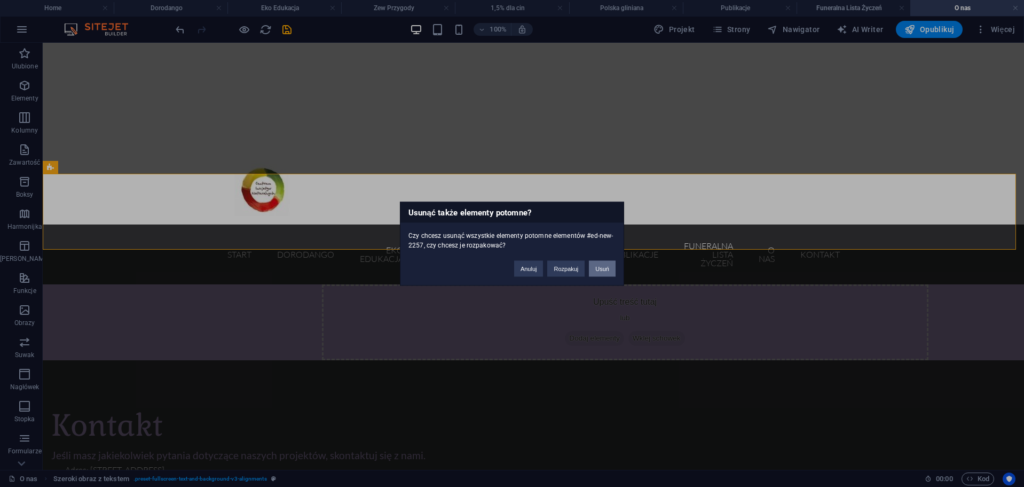
click at [600, 262] on button "Usuń" at bounding box center [602, 268] width 27 height 16
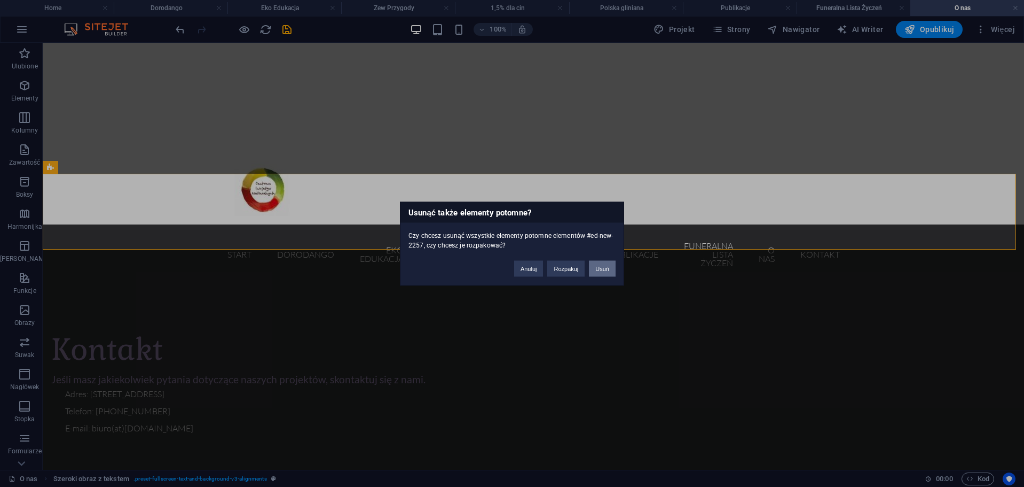
scroll to position [251, 0]
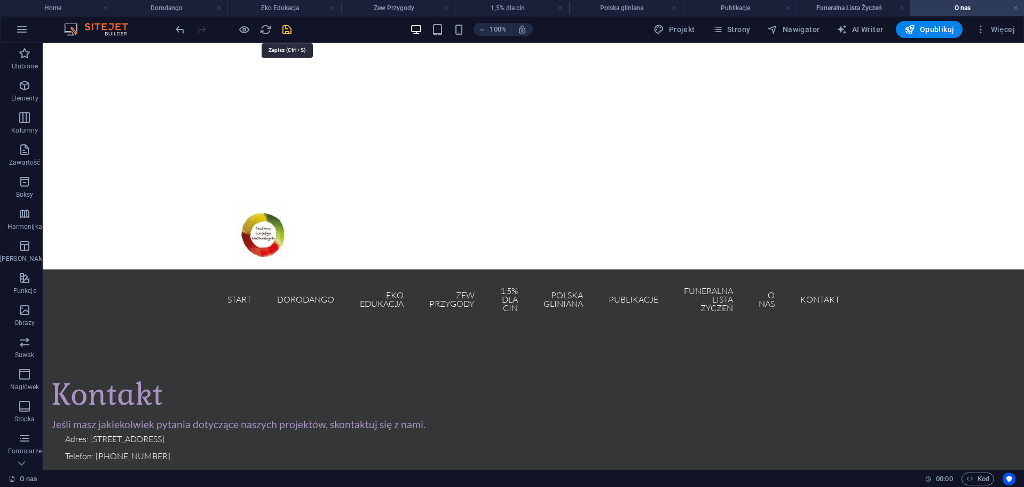
click at [288, 34] on icon "save" at bounding box center [287, 30] width 12 height 12
